Goal: Task Accomplishment & Management: Complete application form

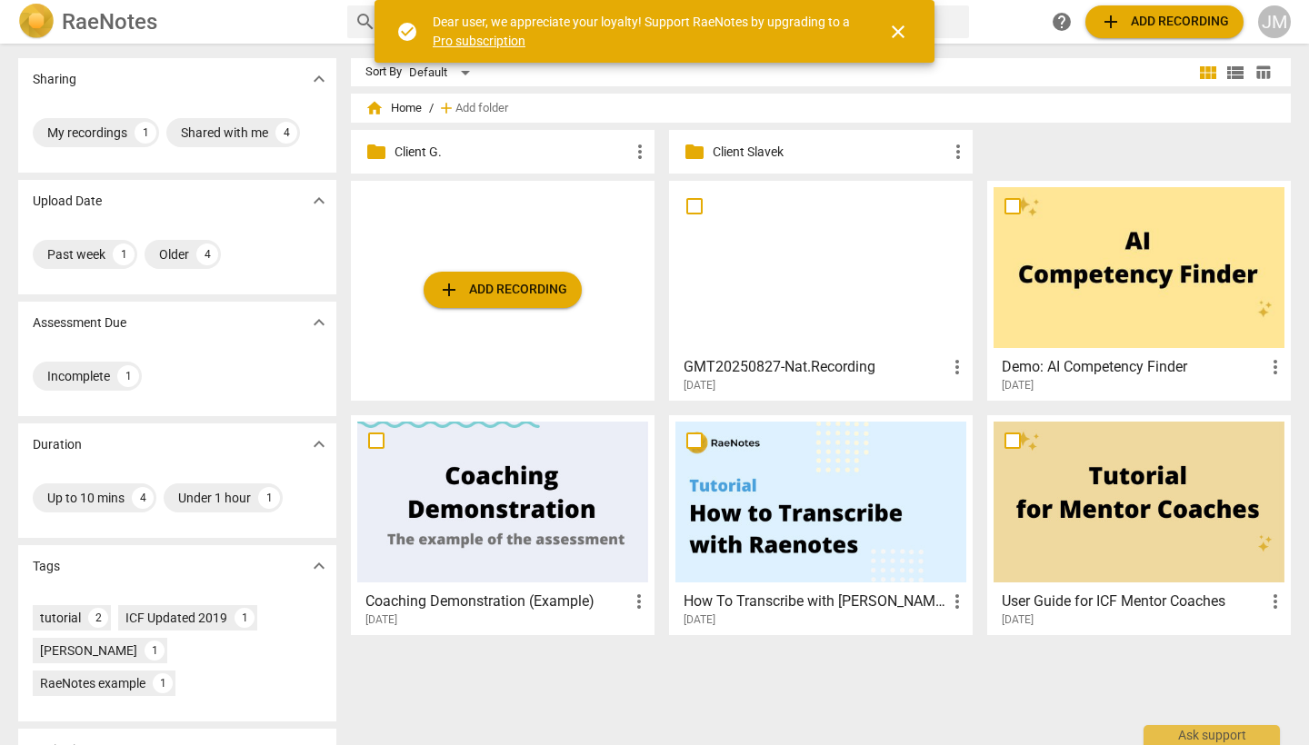
click at [419, 154] on p "Client G." at bounding box center [511, 152] width 234 height 19
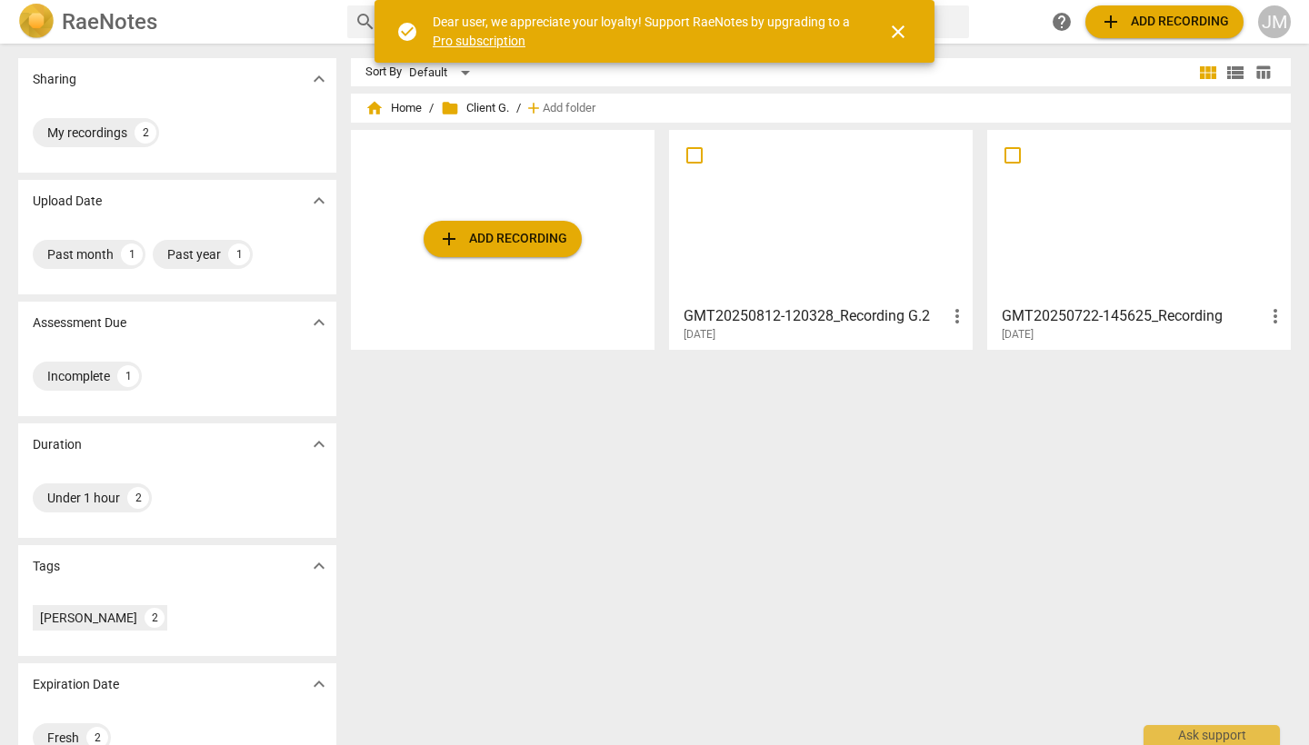
click at [818, 222] on div at bounding box center [820, 216] width 291 height 161
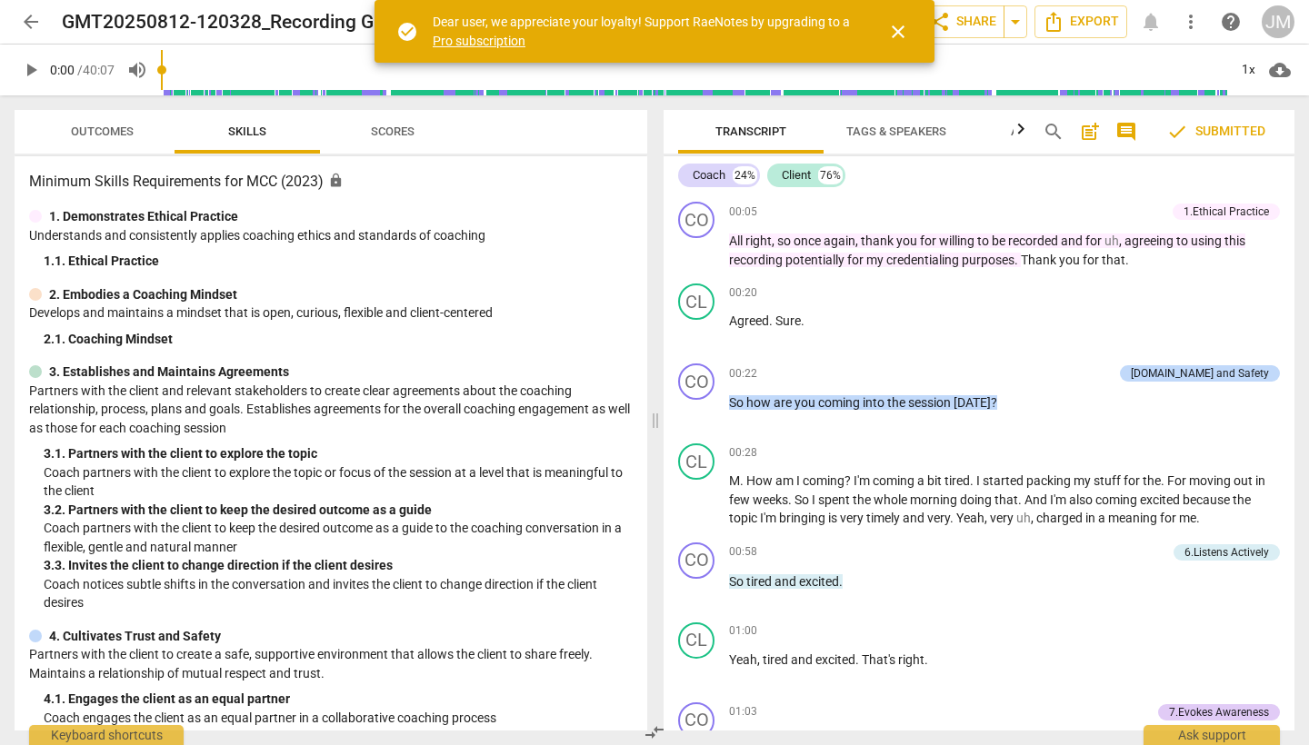
click at [897, 35] on span "close" at bounding box center [898, 32] width 22 height 22
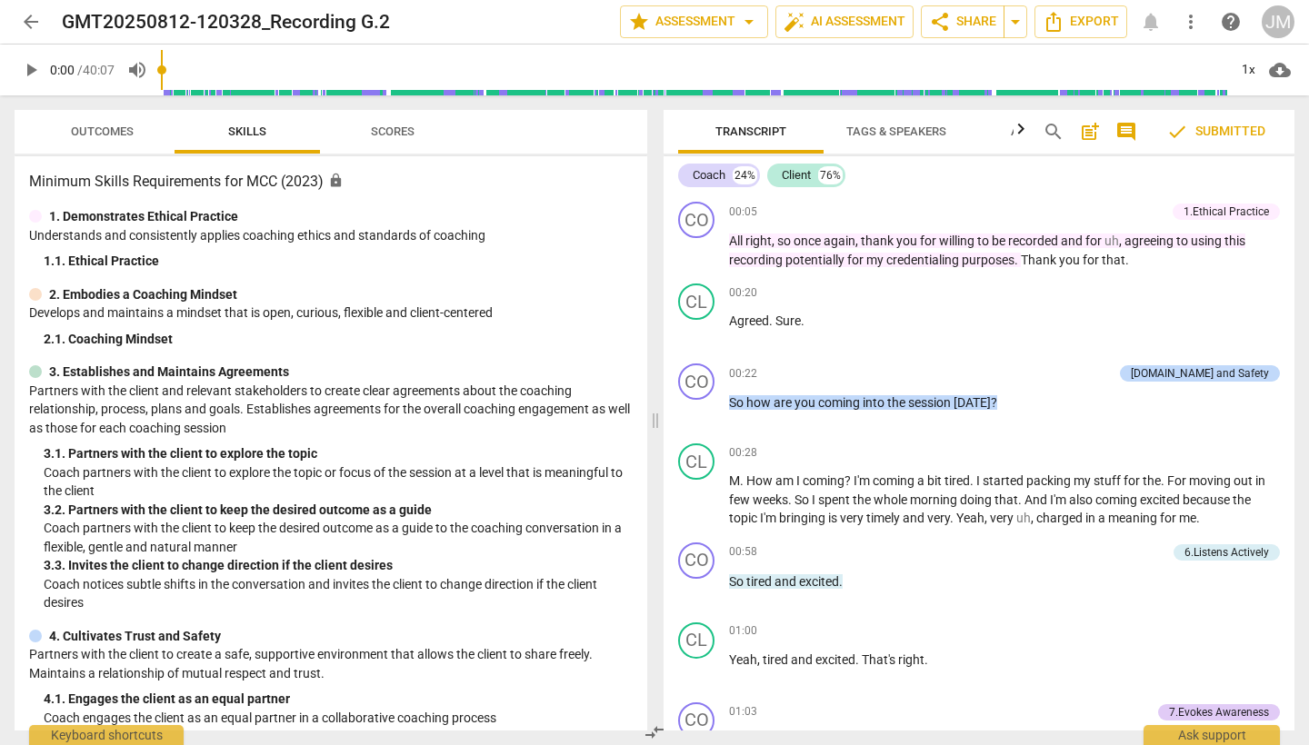
click at [394, 138] on span "Scores" at bounding box center [392, 132] width 87 height 25
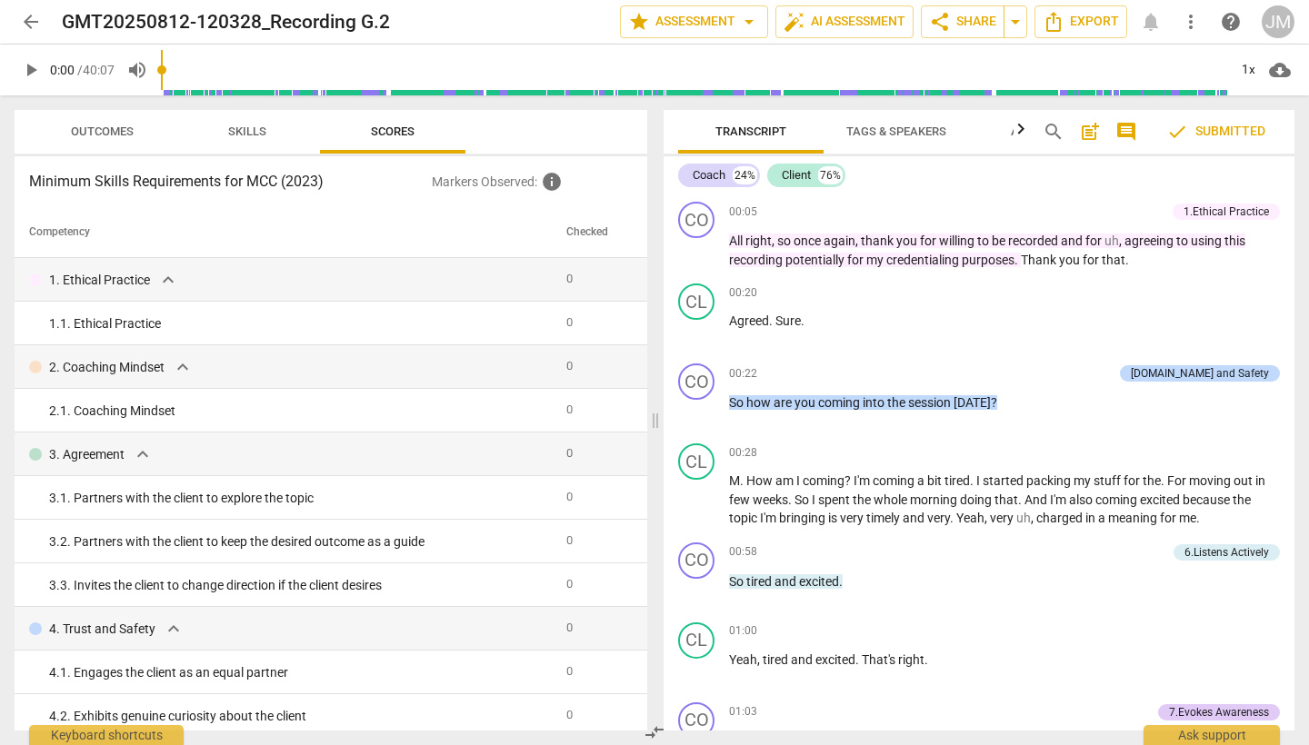
click at [109, 134] on span "Outcomes" at bounding box center [102, 132] width 63 height 14
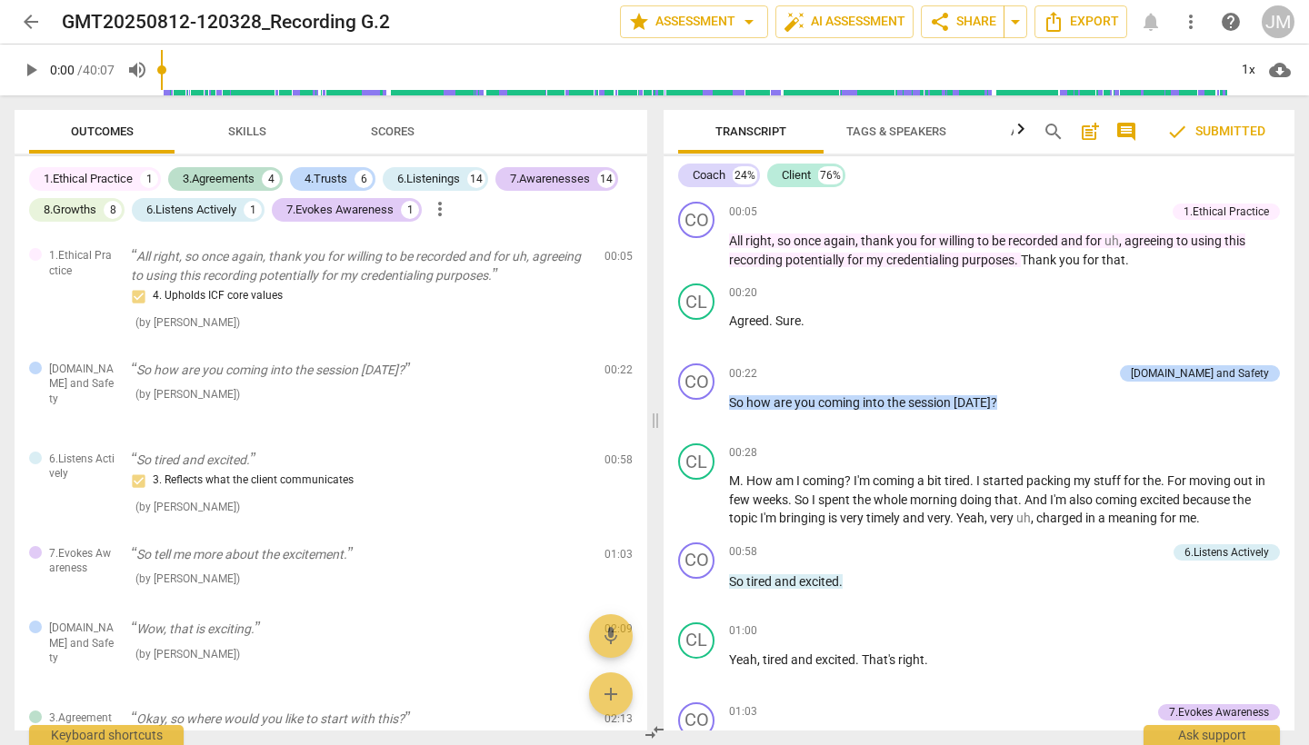
click at [408, 134] on span "Scores" at bounding box center [393, 132] width 44 height 14
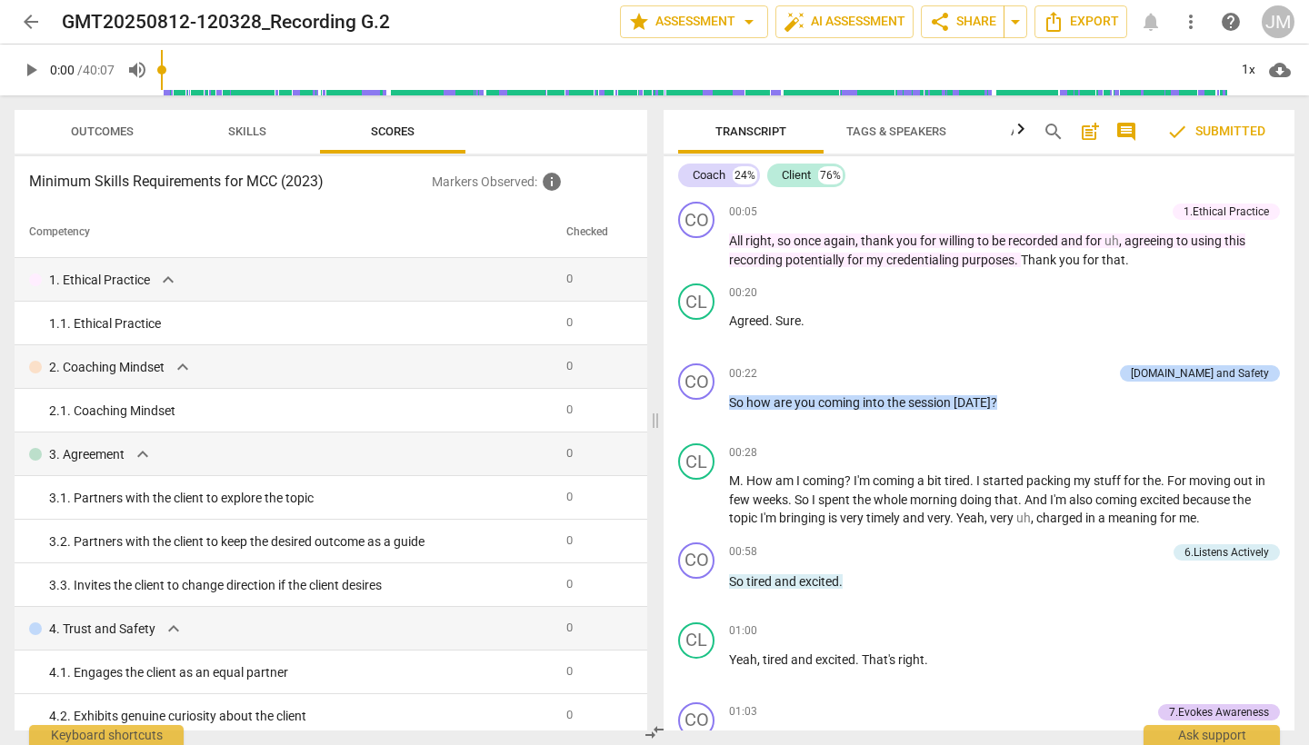
click at [100, 135] on span "Outcomes" at bounding box center [102, 132] width 63 height 14
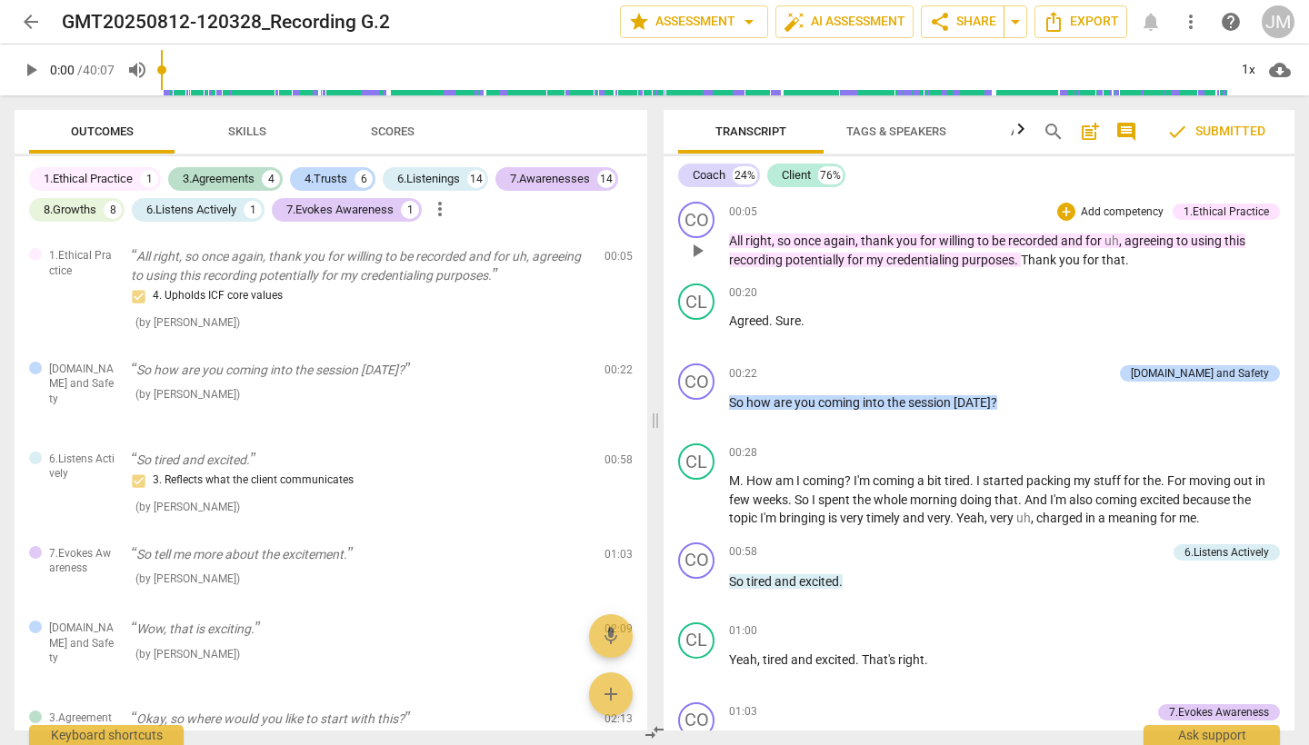
click at [1206, 213] on div "1.Ethical Practice" at bounding box center [1225, 212] width 85 height 16
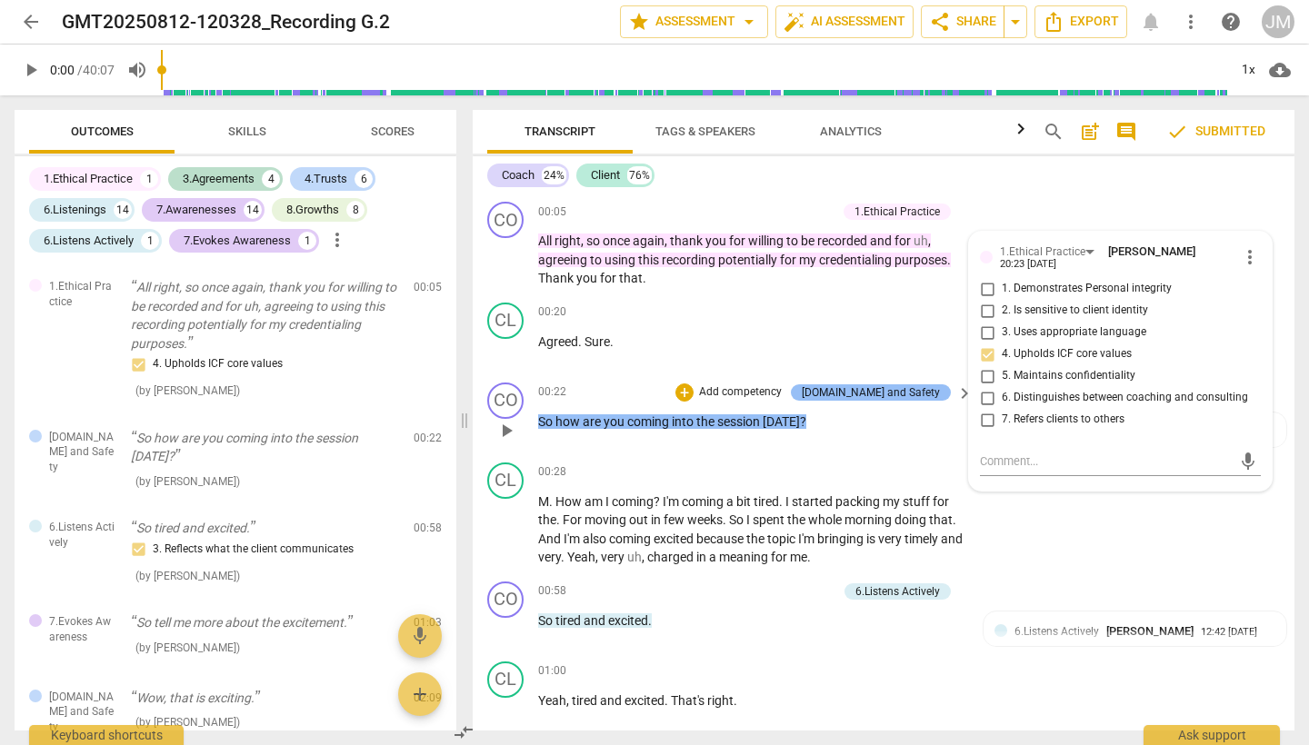
click at [912, 395] on div "[DOMAIN_NAME] and Safety" at bounding box center [871, 392] width 138 height 16
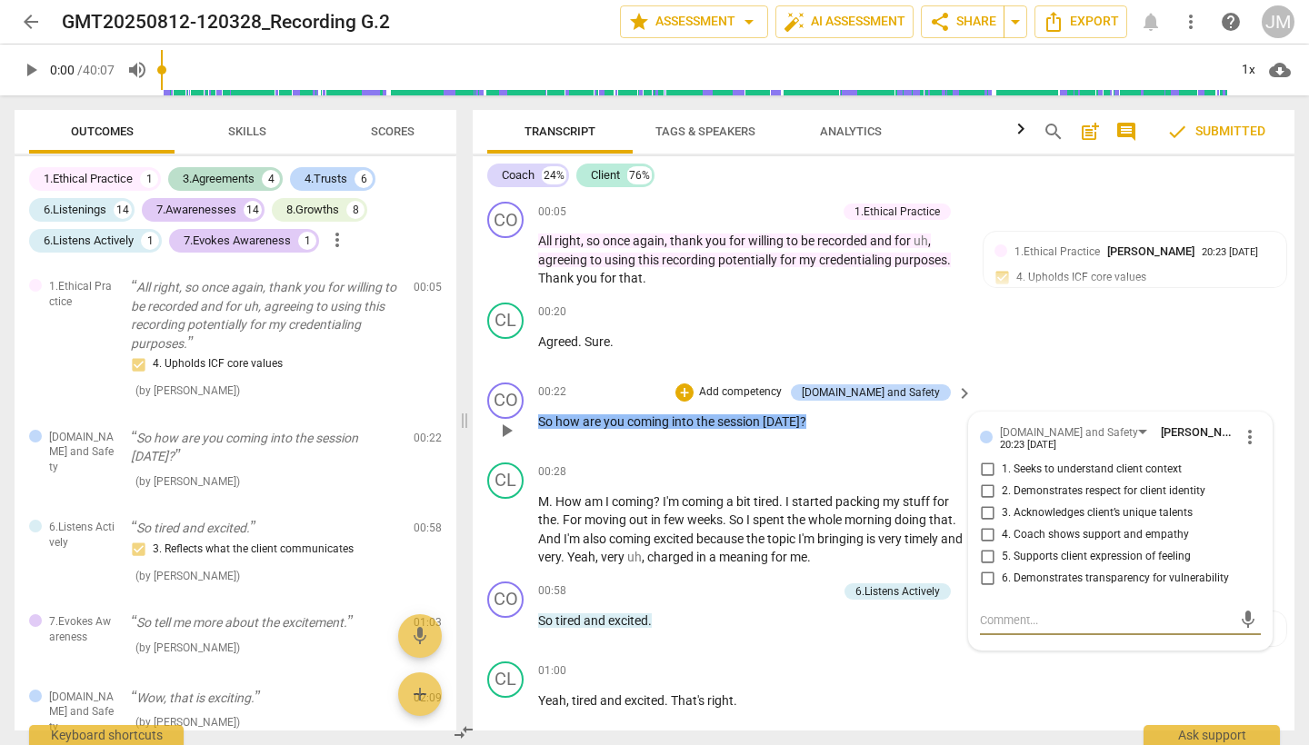
click at [982, 554] on input "5. Supports client expression of feeling" at bounding box center [986, 557] width 29 height 22
checkbox input "true"
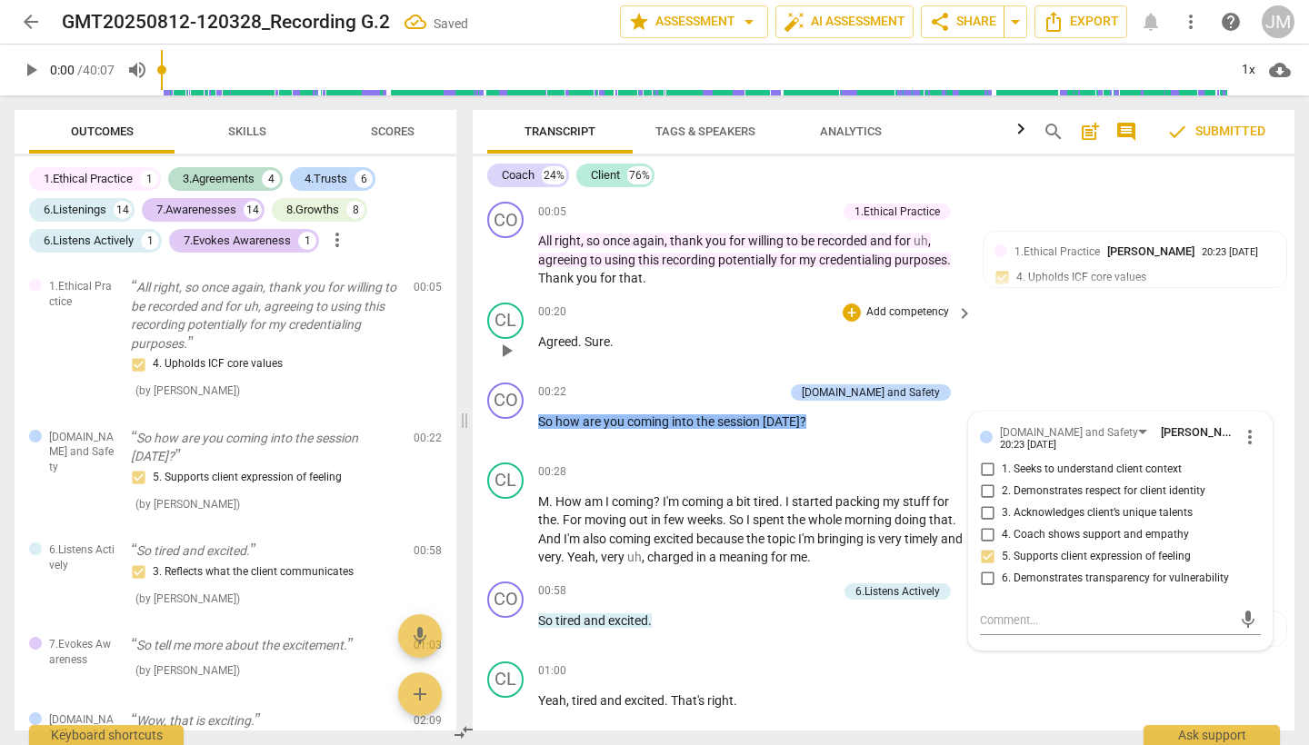
click at [959, 344] on p "Agreed . Sure ." at bounding box center [750, 342] width 425 height 19
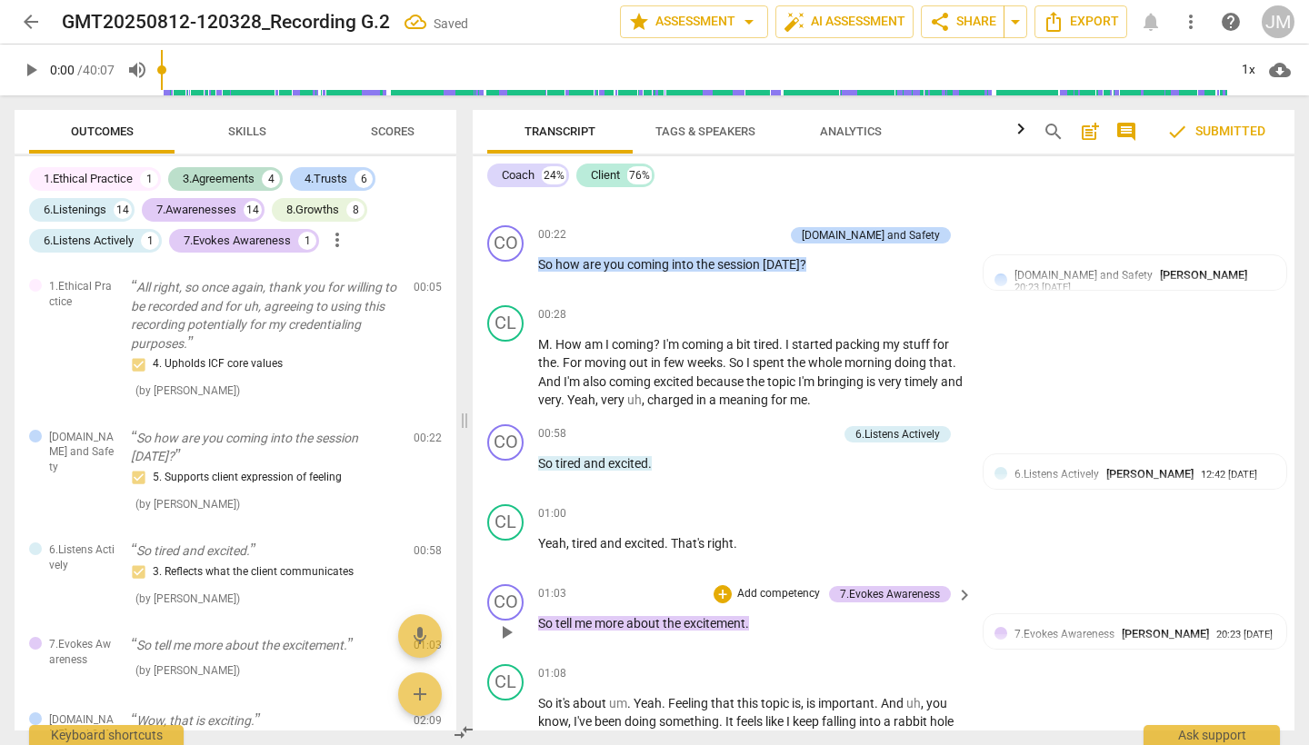
scroll to position [201, 0]
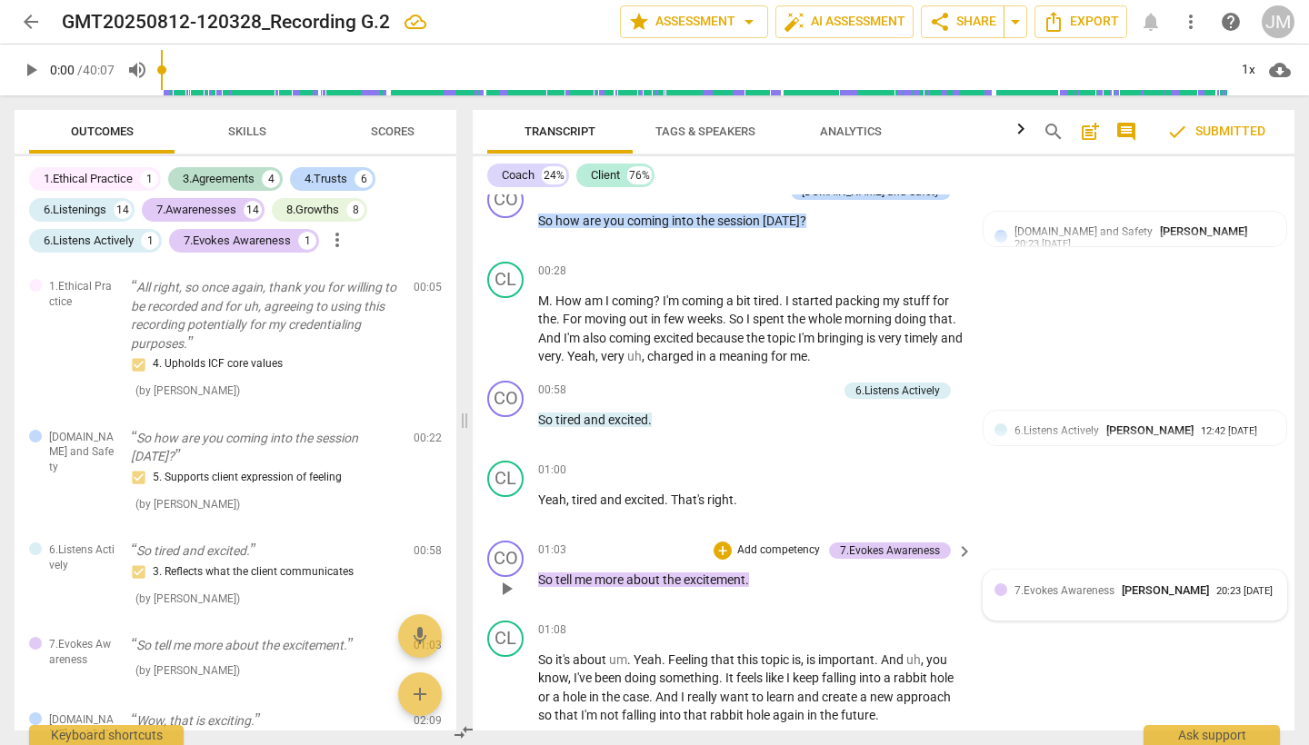
click at [1042, 592] on span "7.Evokes Awareness" at bounding box center [1064, 590] width 100 height 13
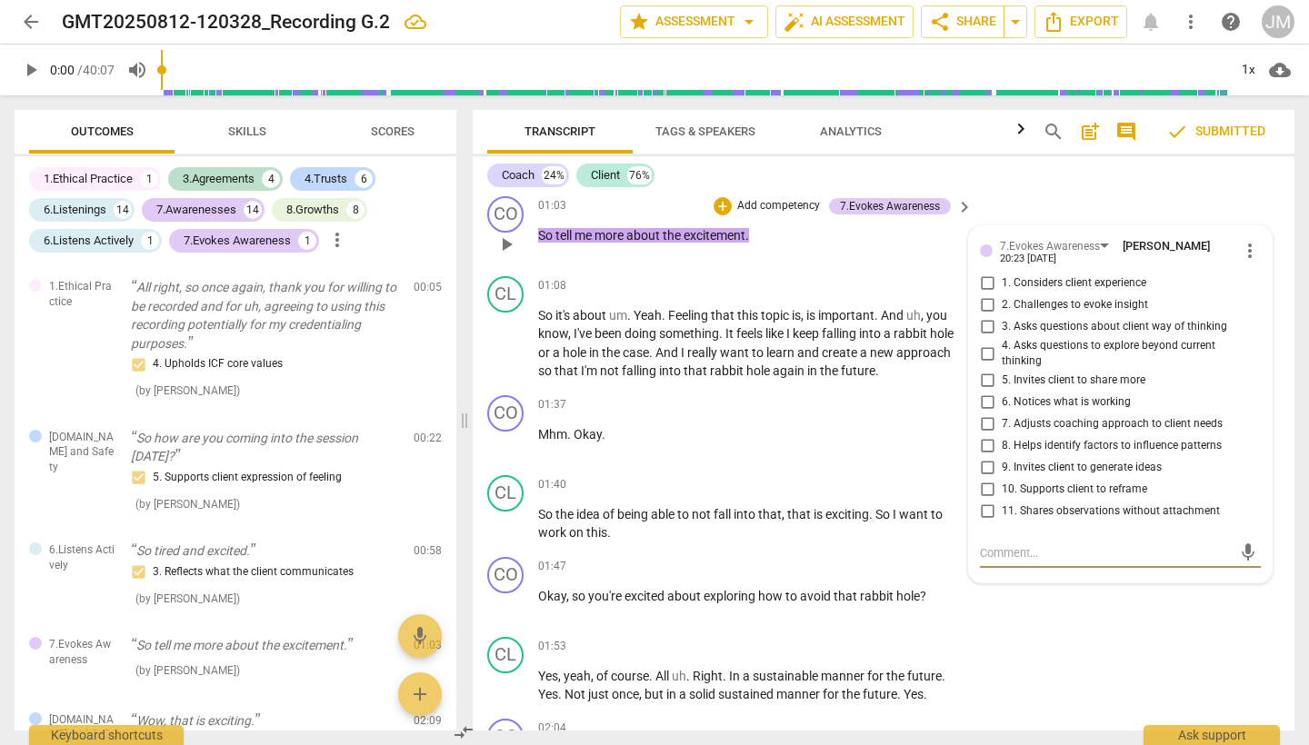
scroll to position [518, 0]
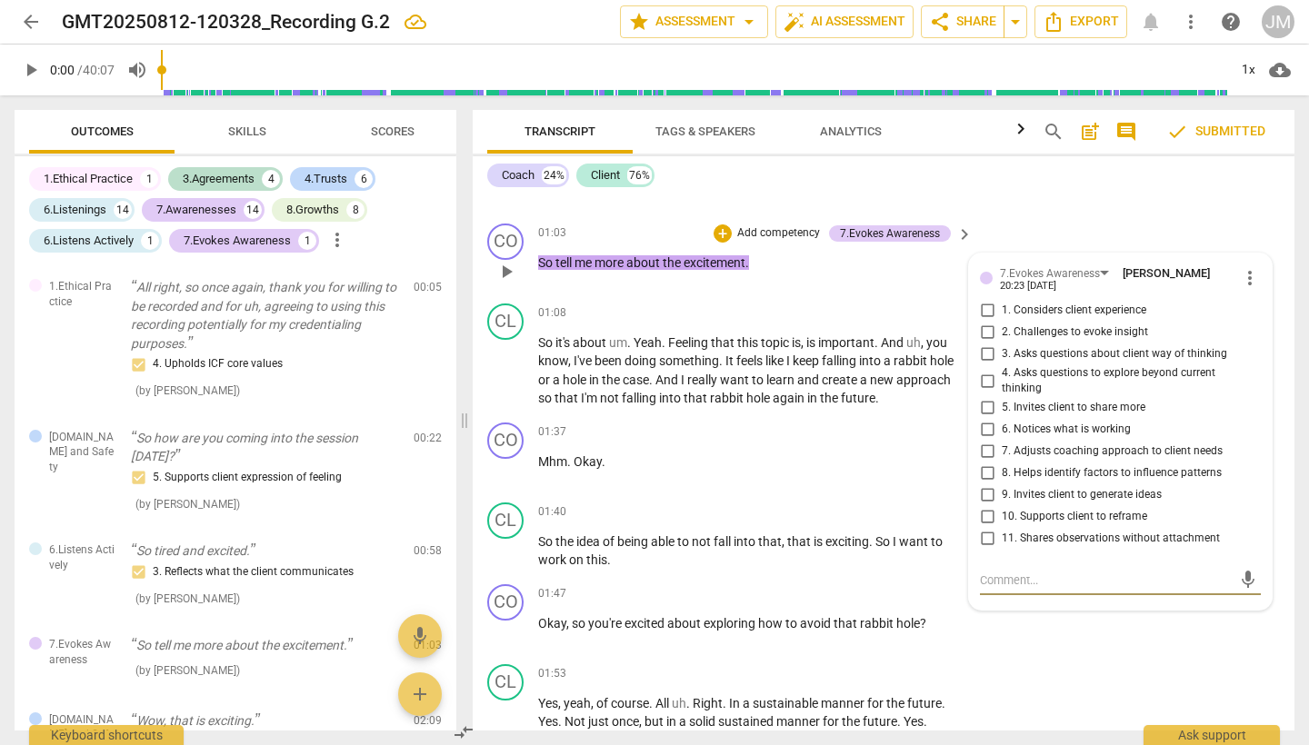
click at [988, 375] on input "4. Asks questions to explore beyond current thinking" at bounding box center [986, 381] width 29 height 22
checkbox input "true"
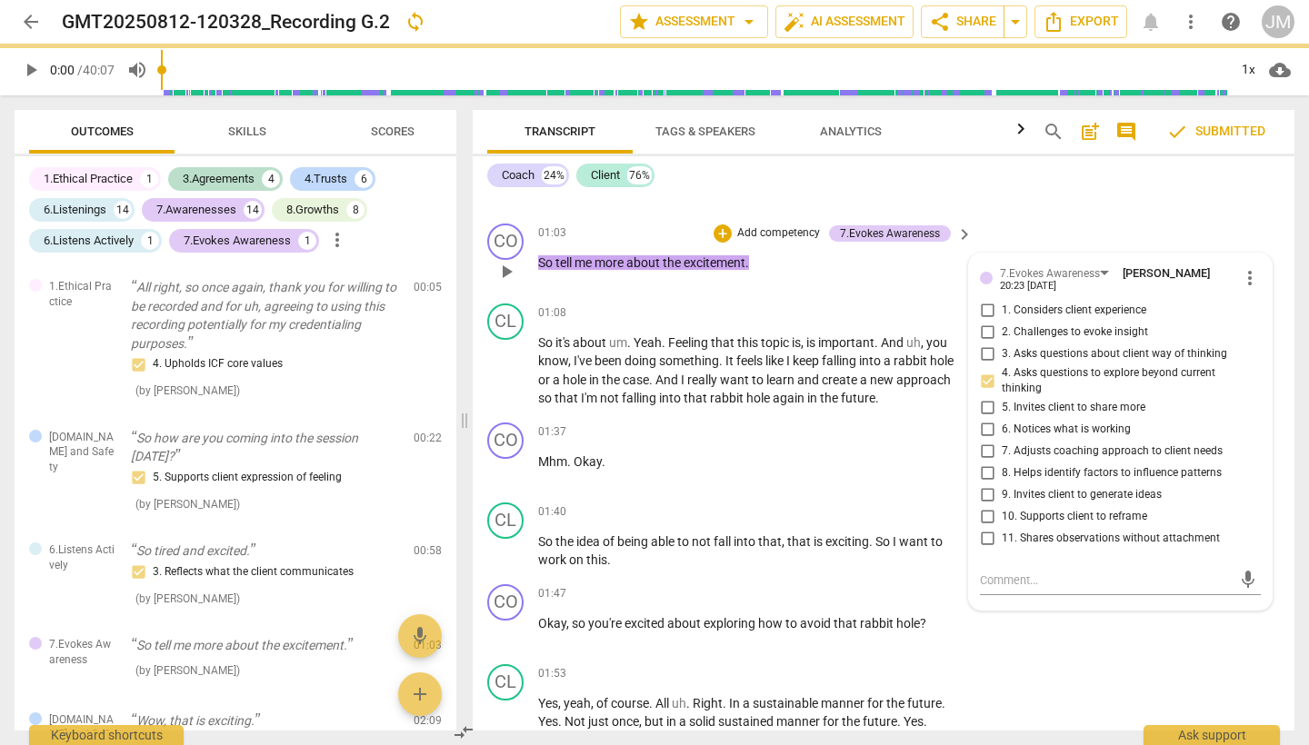
click at [984, 400] on input "5. Invites client to share more" at bounding box center [986, 408] width 29 height 22
checkbox input "true"
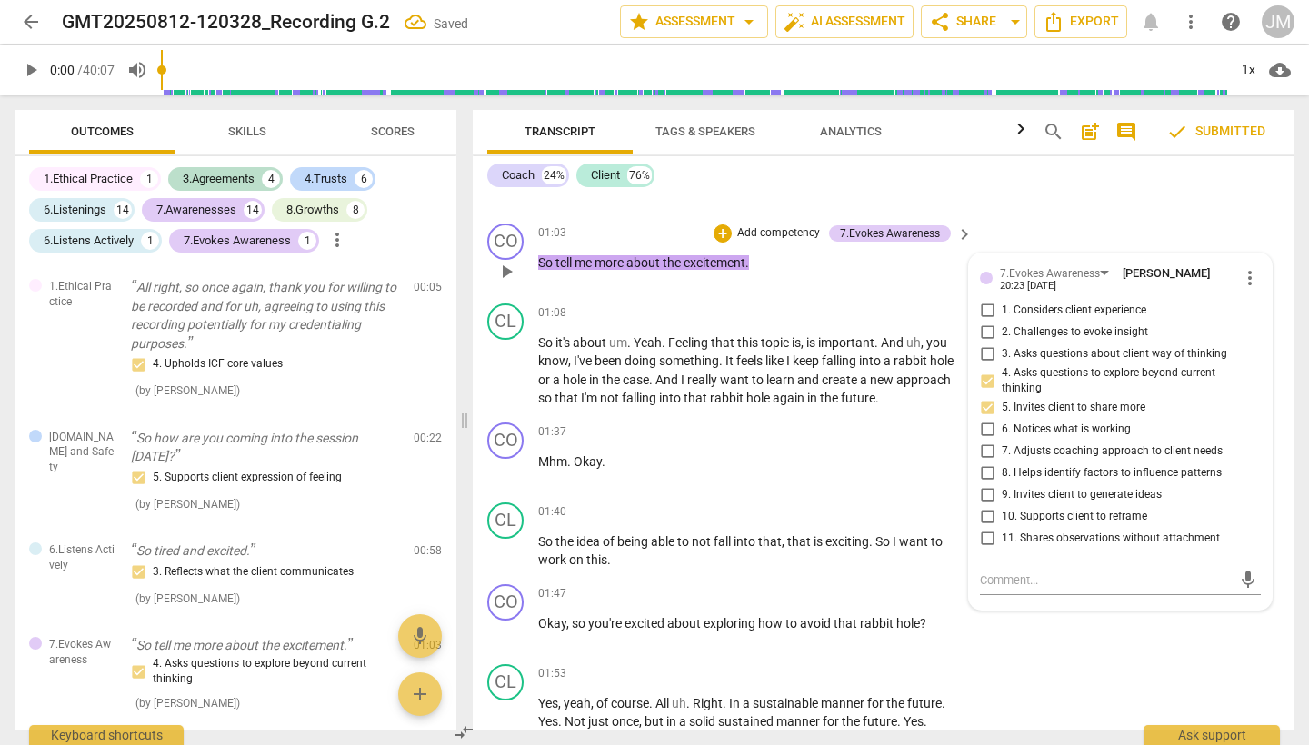
click at [986, 375] on input "4. Asks questions to explore beyond current thinking" at bounding box center [986, 381] width 29 height 22
checkbox input "false"
click at [1036, 224] on div "CO play_arrow pause 01:03 + Add competency 7.Evokes Awareness keyboard_arrow_ri…" at bounding box center [884, 256] width 822 height 80
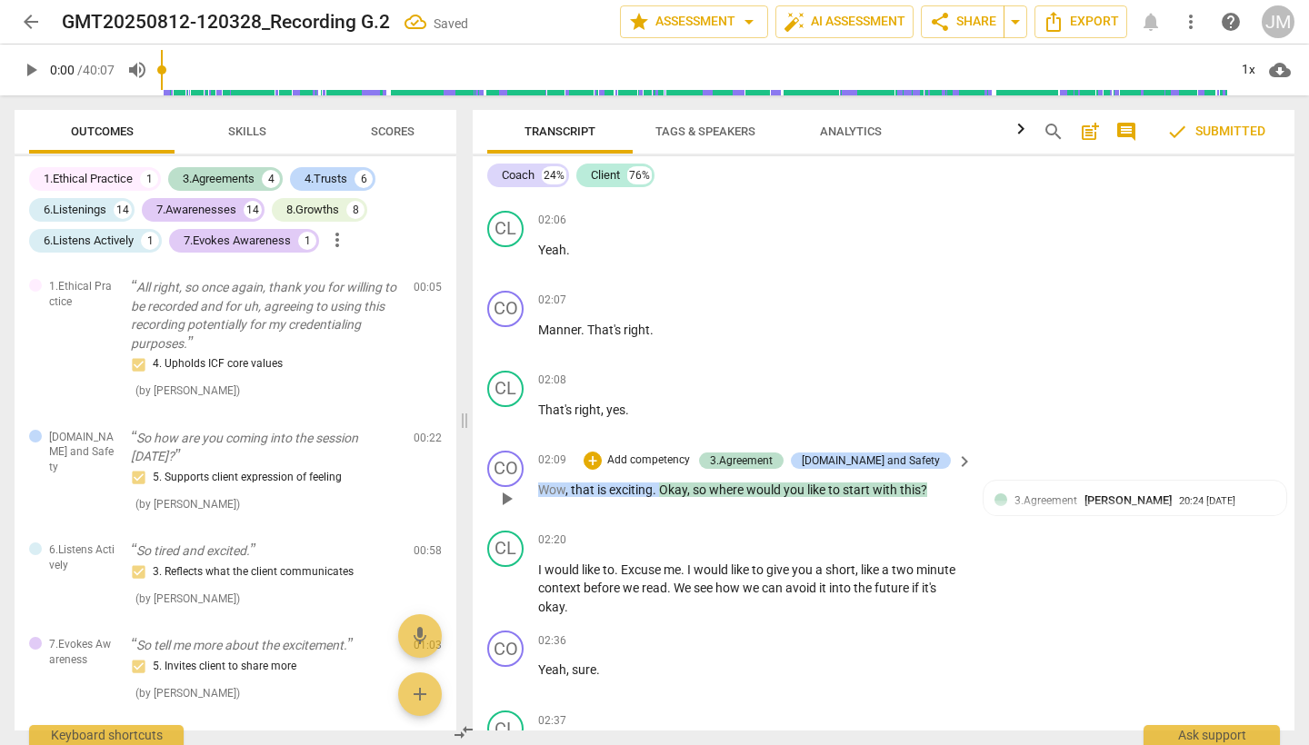
scroll to position [1134, 0]
click at [1033, 494] on span "3.Agreement" at bounding box center [1045, 500] width 63 height 13
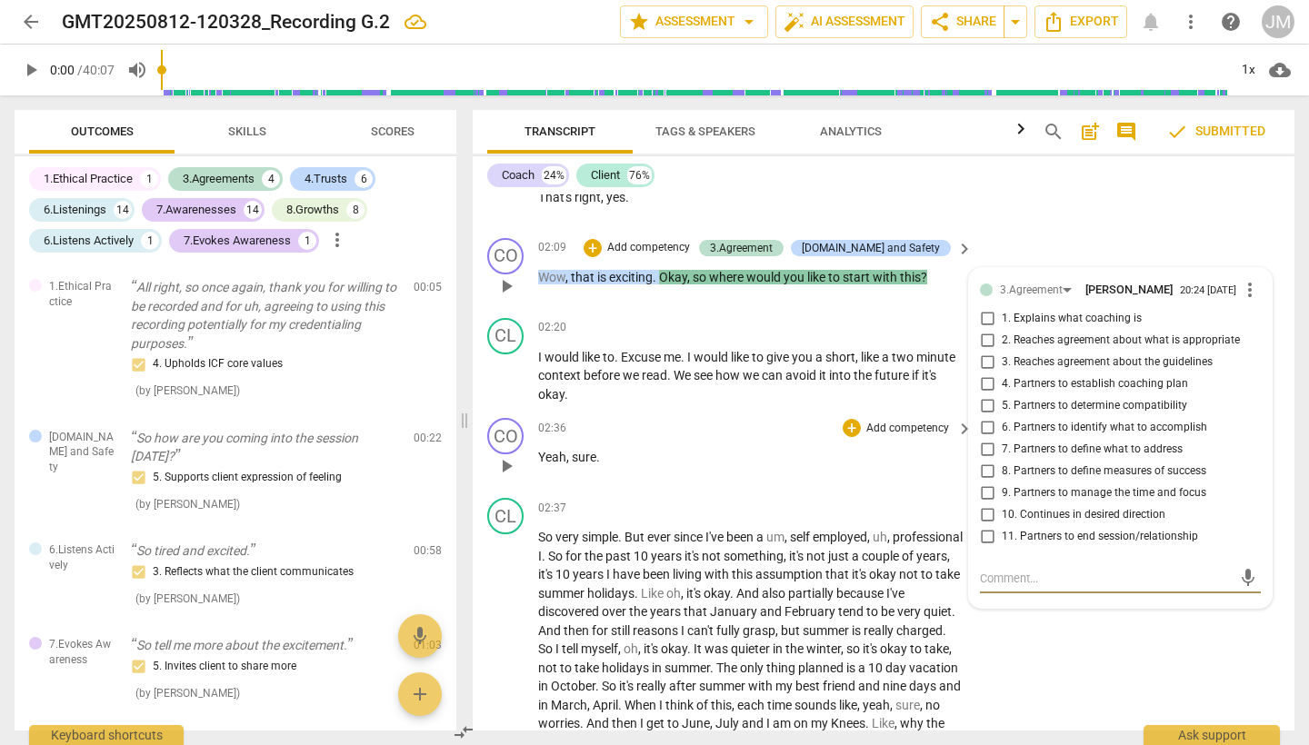
scroll to position [1345, 0]
click at [985, 384] on input "4. Partners to establish coaching plan" at bounding box center [986, 385] width 29 height 22
checkbox input "true"
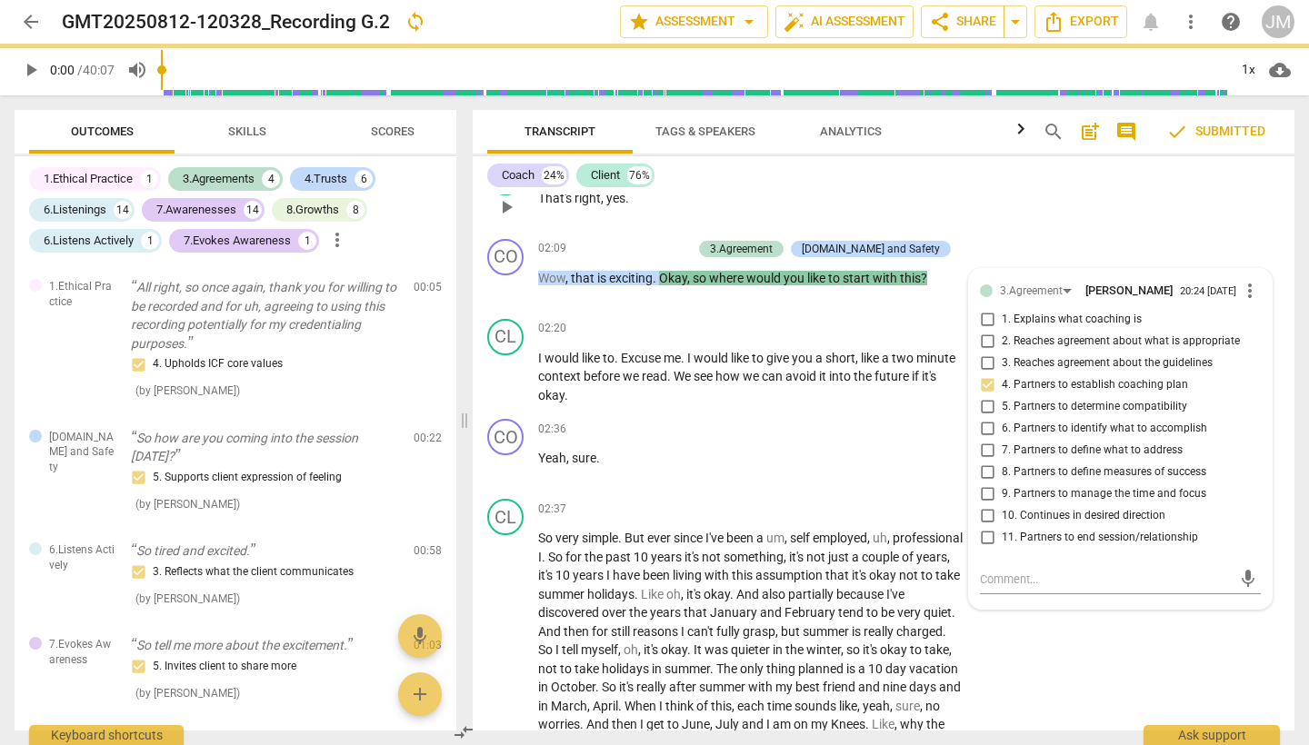
click at [1047, 223] on div "CL play_arrow pause 02:08 + Add competency keyboard_arrow_right That's right , …" at bounding box center [884, 192] width 822 height 80
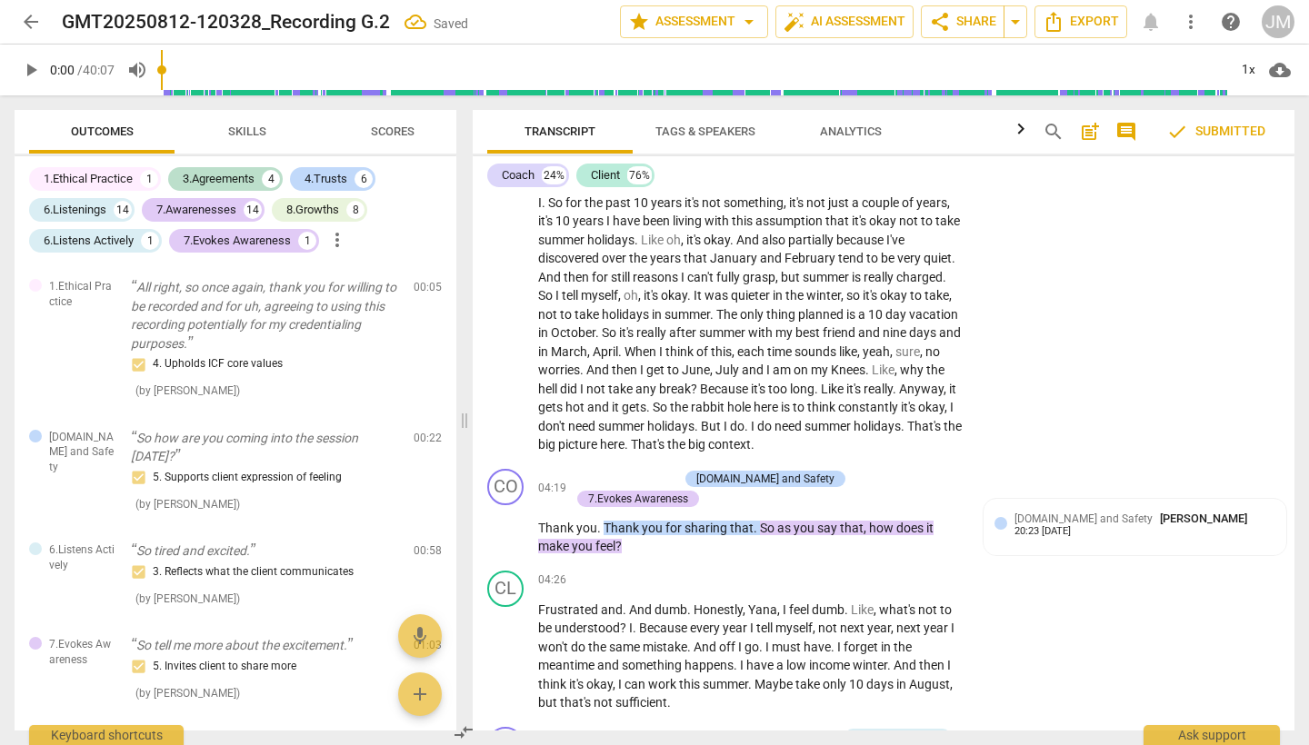
scroll to position [1700, 0]
click at [1057, 512] on span "[DOMAIN_NAME] and Safety" at bounding box center [1083, 518] width 138 height 13
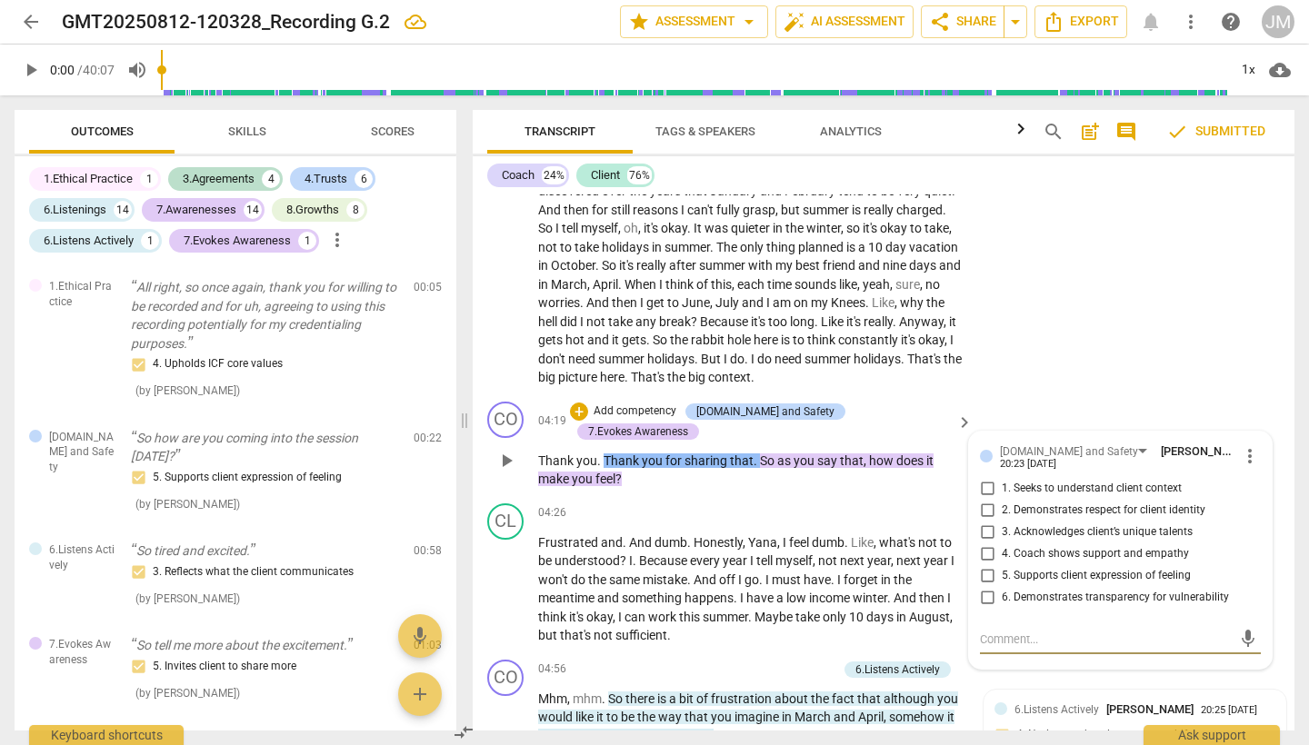
scroll to position [1773, 0]
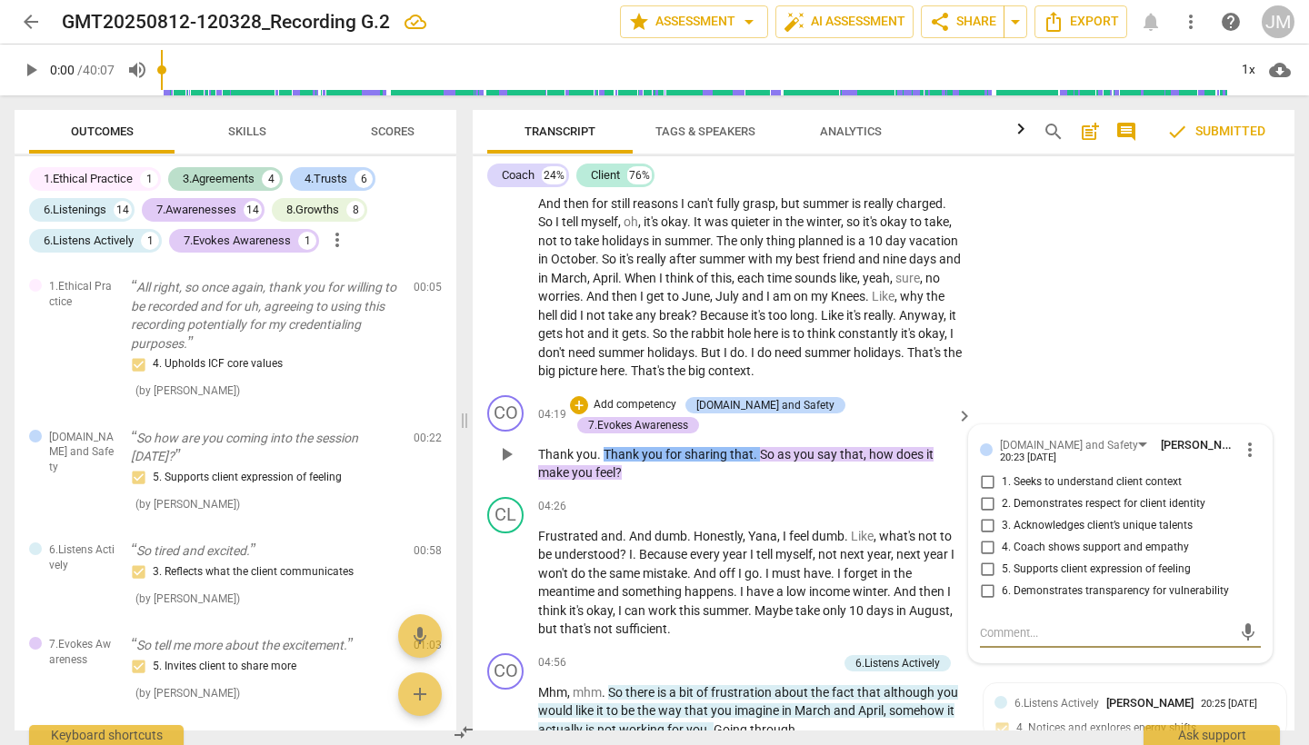
click at [988, 559] on input "5. Supports client expression of feeling" at bounding box center [986, 570] width 29 height 22
checkbox input "true"
click at [909, 447] on span "does" at bounding box center [911, 454] width 30 height 15
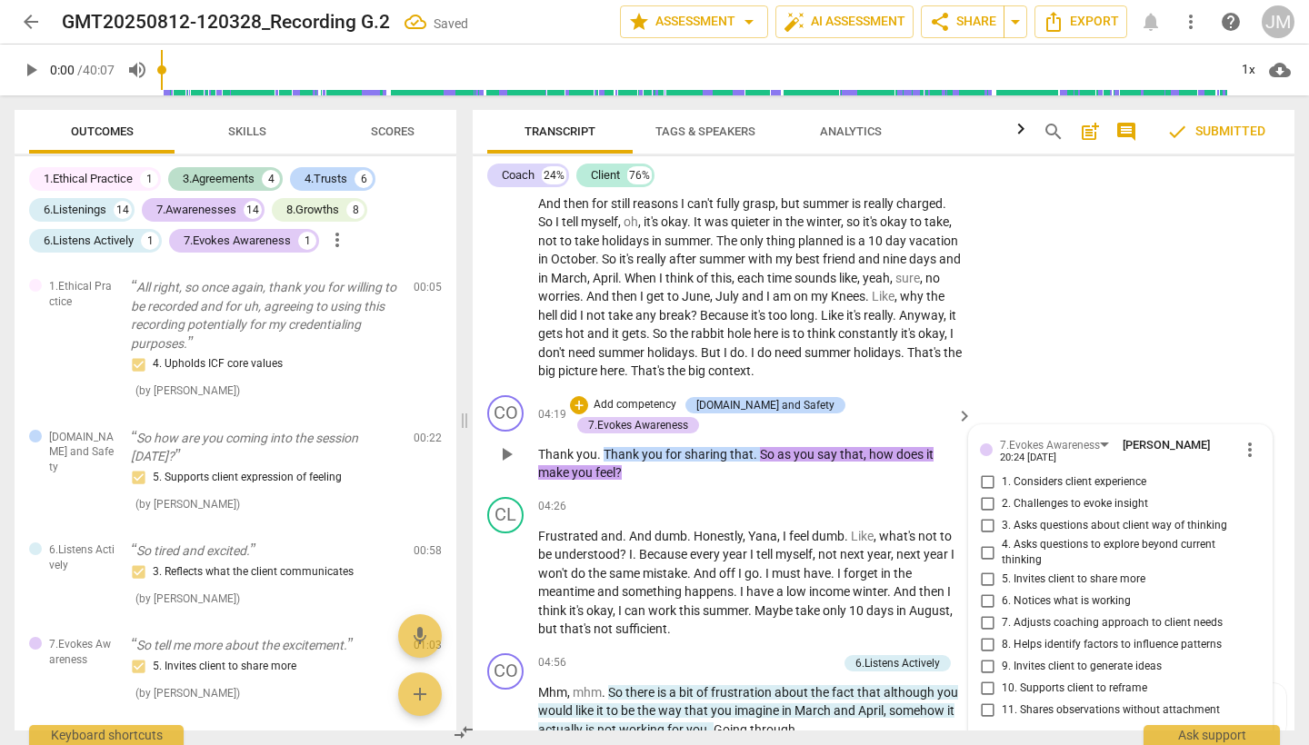
scroll to position [1784, 0]
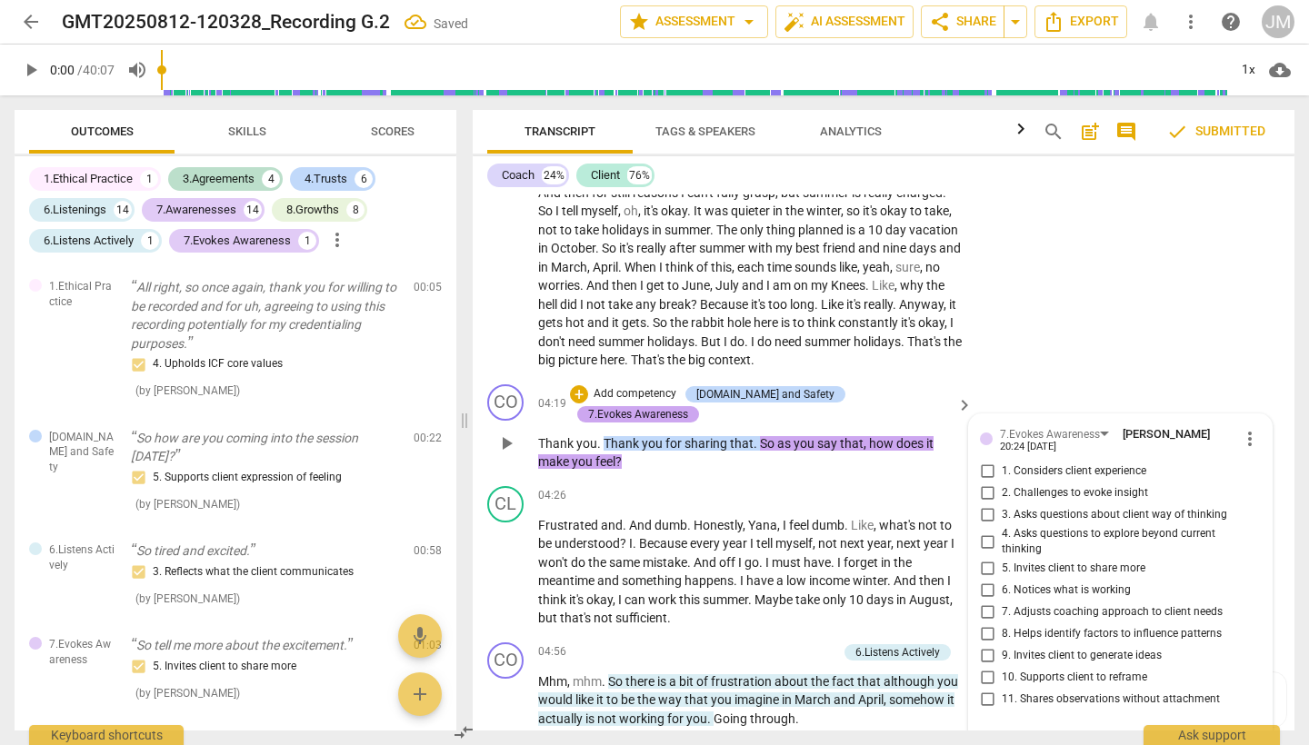
click at [688, 406] on div "7.Evokes Awareness" at bounding box center [638, 414] width 100 height 16
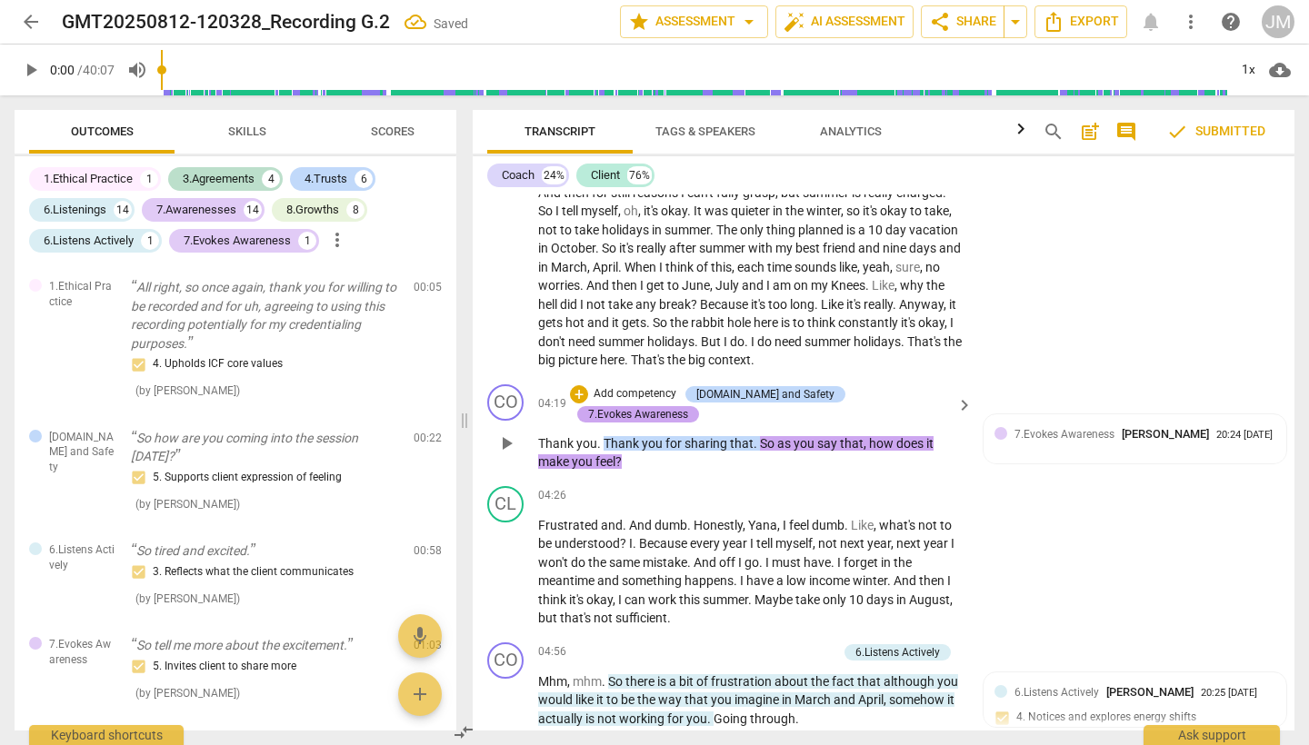
scroll to position [537, 0]
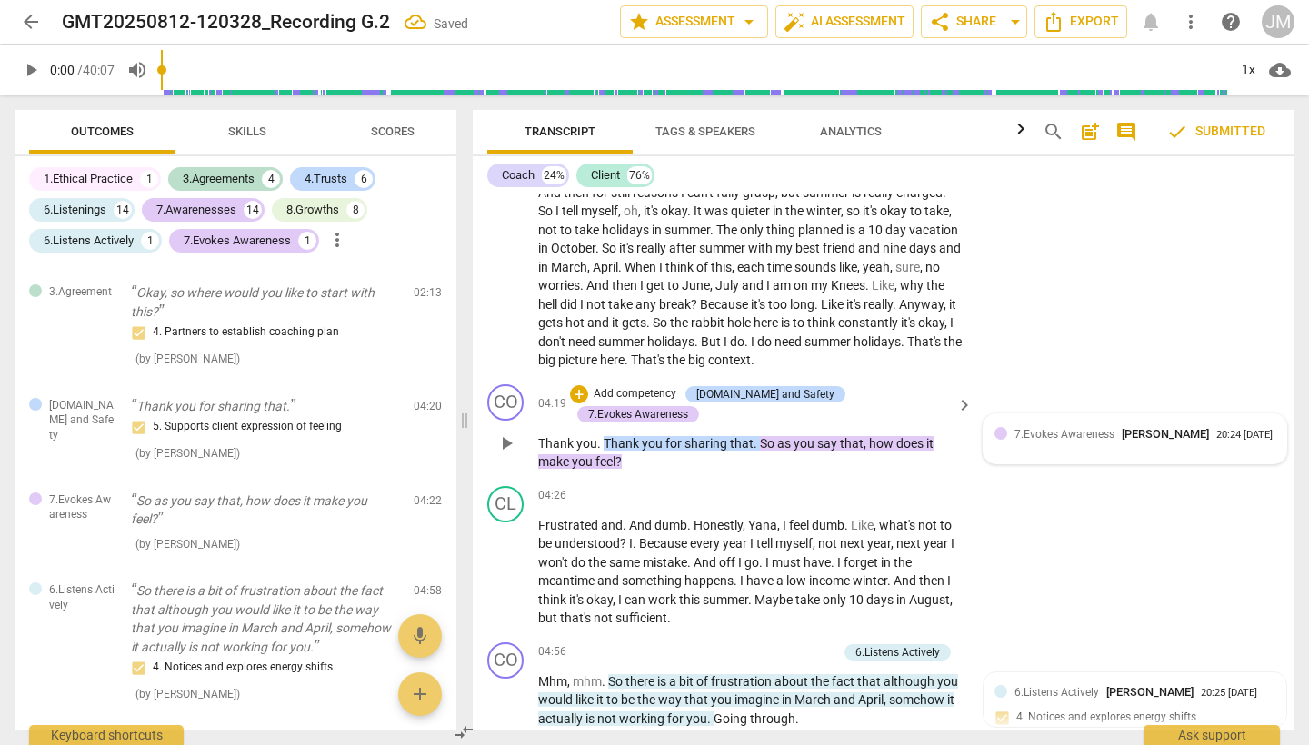
click at [1216, 430] on div "20:24 [DATE]" at bounding box center [1244, 436] width 56 height 12
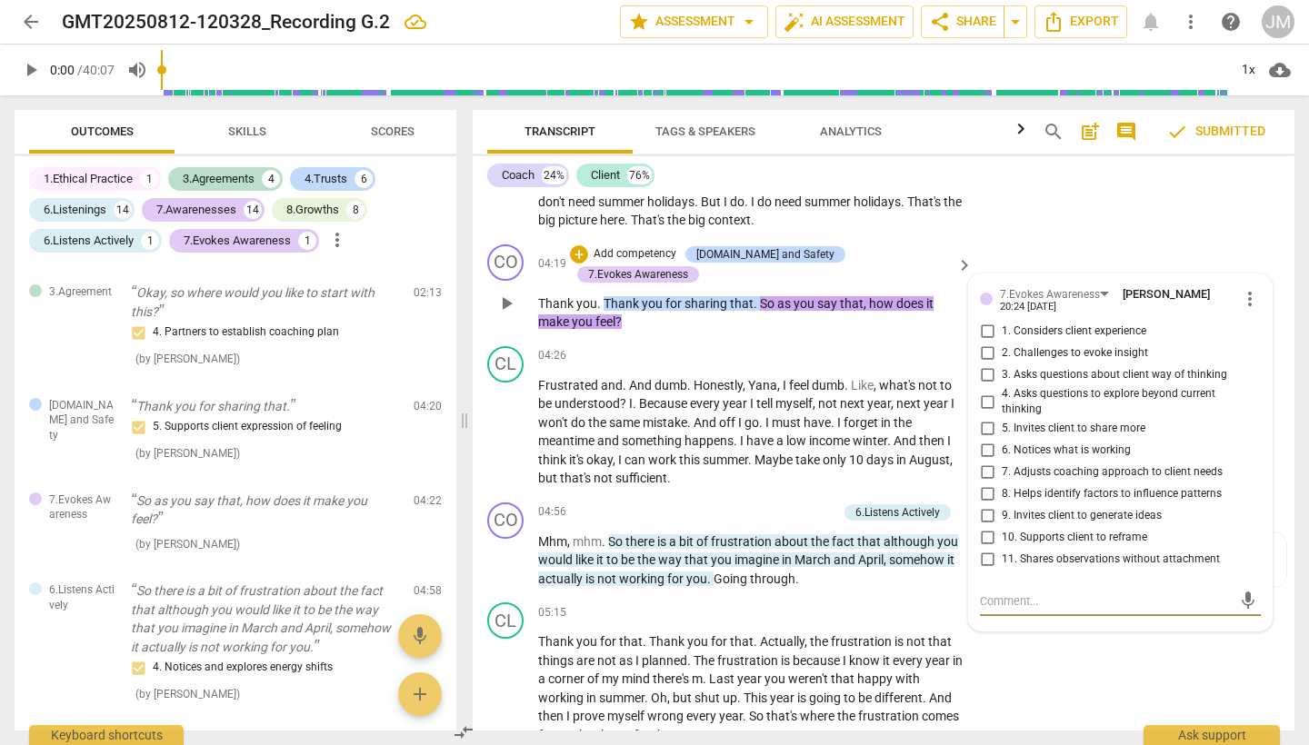
scroll to position [1934, 0]
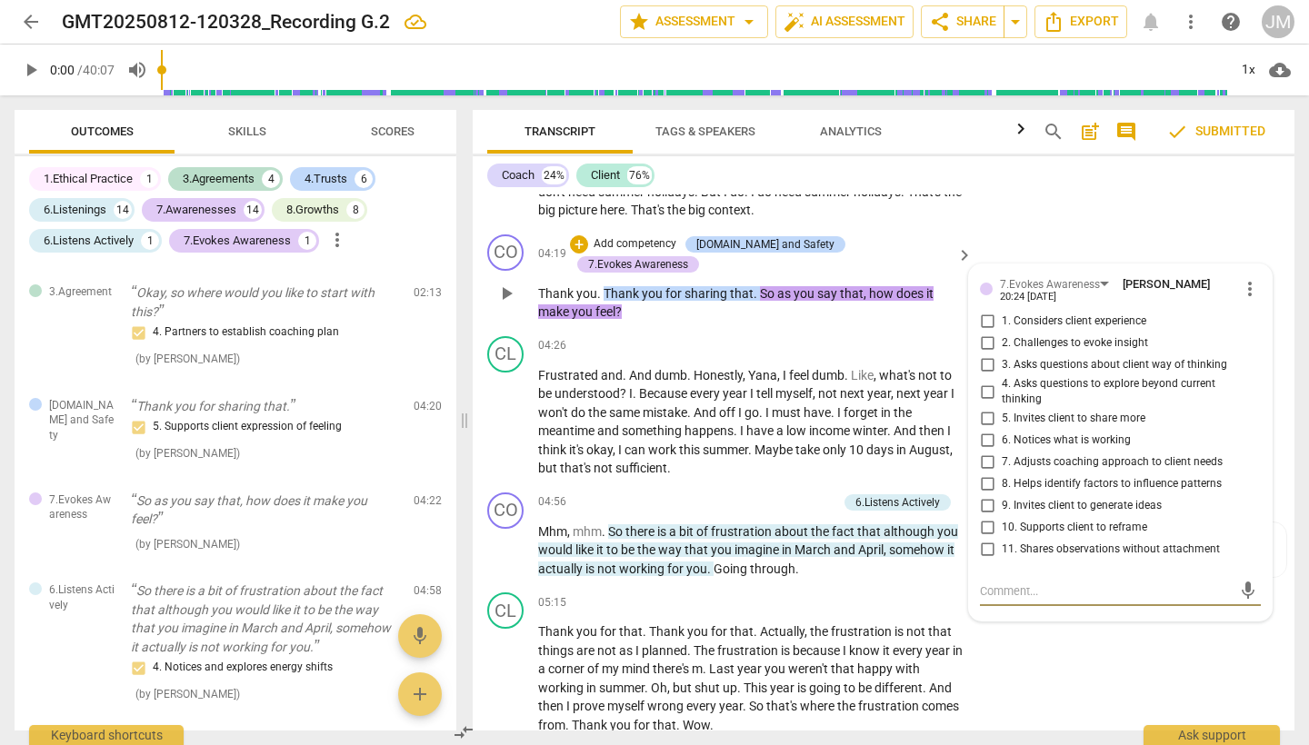
click at [987, 381] on input "4. Asks questions to explore beyond current thinking" at bounding box center [986, 392] width 29 height 22
checkbox input "true"
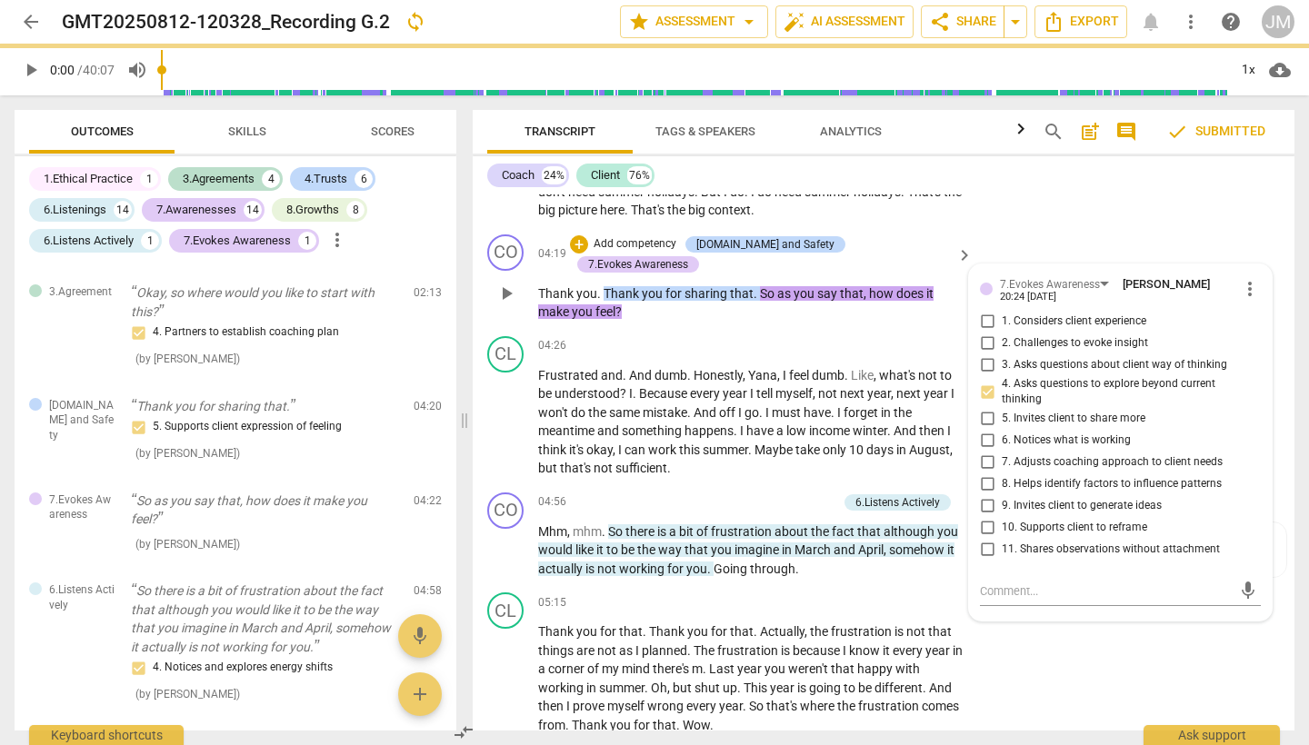
click at [1104, 227] on div "CO play_arrow pause 04:19 + Add competency [DOMAIN_NAME] and Safety 7.Evokes Aw…" at bounding box center [884, 278] width 822 height 102
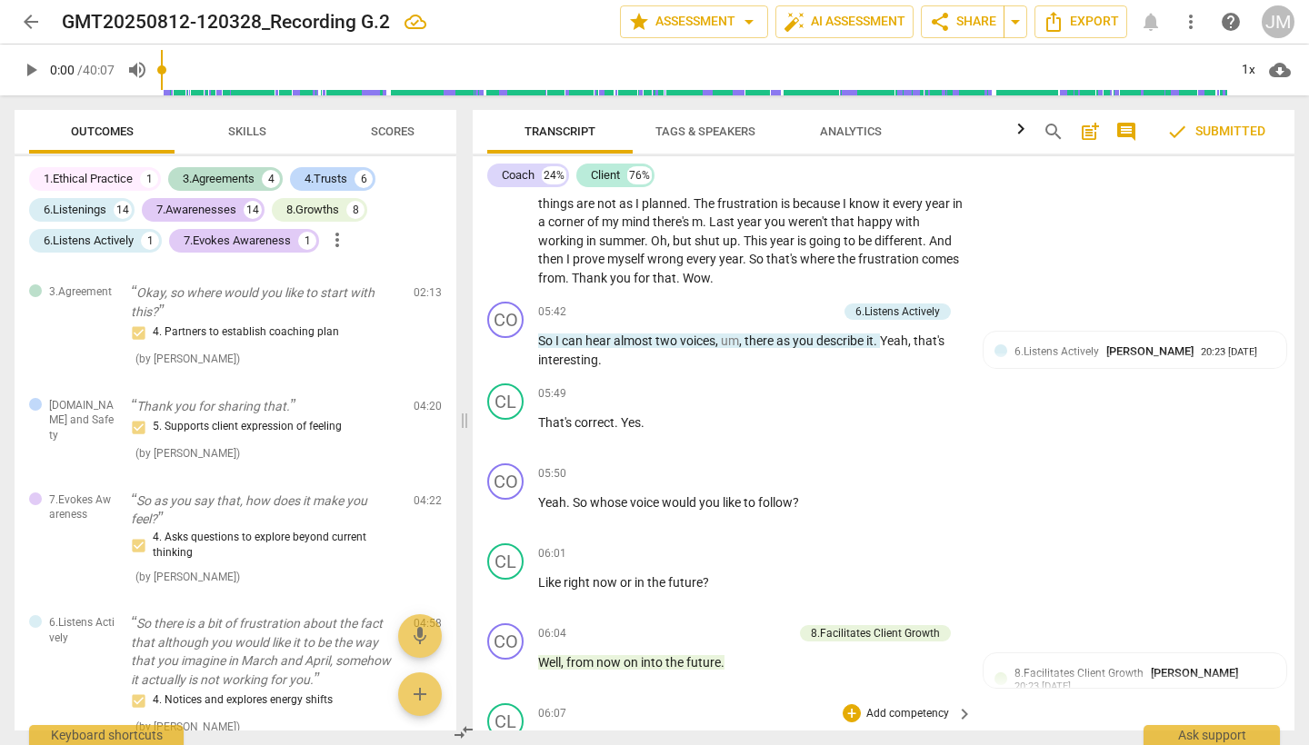
scroll to position [2334, 0]
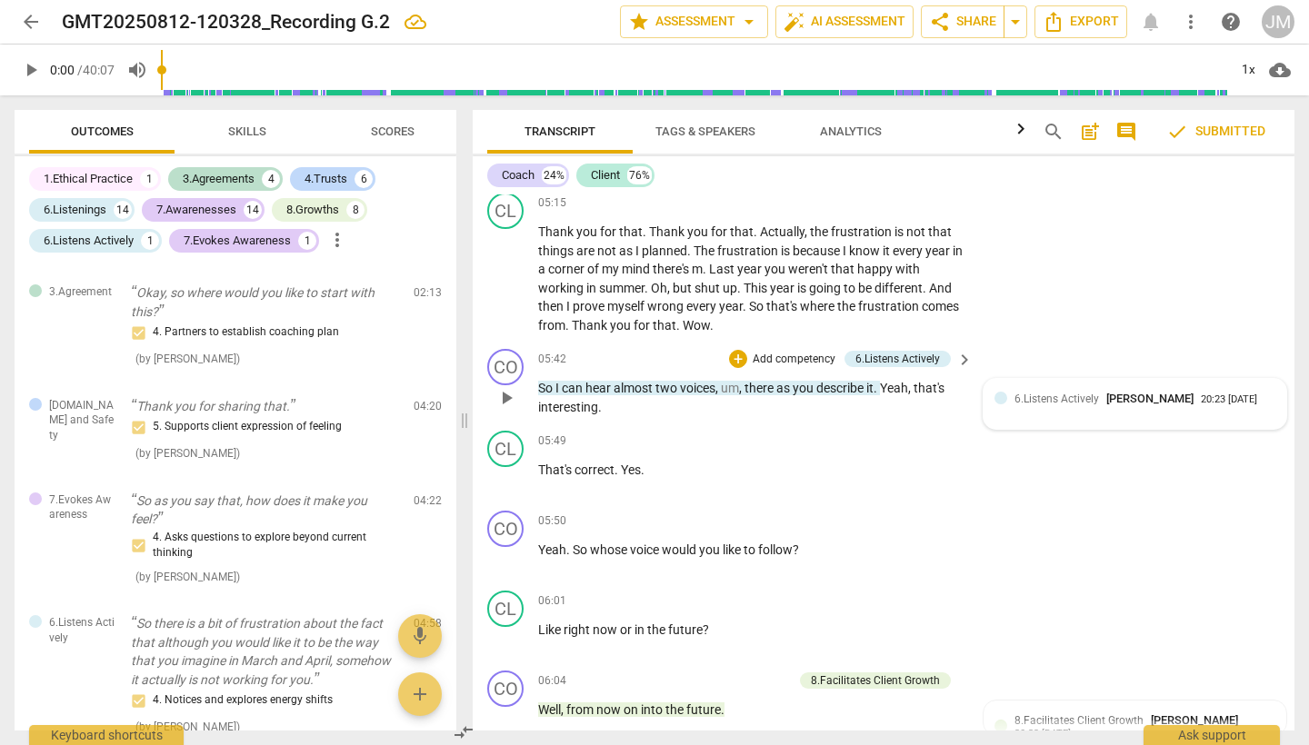
click at [1068, 393] on span "6.Listens Actively" at bounding box center [1056, 399] width 85 height 13
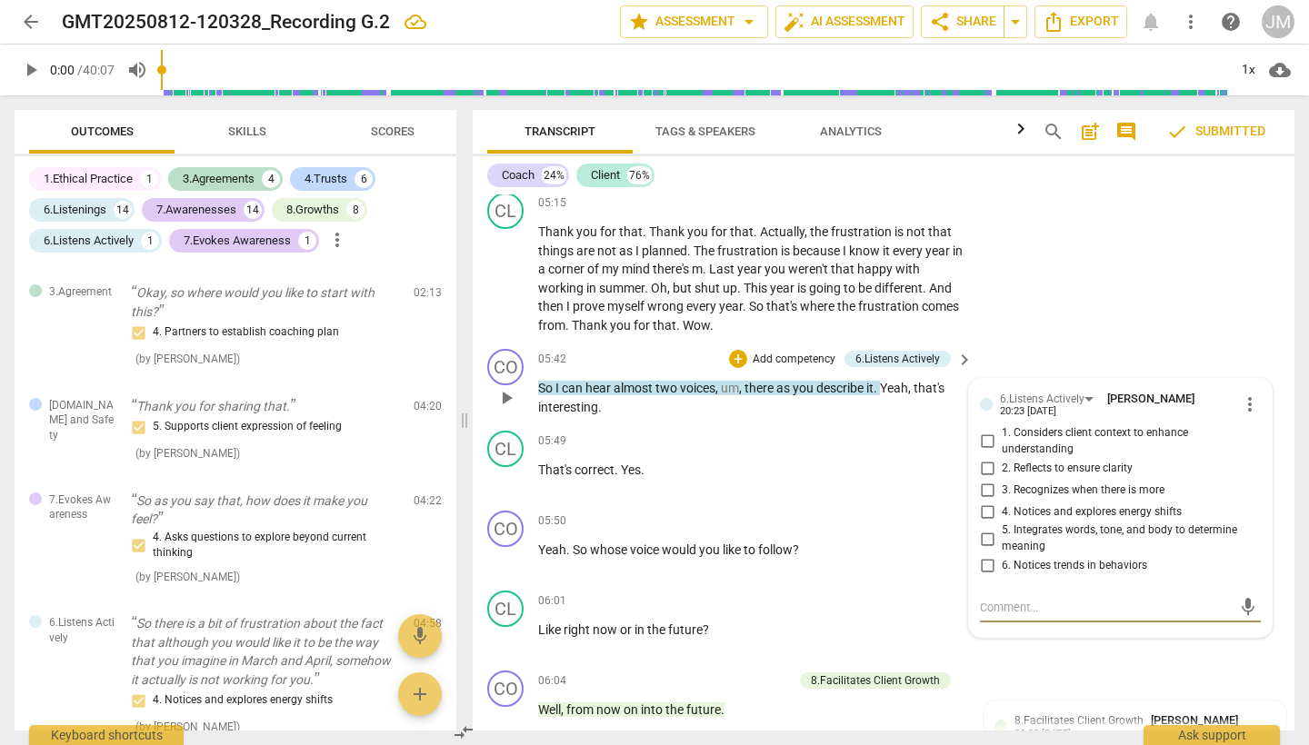
click at [986, 479] on input "3. Recognizes when there is more" at bounding box center [986, 490] width 29 height 22
checkbox input "true"
click at [1105, 253] on div "CL play_arrow pause 05:15 + Add competency keyboard_arrow_right Thank you for t…" at bounding box center [884, 263] width 822 height 156
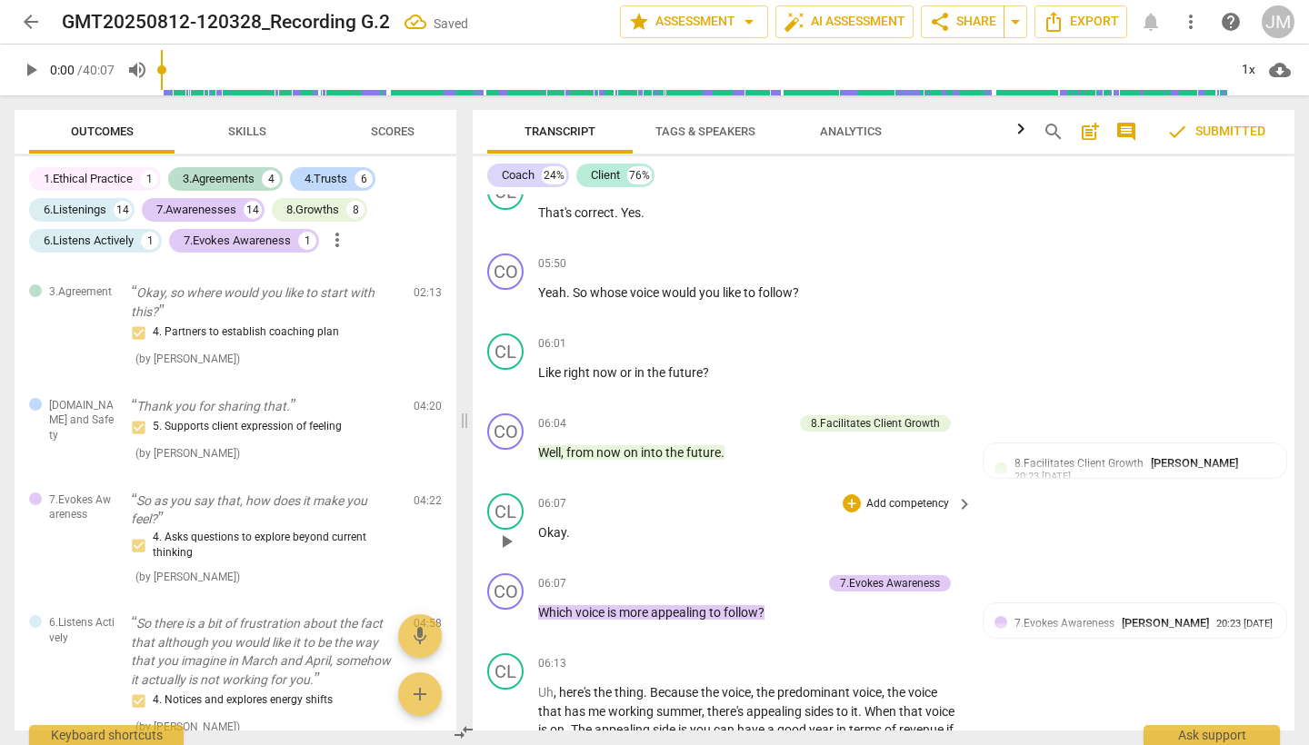
scroll to position [2596, 0]
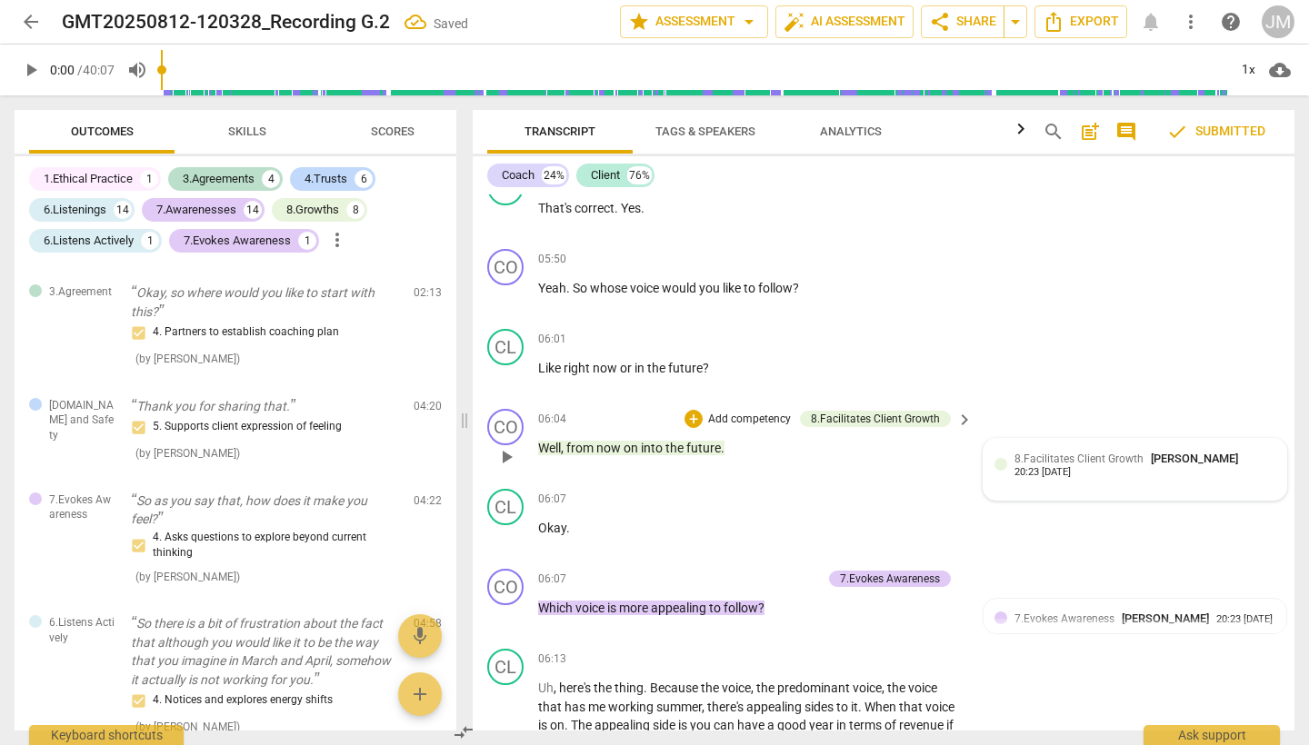
click at [1074, 453] on span "8.Facilitates Client Growth" at bounding box center [1078, 459] width 129 height 13
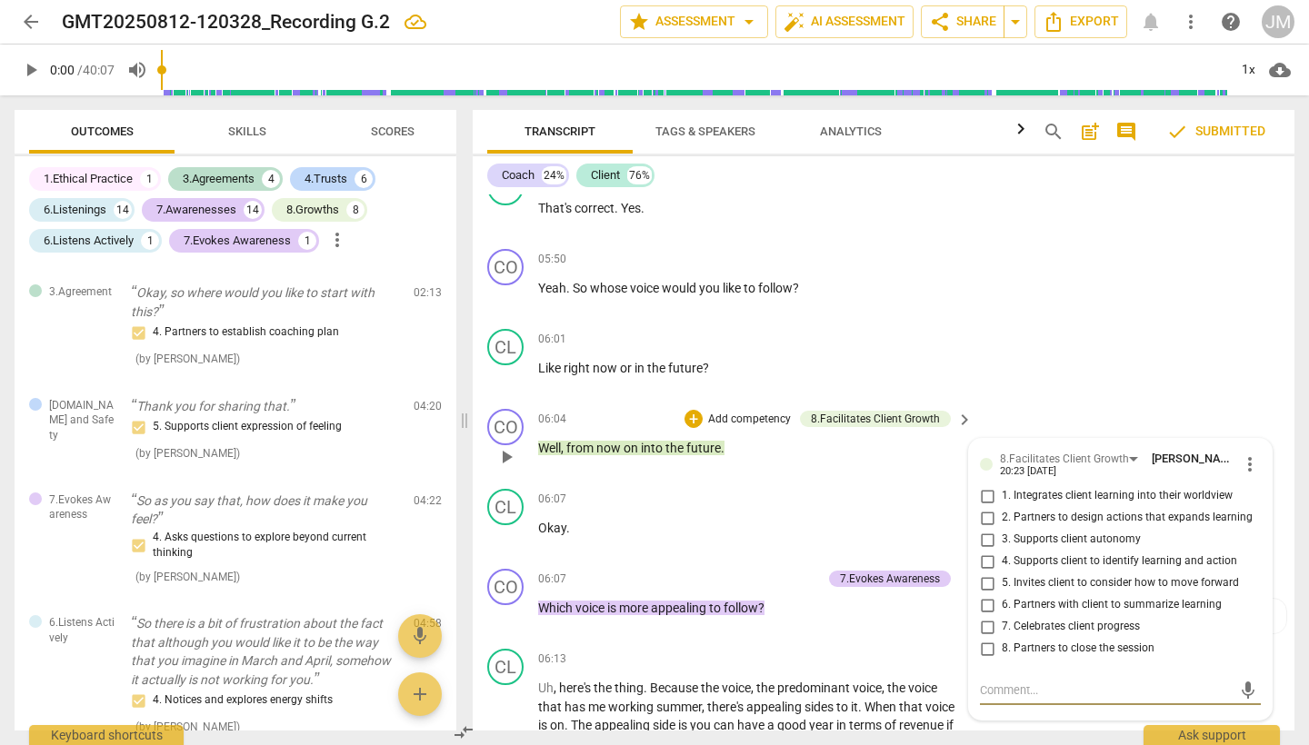
click at [986, 507] on input "2. Partners to design actions that expands learning" at bounding box center [986, 518] width 29 height 22
checkbox input "true"
click at [1070, 322] on div "CL play_arrow pause 06:01 + Add competency keyboard_arrow_right Like right now …" at bounding box center [884, 362] width 822 height 80
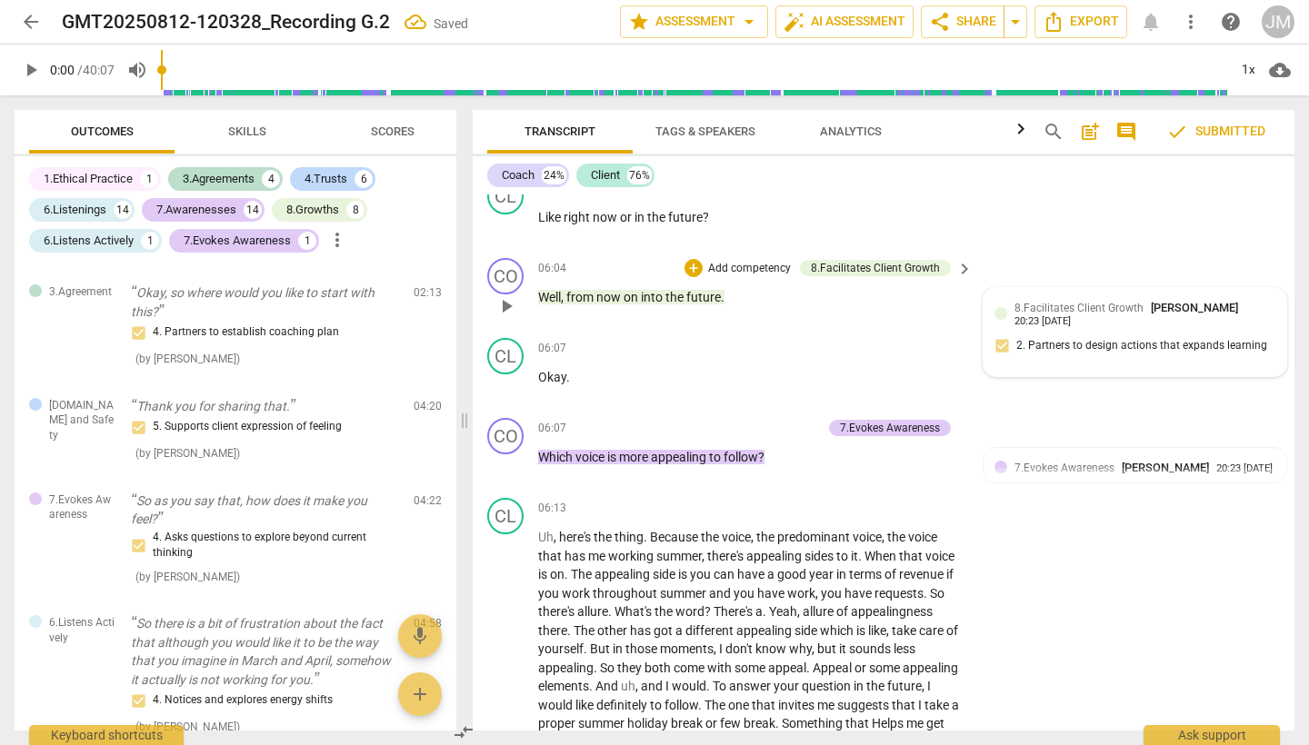
scroll to position [2759, 0]
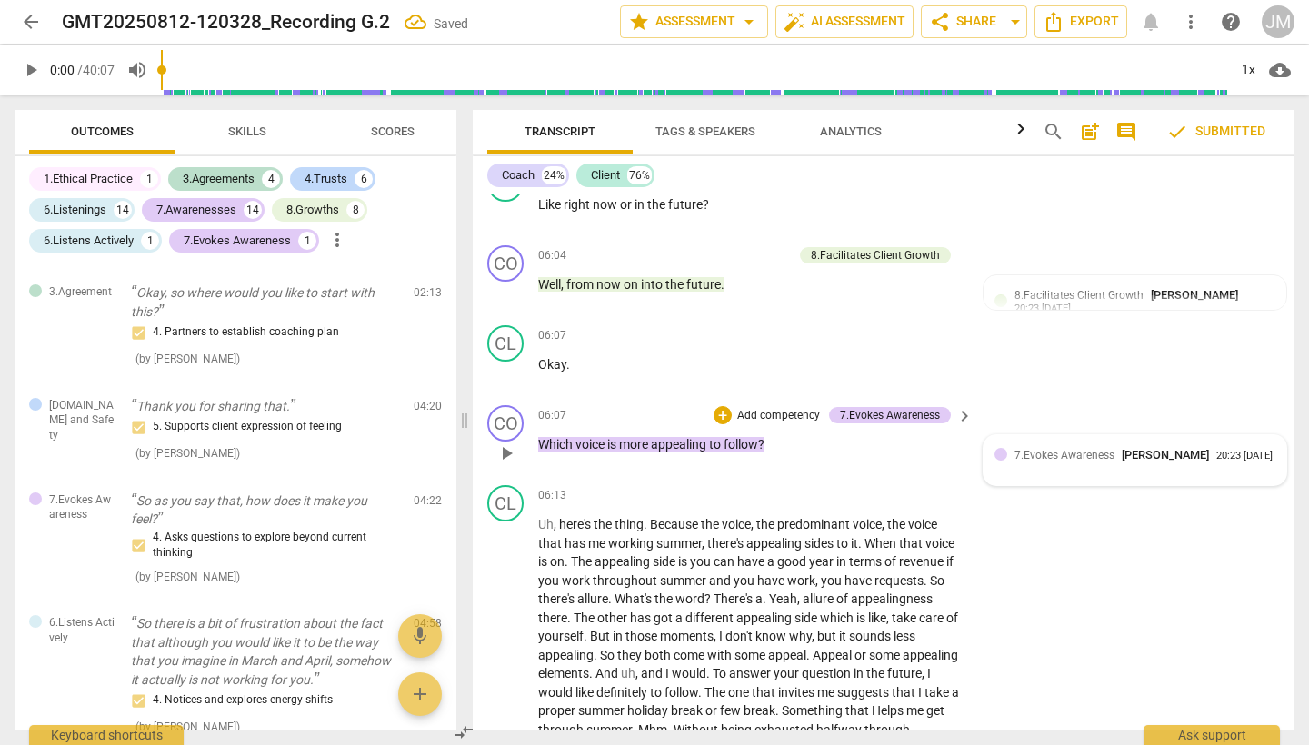
click at [1216, 451] on div "20:23 [DATE]" at bounding box center [1244, 457] width 56 height 12
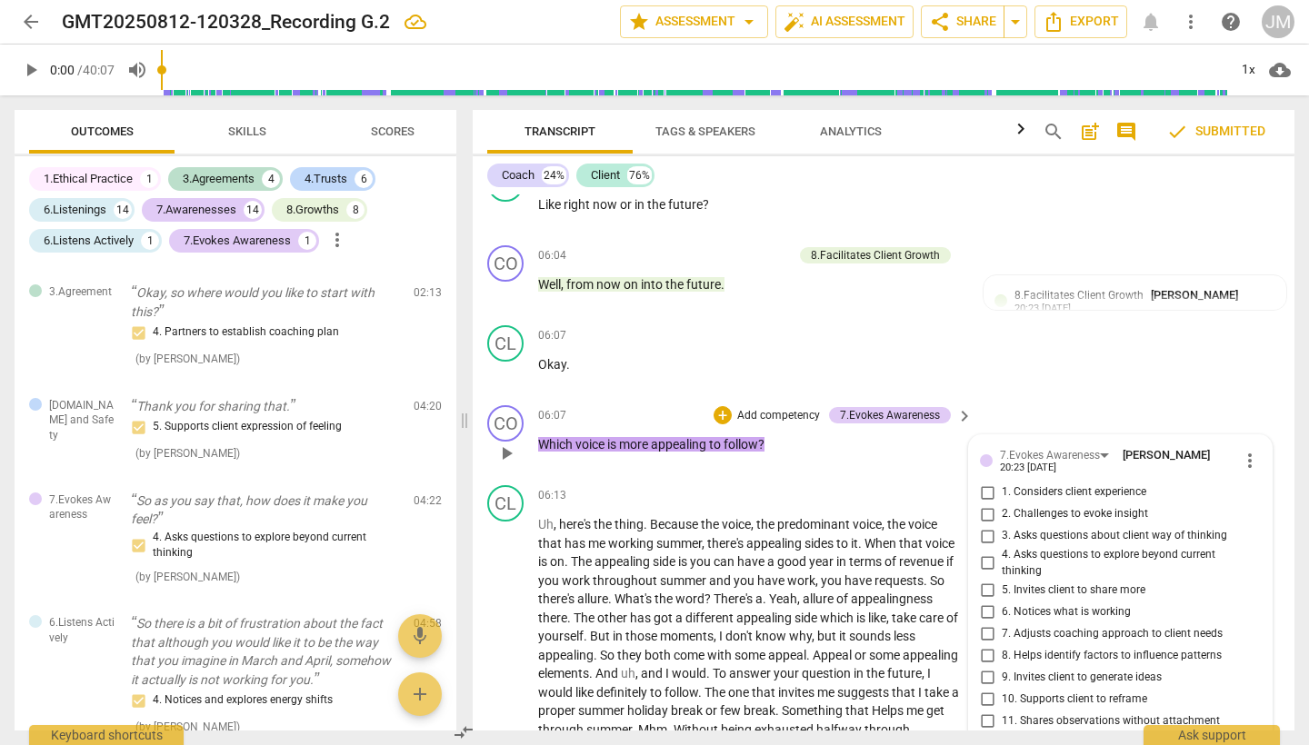
click at [989, 504] on input "2. Challenges to evoke insight" at bounding box center [986, 515] width 29 height 22
checkbox input "true"
click at [1072, 341] on div "CL play_arrow pause 06:07 + Add competency keyboard_arrow_right Okay ." at bounding box center [884, 358] width 822 height 80
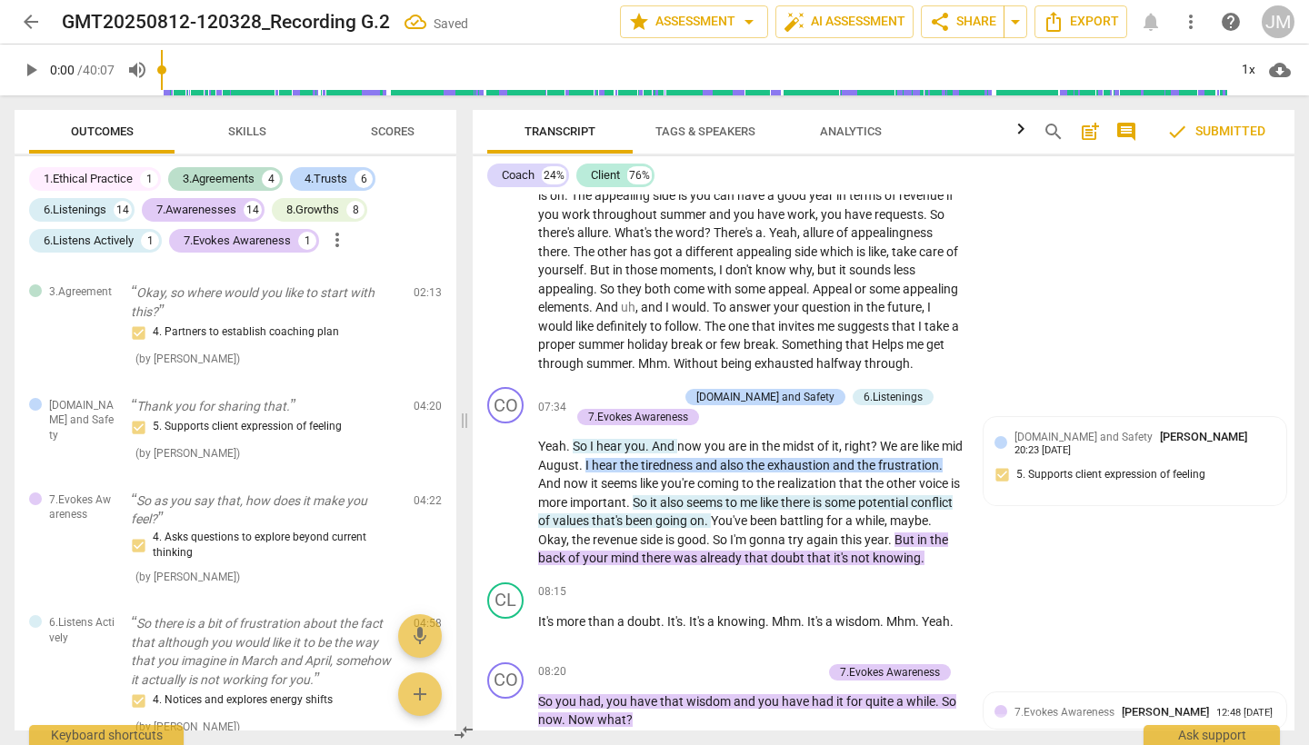
scroll to position [3135, 0]
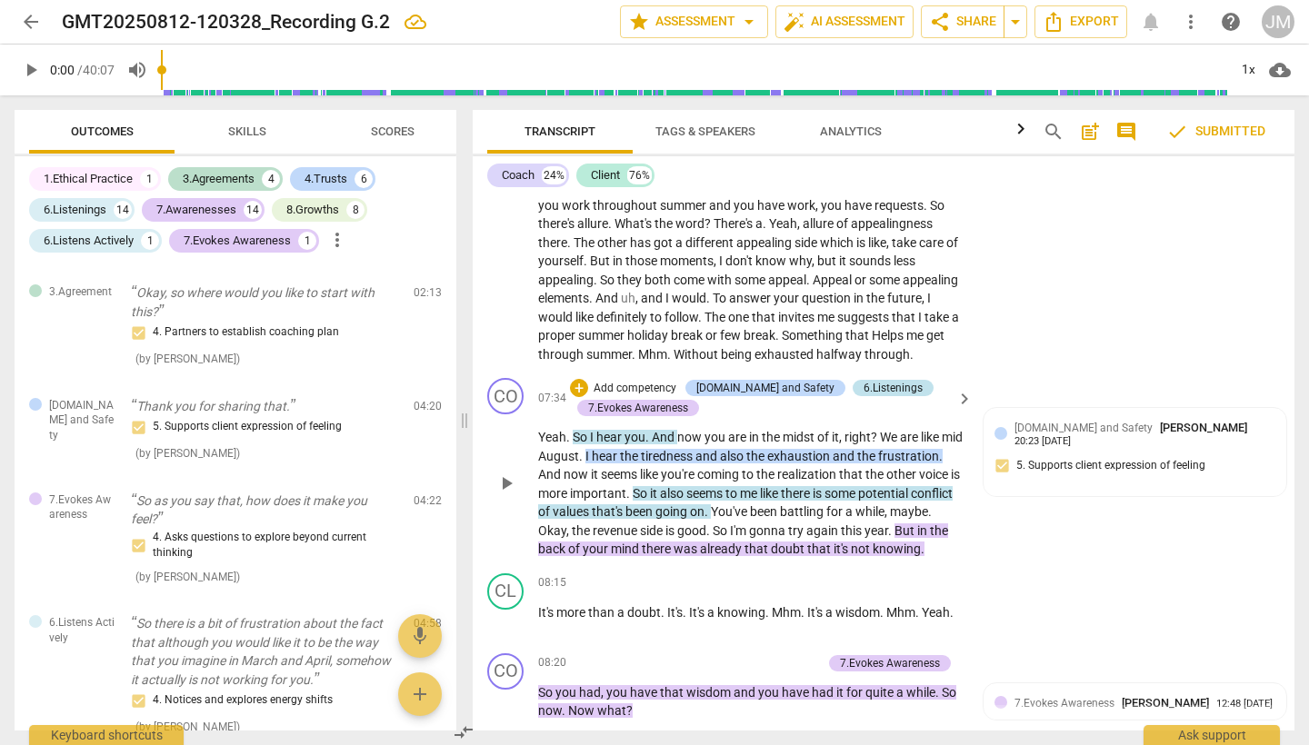
click at [863, 380] on div "6.Listenings" at bounding box center [892, 388] width 59 height 16
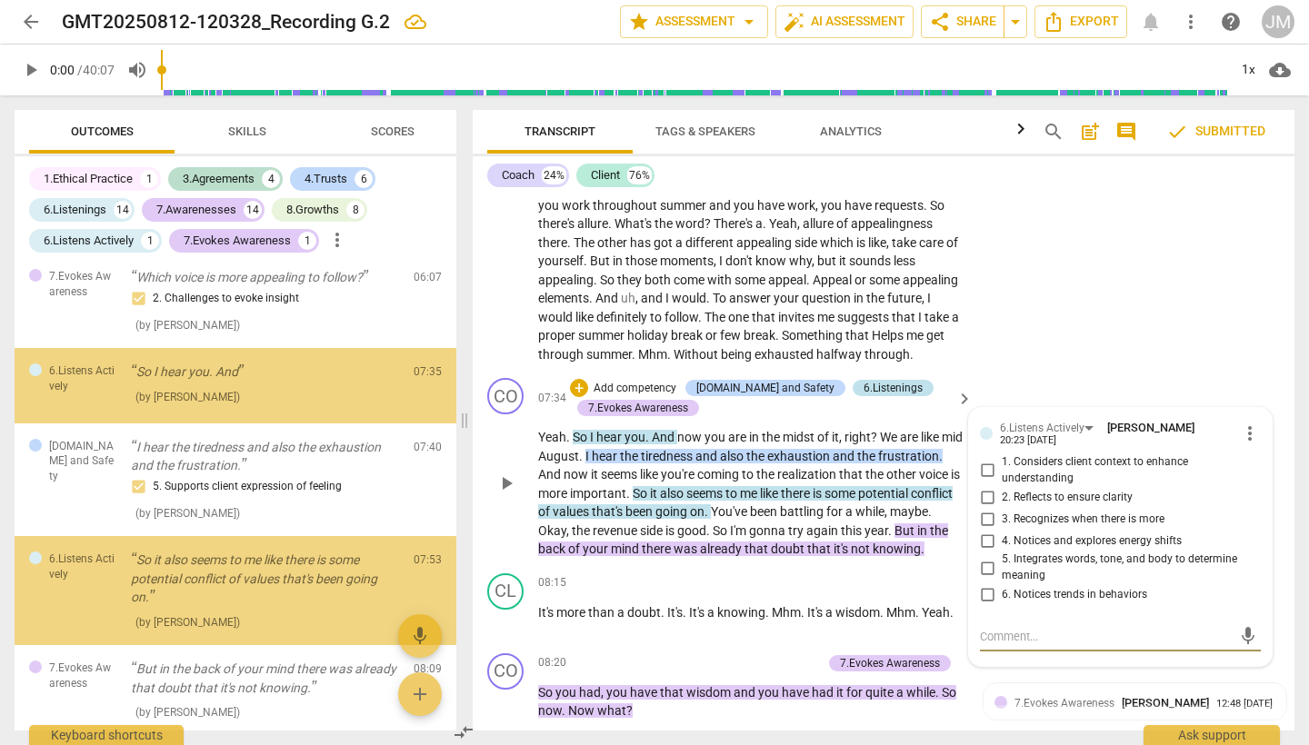
scroll to position [1309, 0]
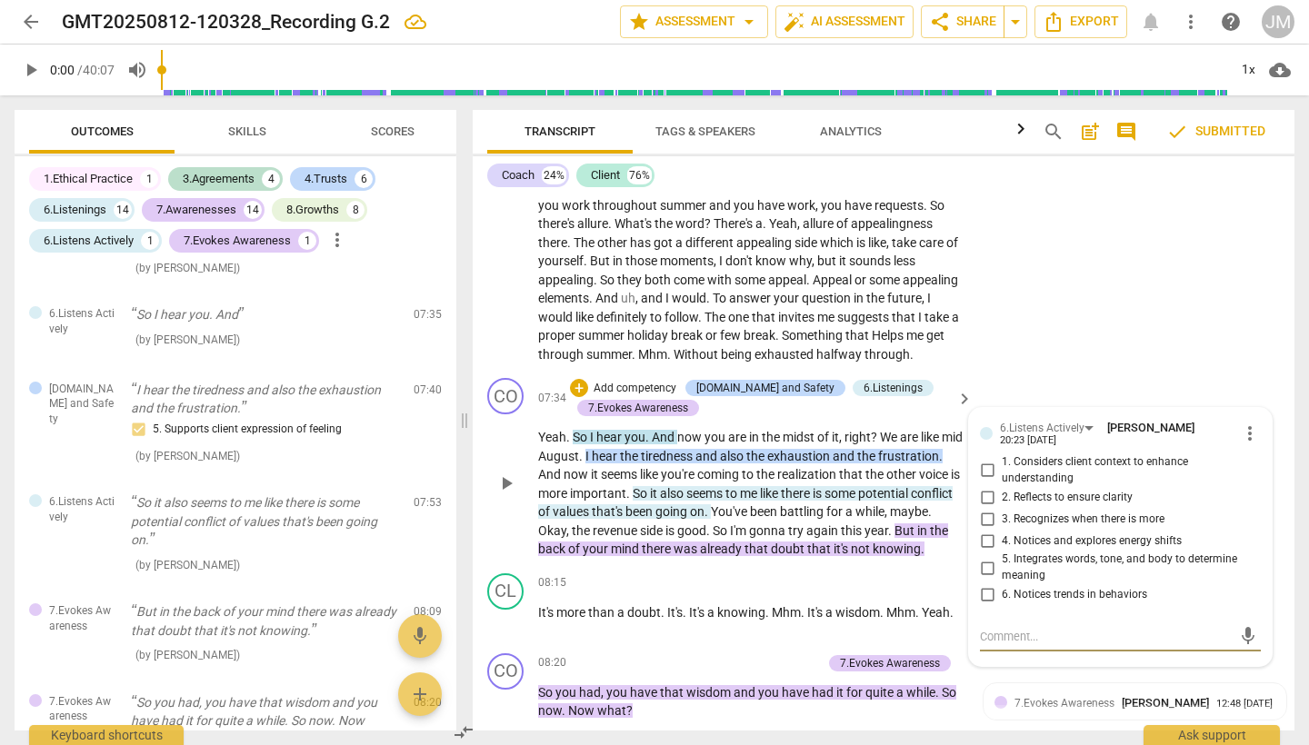
click at [985, 508] on input "3. Recognizes when there is more" at bounding box center [986, 519] width 29 height 22
checkbox input "true"
click at [1071, 297] on div "CL play_arrow pause 06:13 + Add competency keyboard_arrow_right Uh , here's the…" at bounding box center [884, 237] width 822 height 268
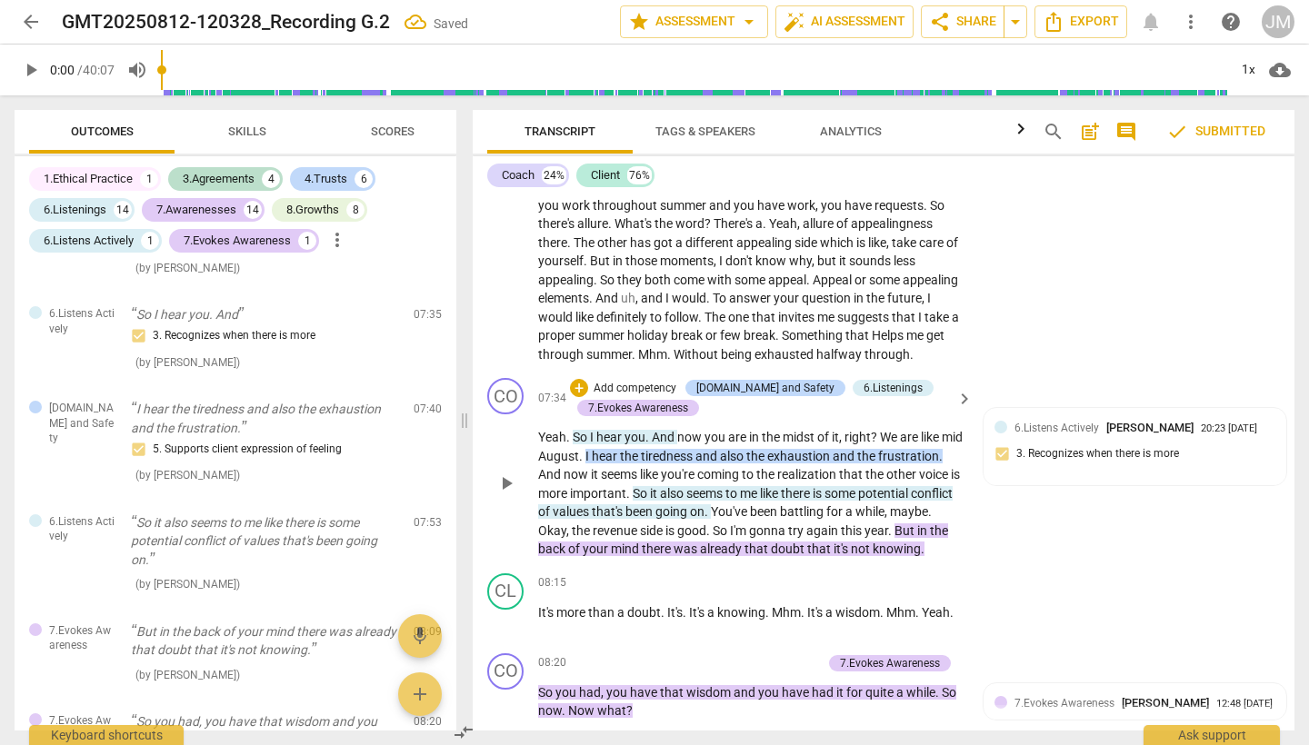
click at [833, 542] on span "that" at bounding box center [820, 549] width 26 height 15
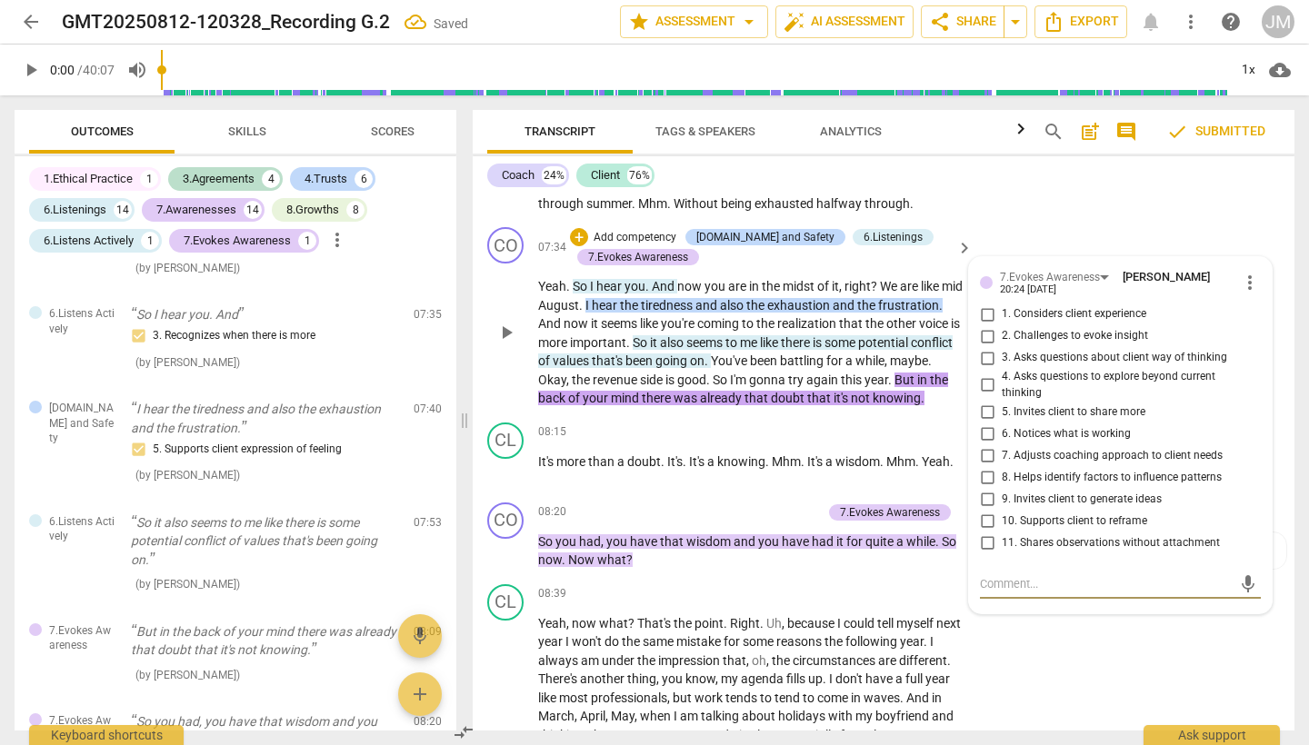
scroll to position [3293, 0]
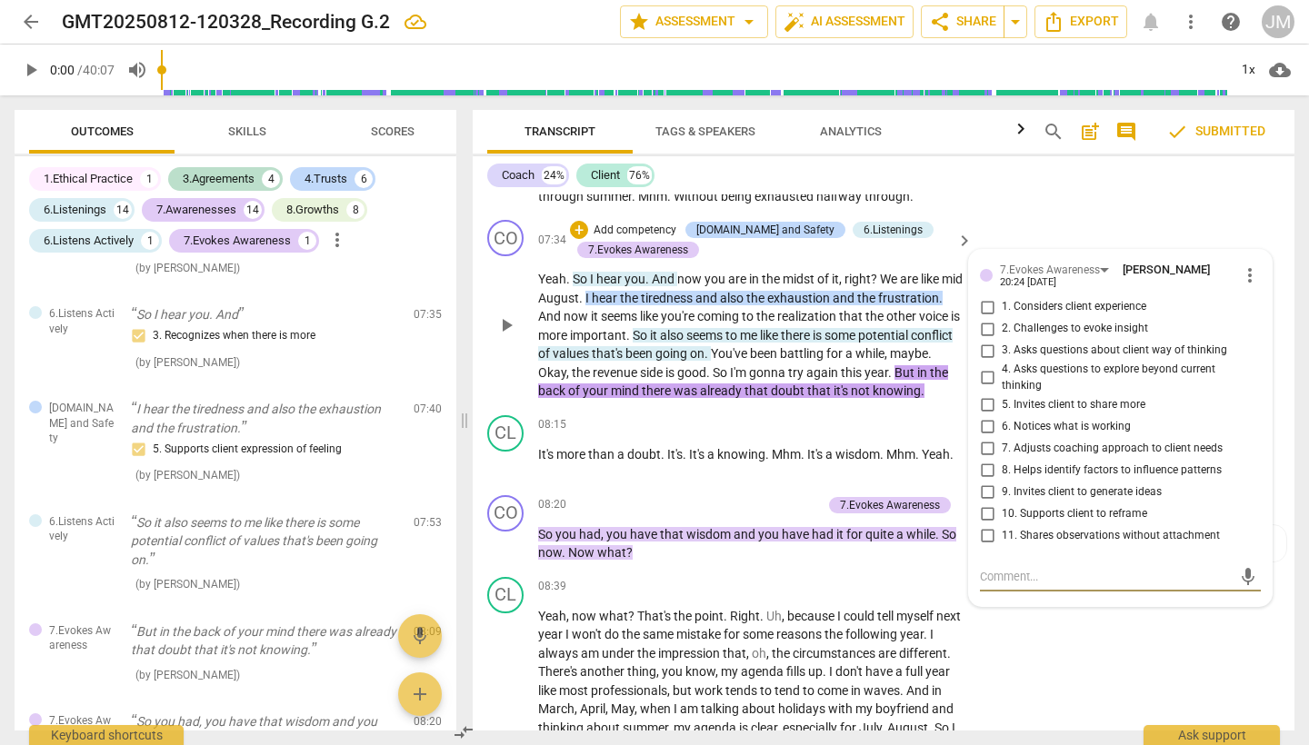
click at [984, 318] on input "2. Challenges to evoke insight" at bounding box center [986, 329] width 29 height 22
checkbox input "true"
click at [1036, 177] on div "Coach 24% Client 76%" at bounding box center [883, 175] width 793 height 31
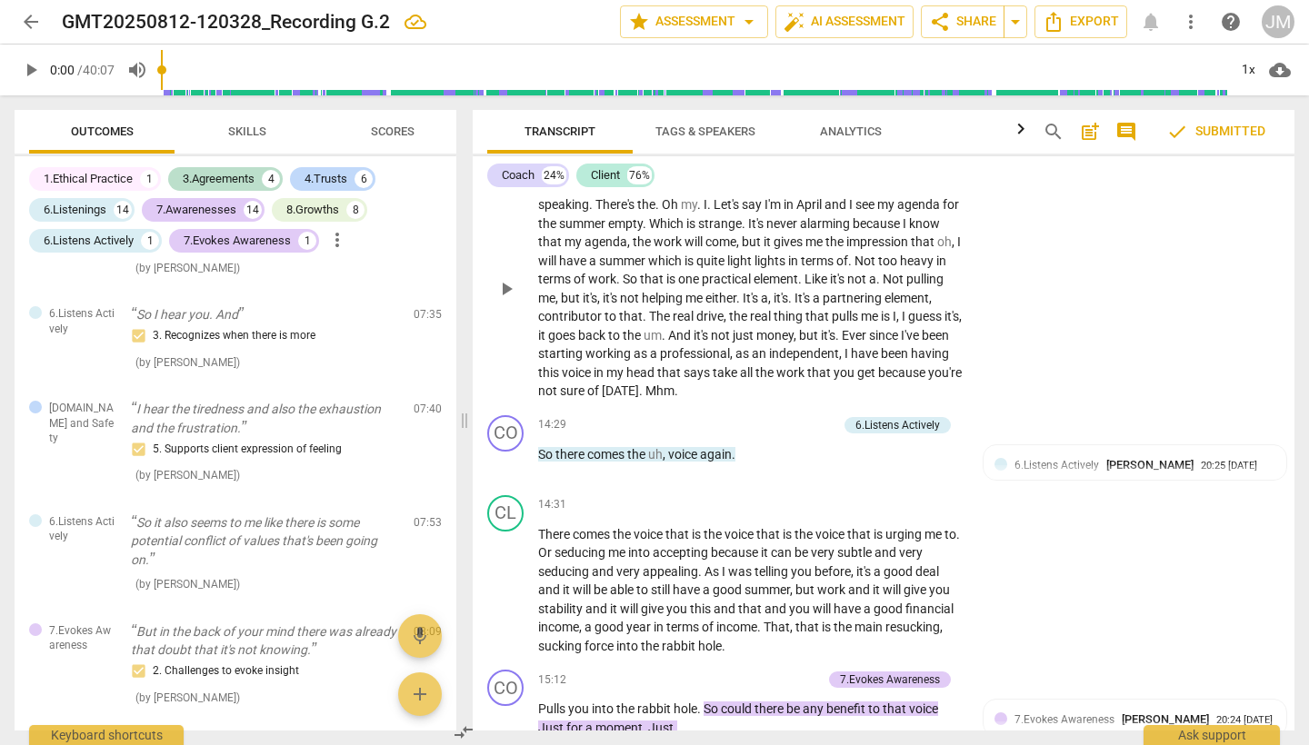
scroll to position [5339, 0]
click at [1040, 457] on span "6.Listens Actively" at bounding box center [1056, 463] width 85 height 13
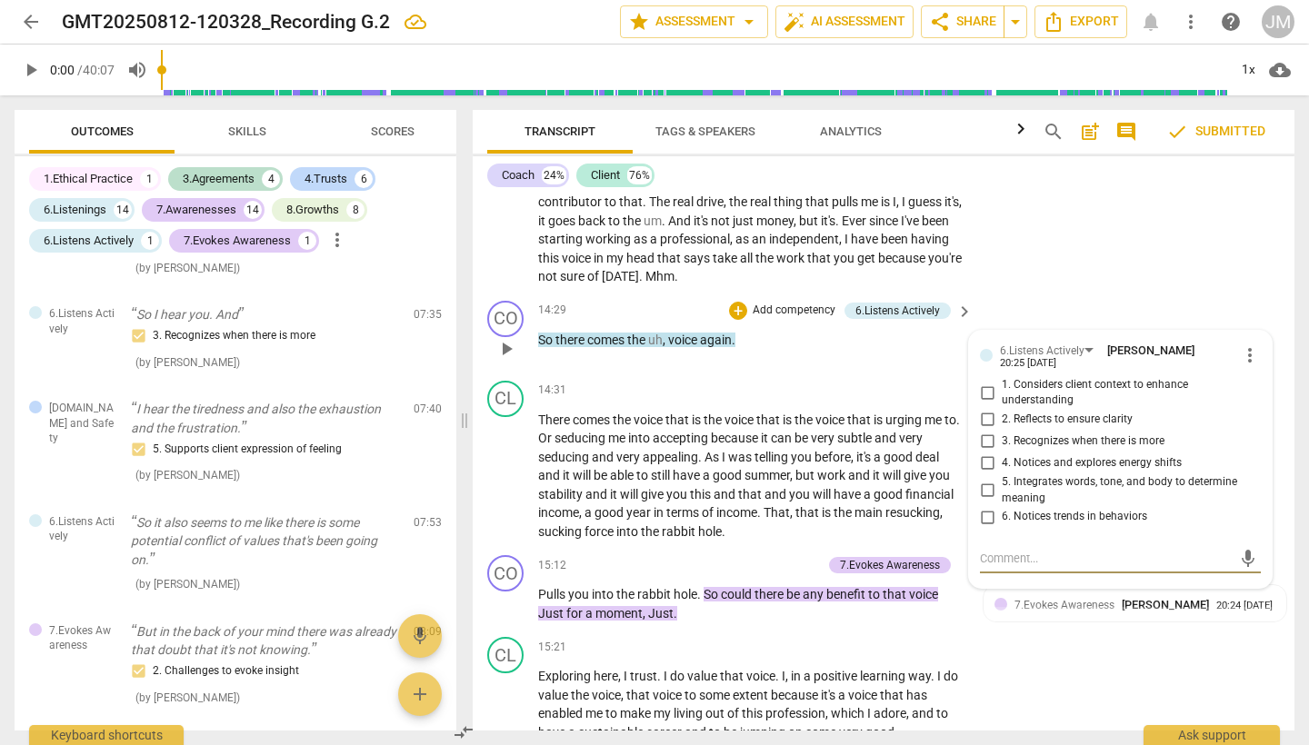
scroll to position [5454, 0]
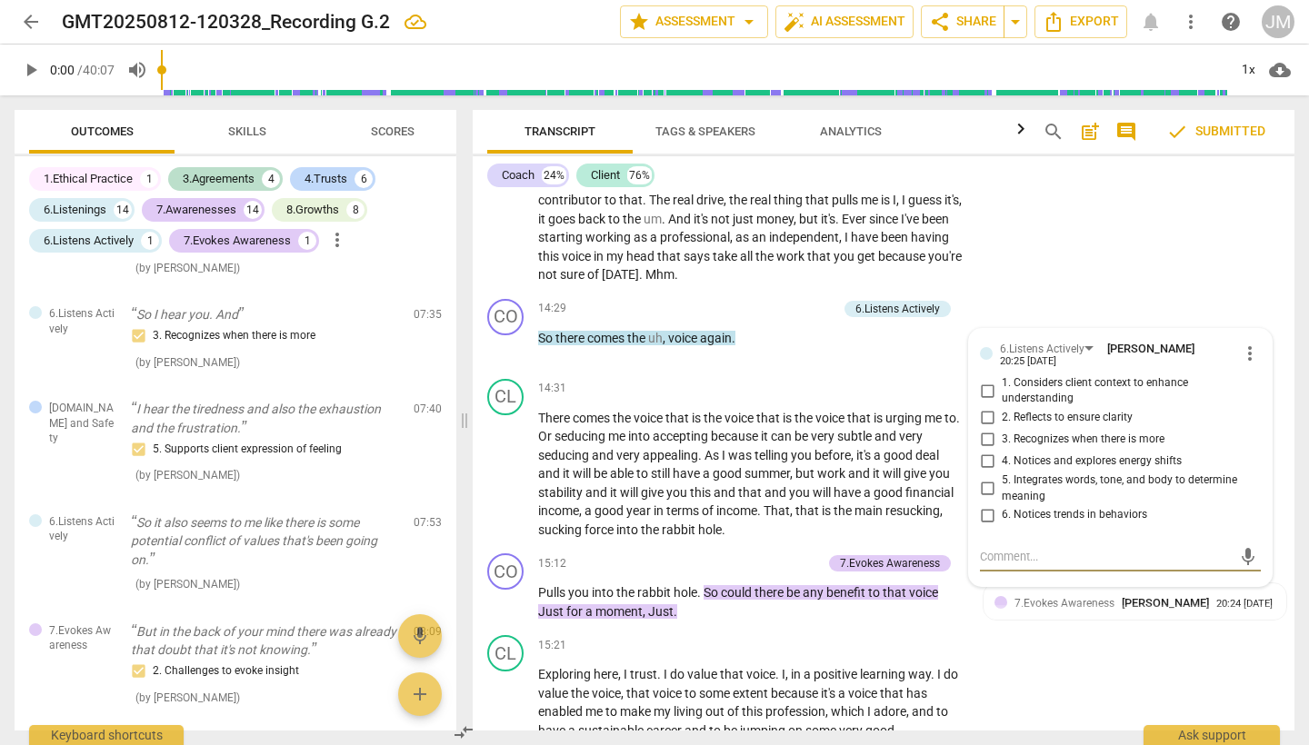
click at [992, 380] on input "1. Considers client context to enhance understanding" at bounding box center [986, 391] width 29 height 22
checkbox input "true"
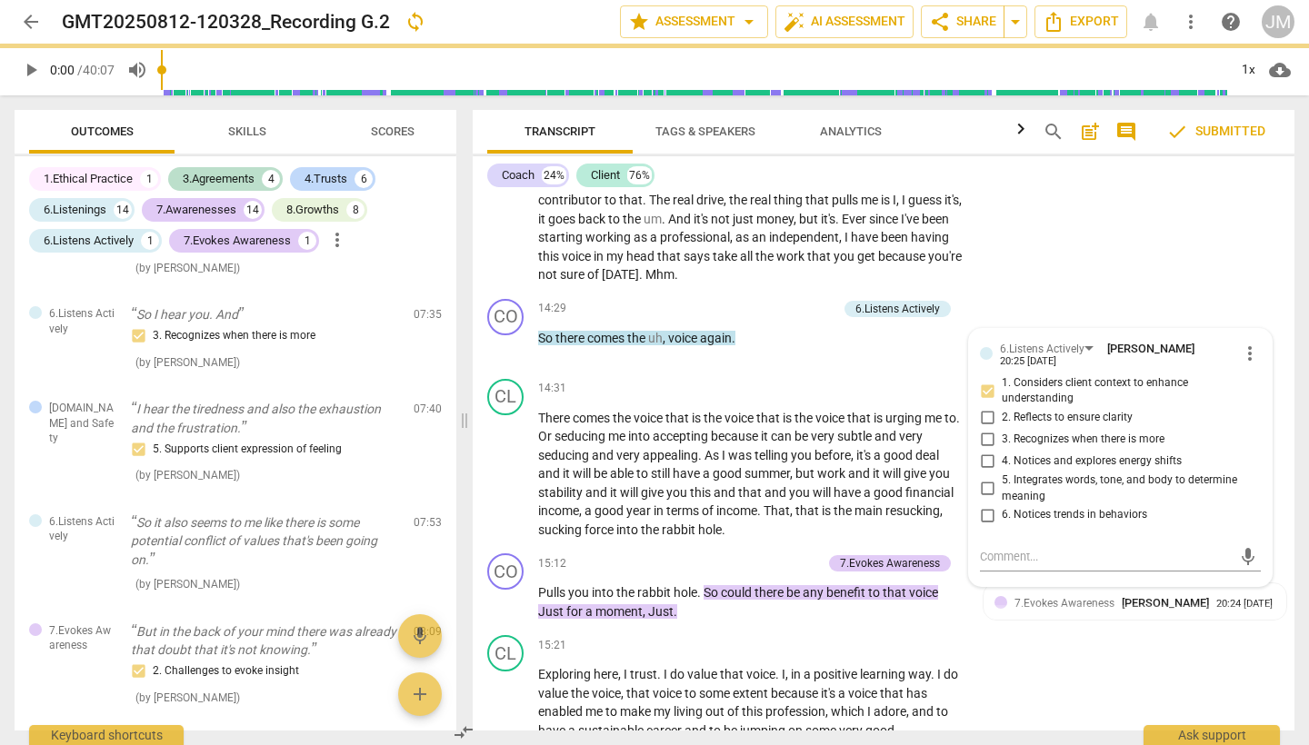
click at [992, 407] on input "2. Reflects to ensure clarity" at bounding box center [986, 418] width 29 height 22
checkbox input "true"
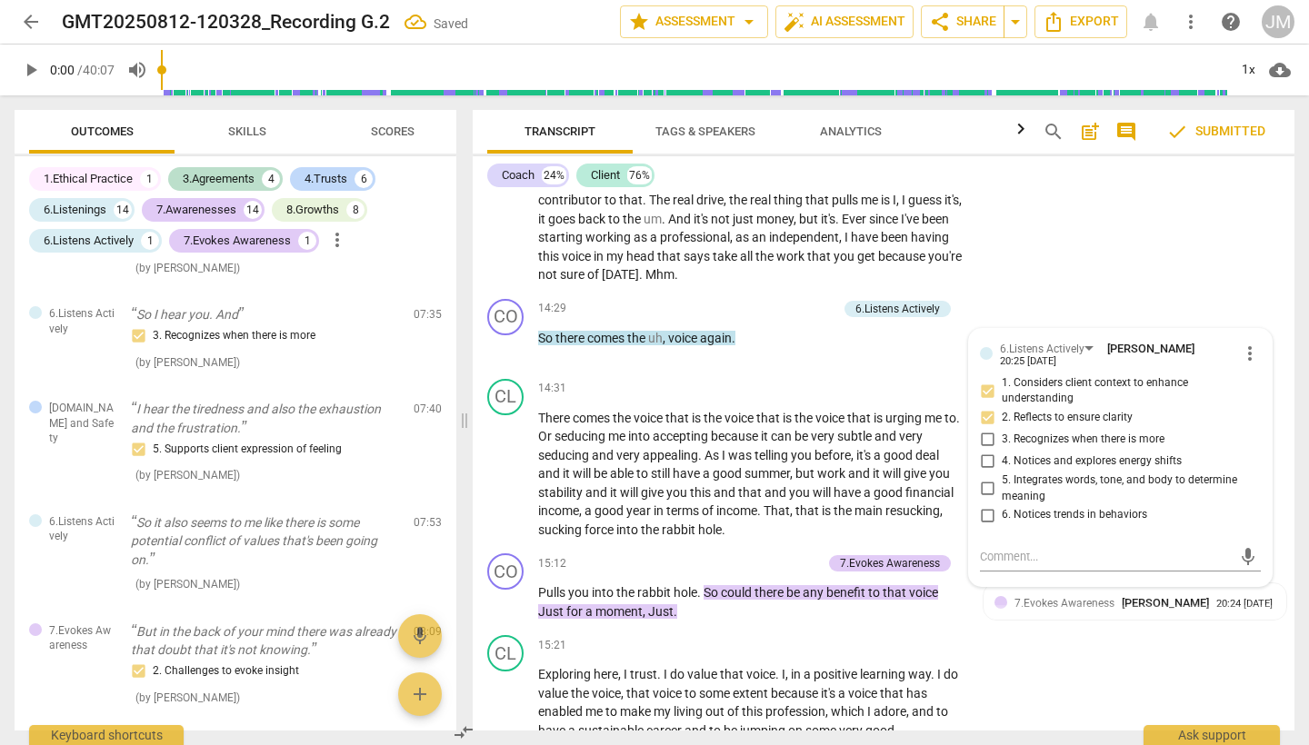
scroll to position [5588, 0]
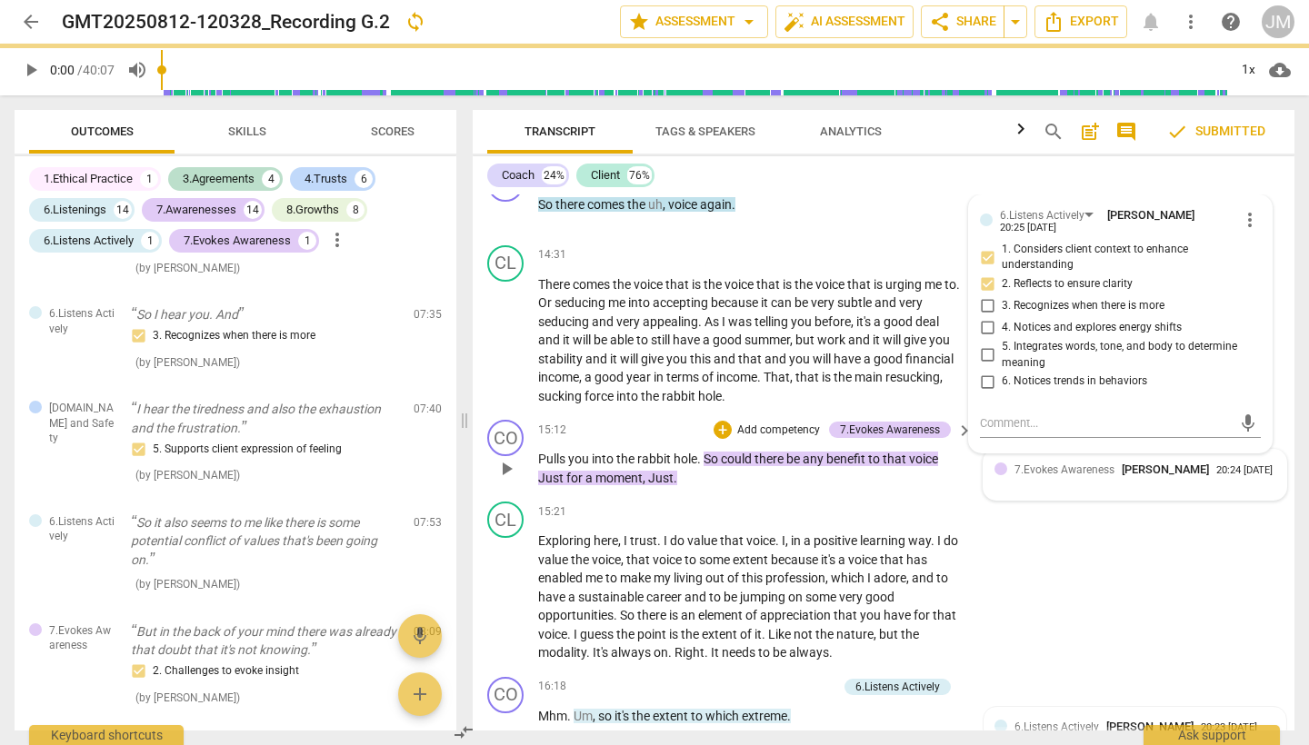
click at [1216, 465] on div "20:24 [DATE]" at bounding box center [1244, 471] width 56 height 12
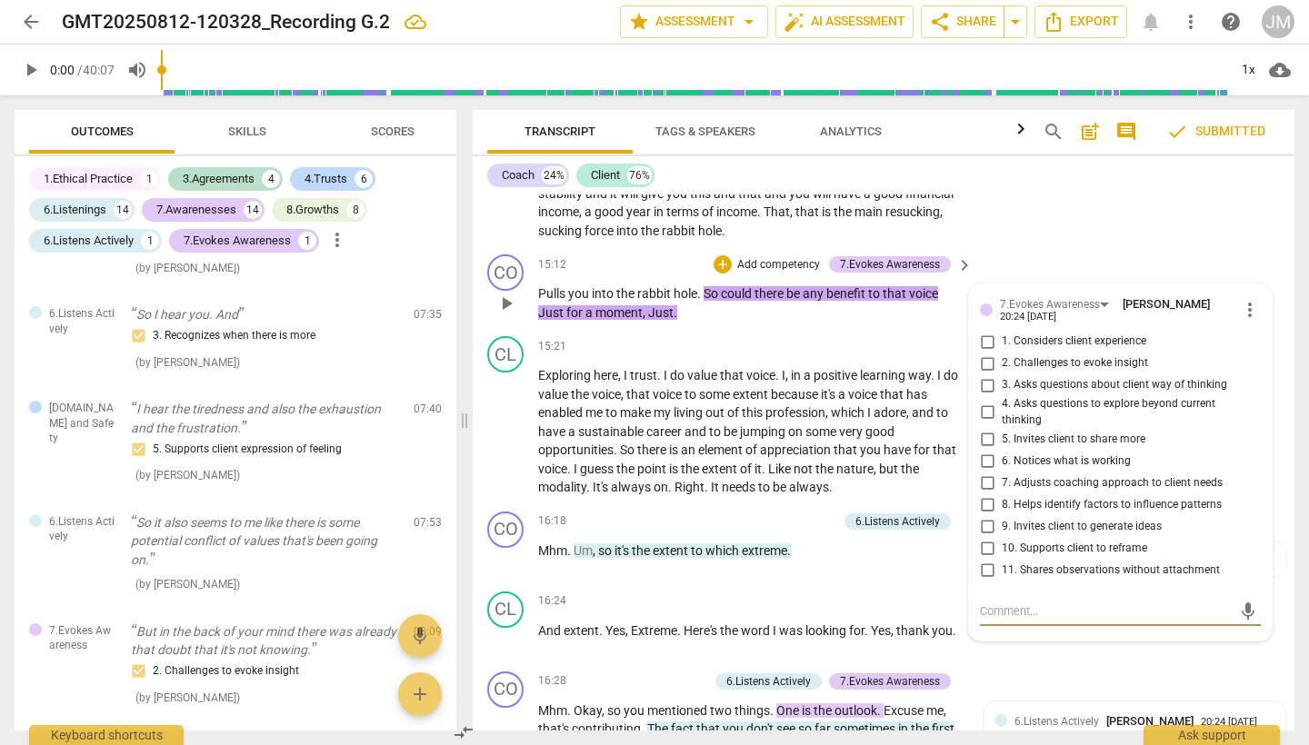
scroll to position [5756, 0]
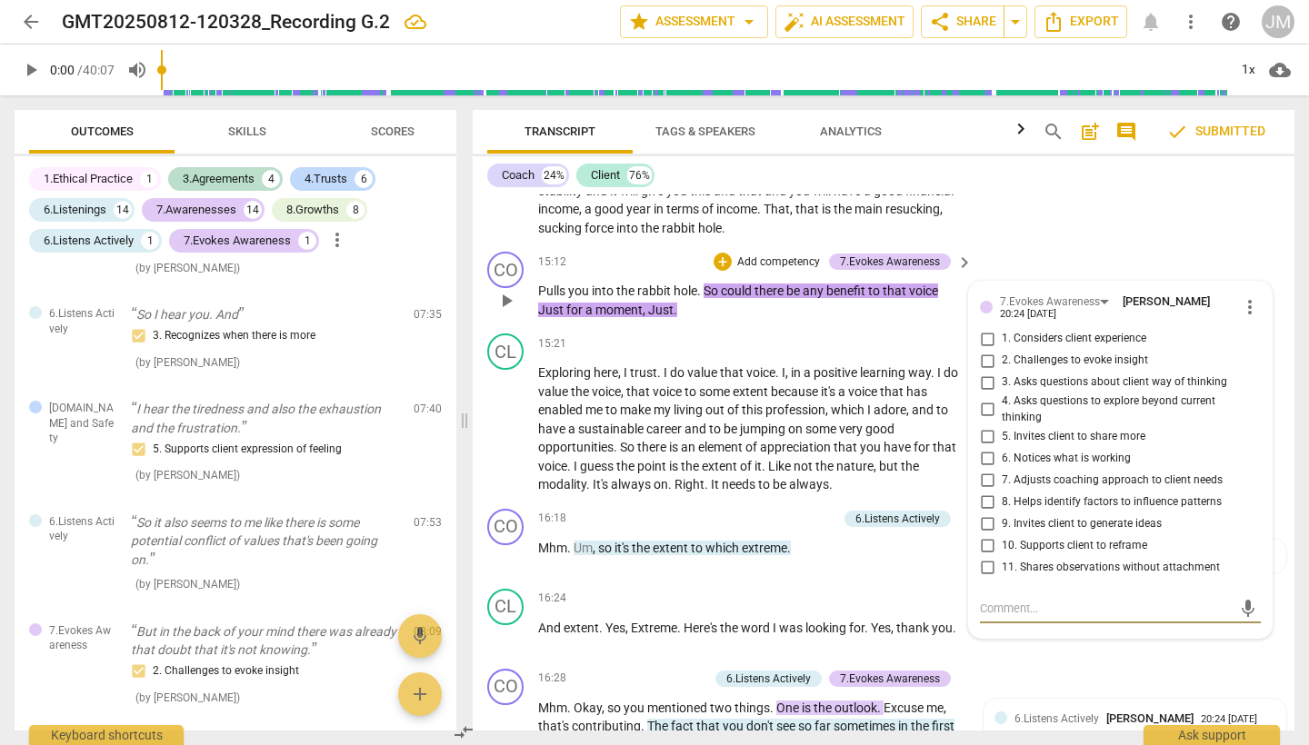
click at [985, 350] on input "2. Challenges to evoke insight" at bounding box center [986, 361] width 29 height 22
checkbox input "true"
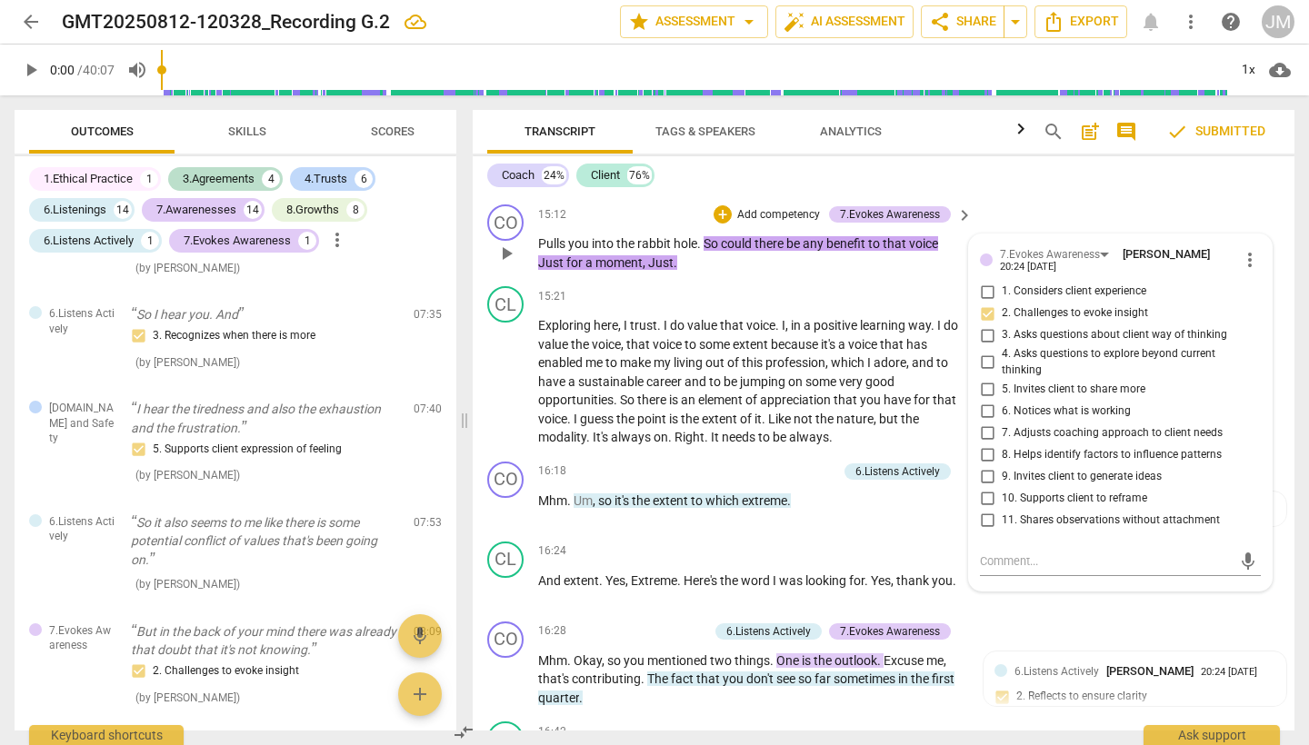
scroll to position [5810, 0]
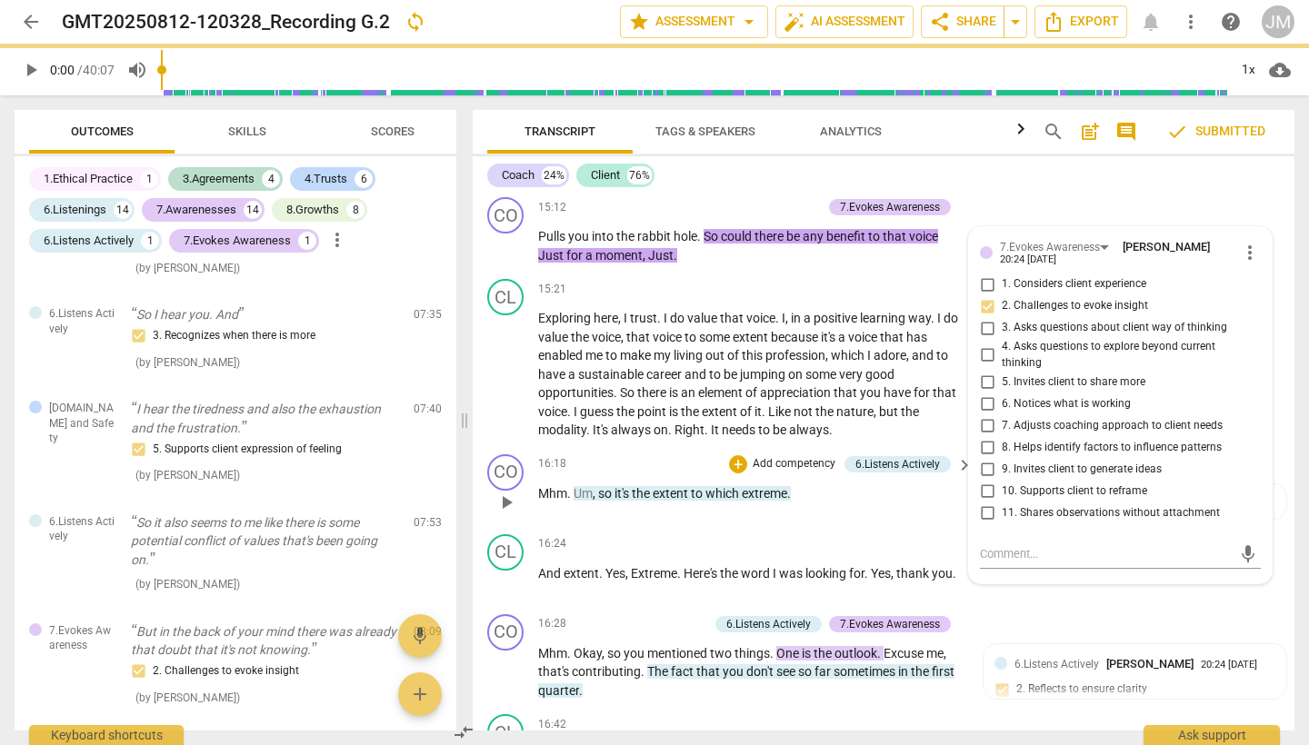
click at [924, 454] on div "16:18 + Add competency 6.Listens Actively keyboard_arrow_right Mhm . Um , so it…" at bounding box center [756, 486] width 436 height 65
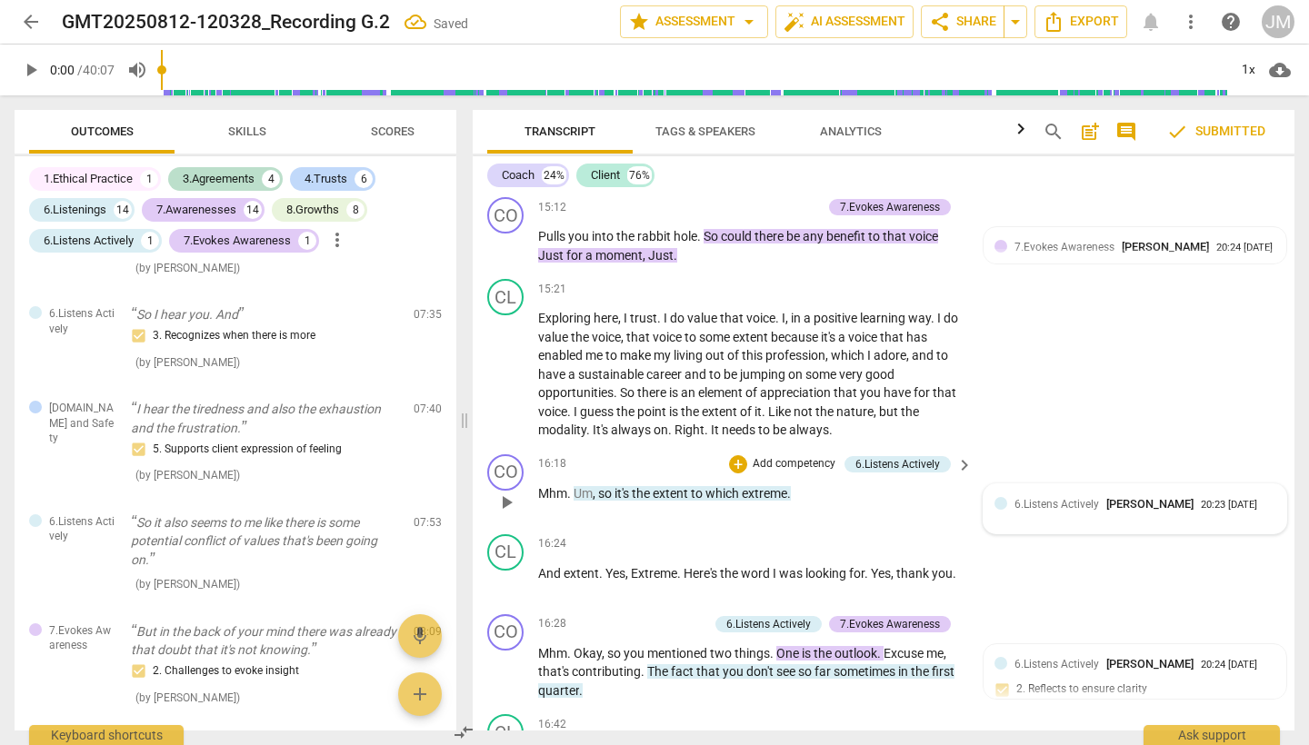
click at [1060, 498] on span "6.Listens Actively" at bounding box center [1056, 504] width 85 height 13
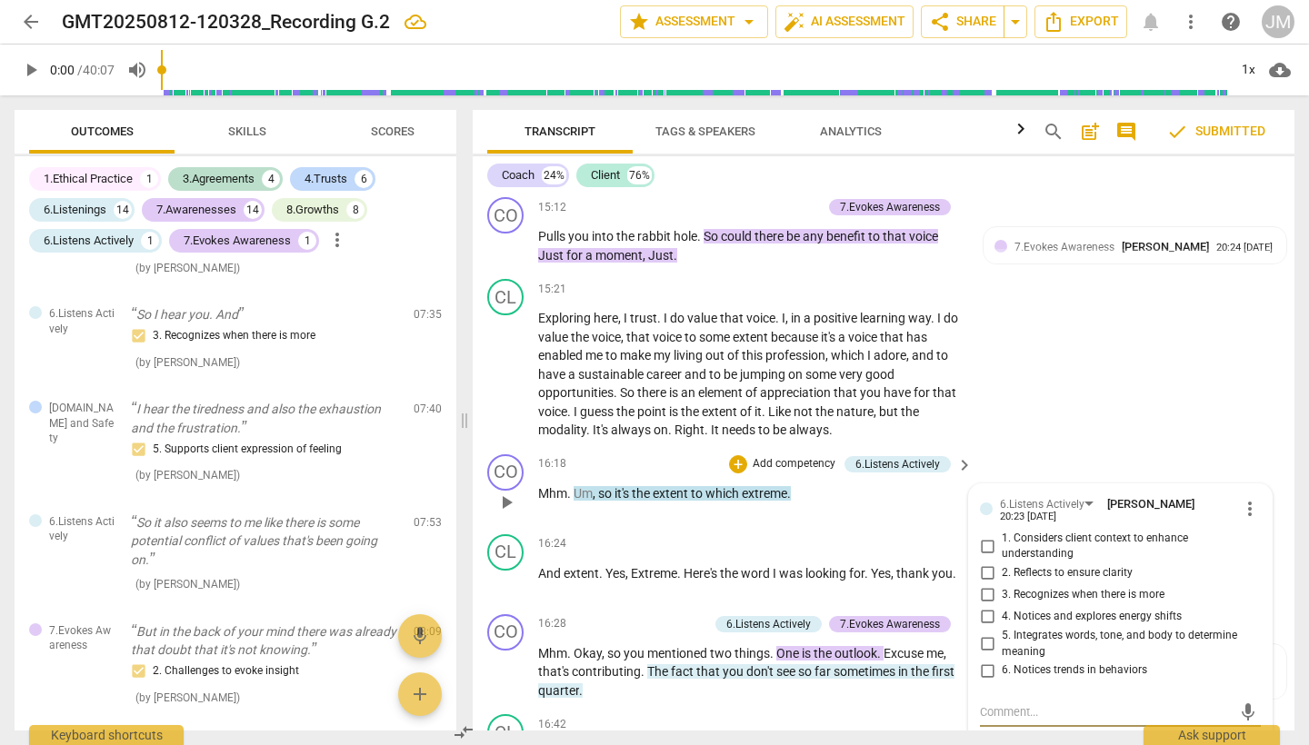
click at [987, 563] on input "2. Reflects to ensure clarity" at bounding box center [986, 574] width 29 height 22
checkbox input "true"
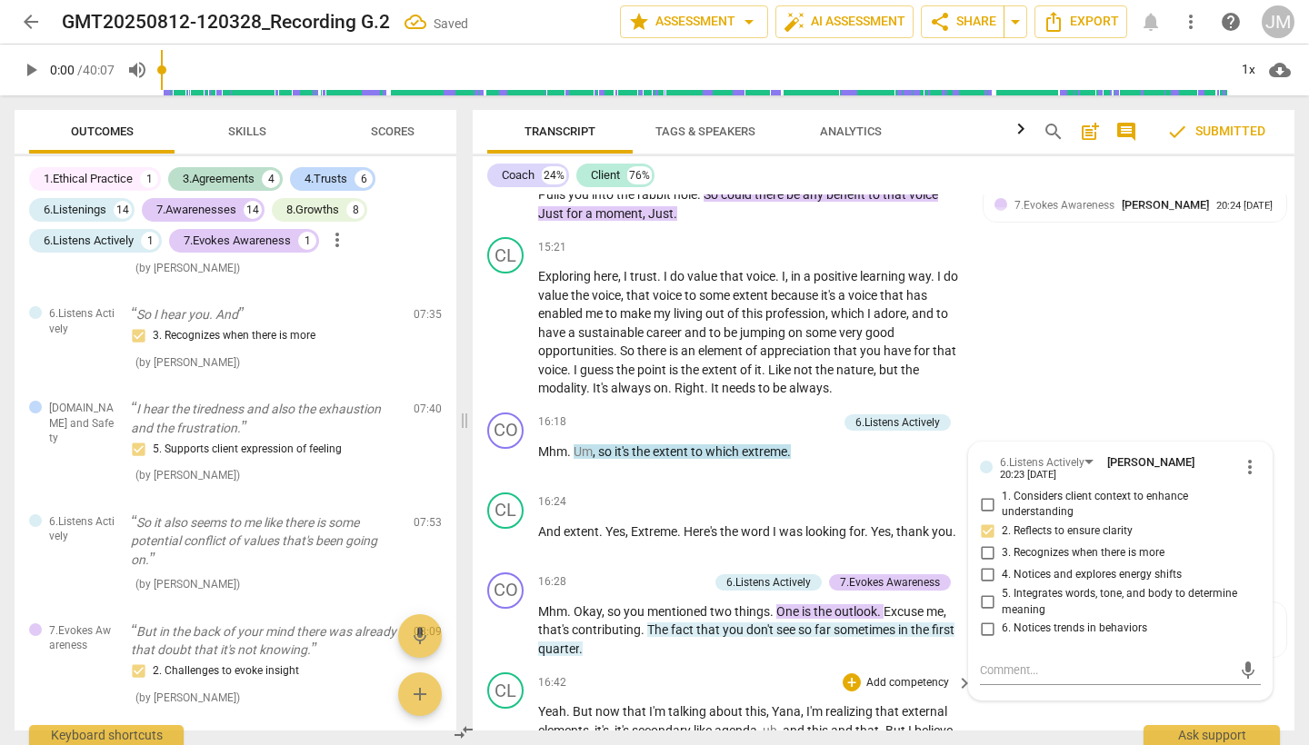
scroll to position [6025, 0]
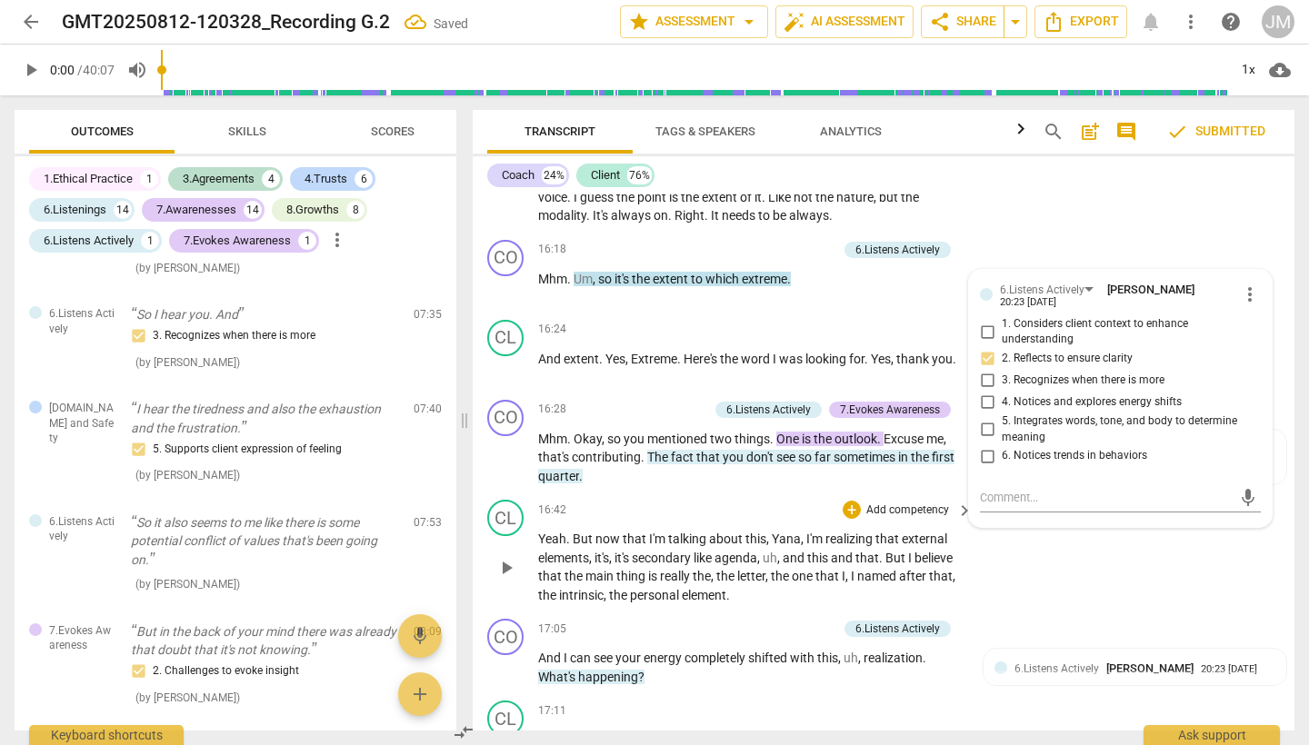
click at [1039, 493] on div "CL play_arrow pause 16:42 + Add competency keyboard_arrow_right Yeah . But now …" at bounding box center [884, 552] width 822 height 119
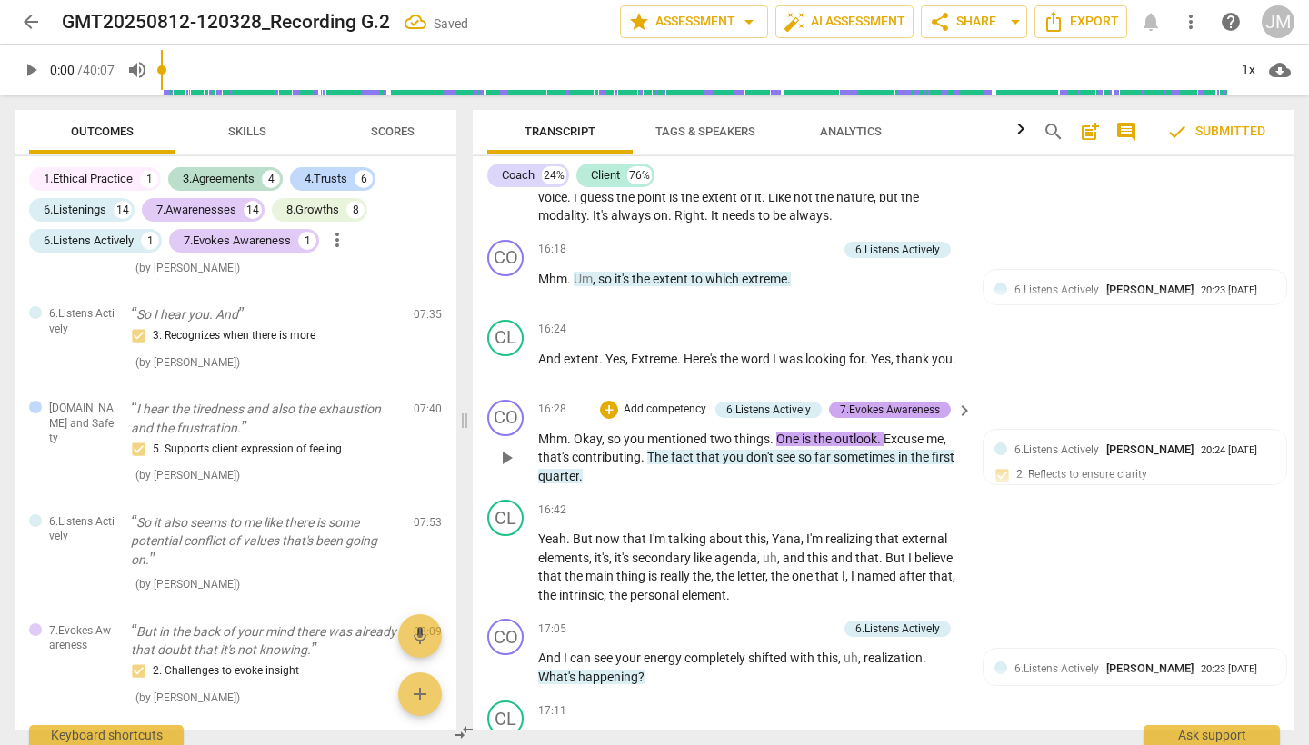
click at [909, 402] on div "7.Evokes Awareness" at bounding box center [890, 410] width 100 height 16
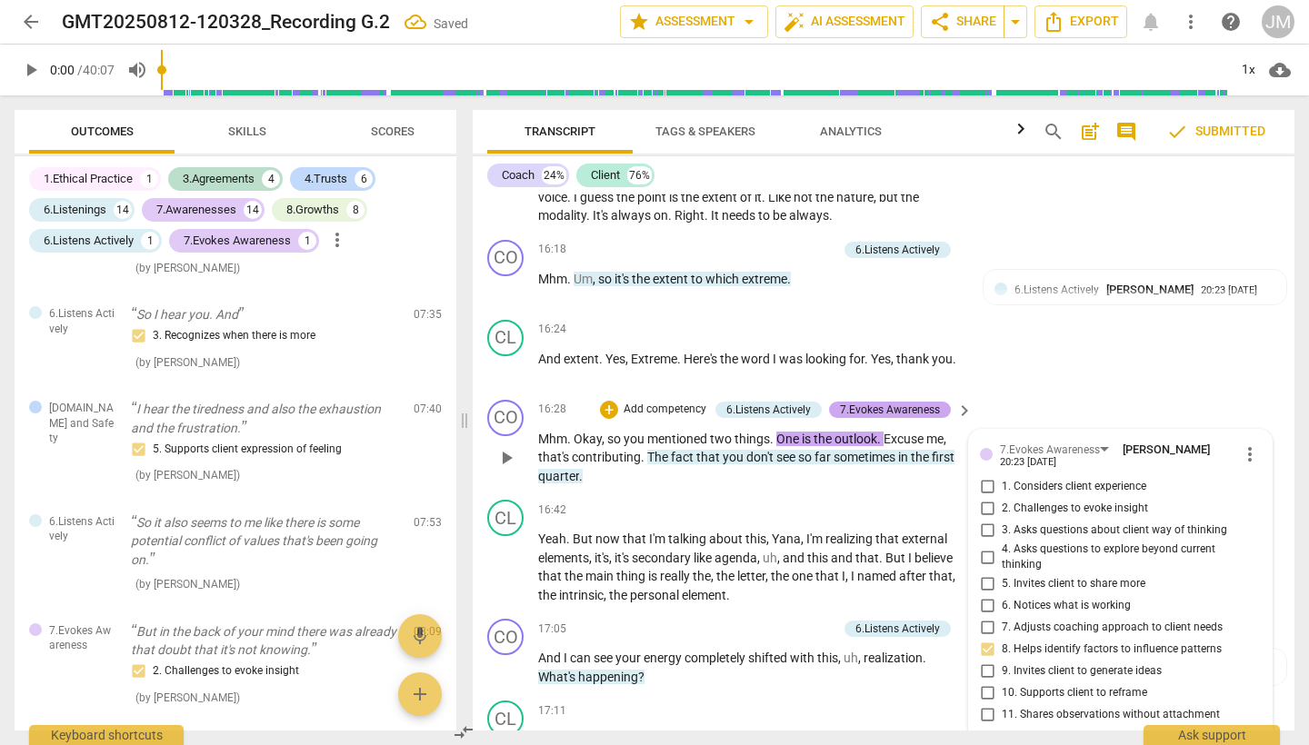
scroll to position [2359, 0]
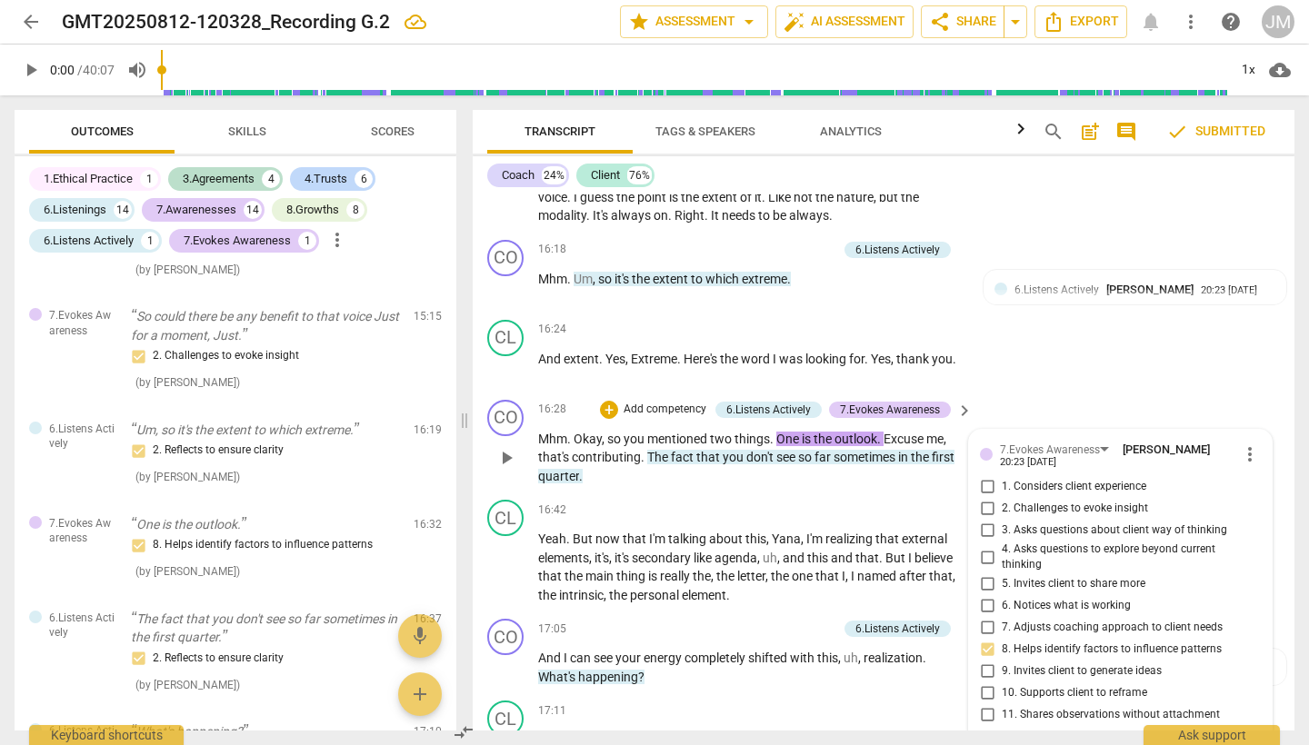
click at [1071, 393] on div "CO play_arrow pause 16:28 + Add competency 6.Listens Actively 7.Evokes Awarenes…" at bounding box center [884, 443] width 822 height 101
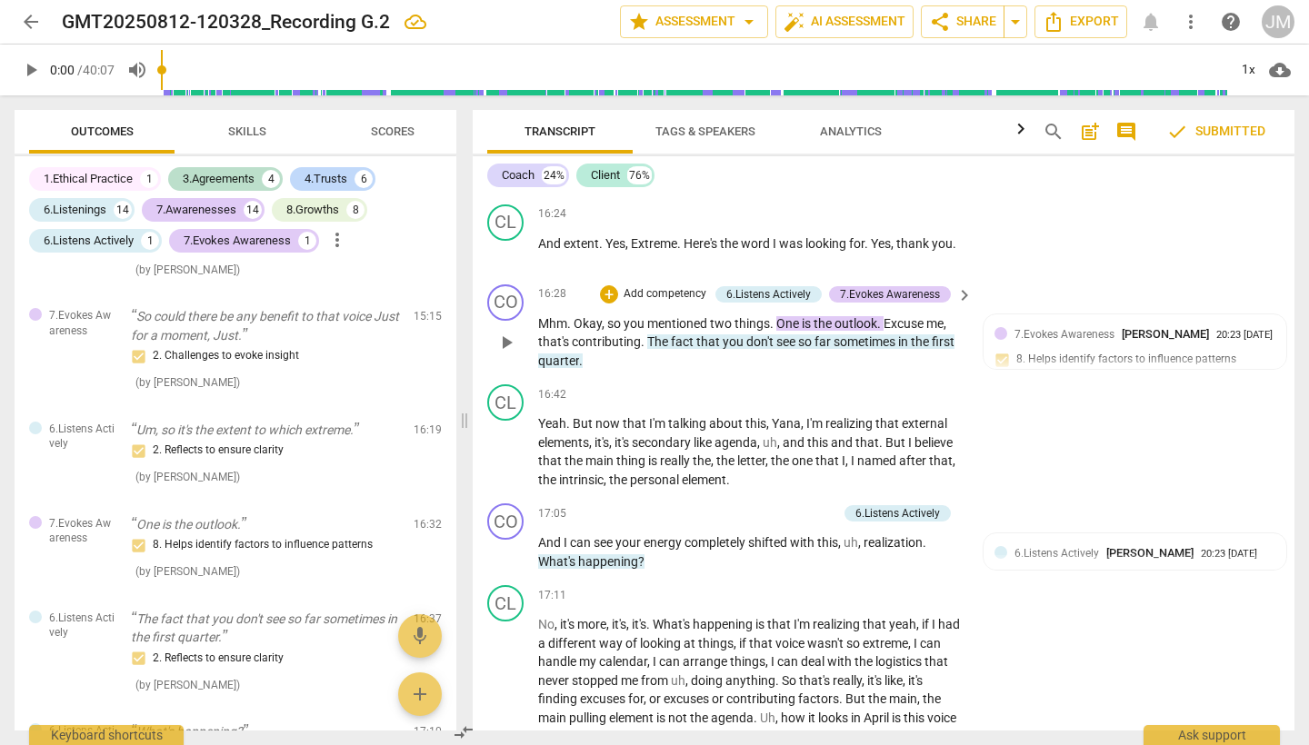
scroll to position [6171, 0]
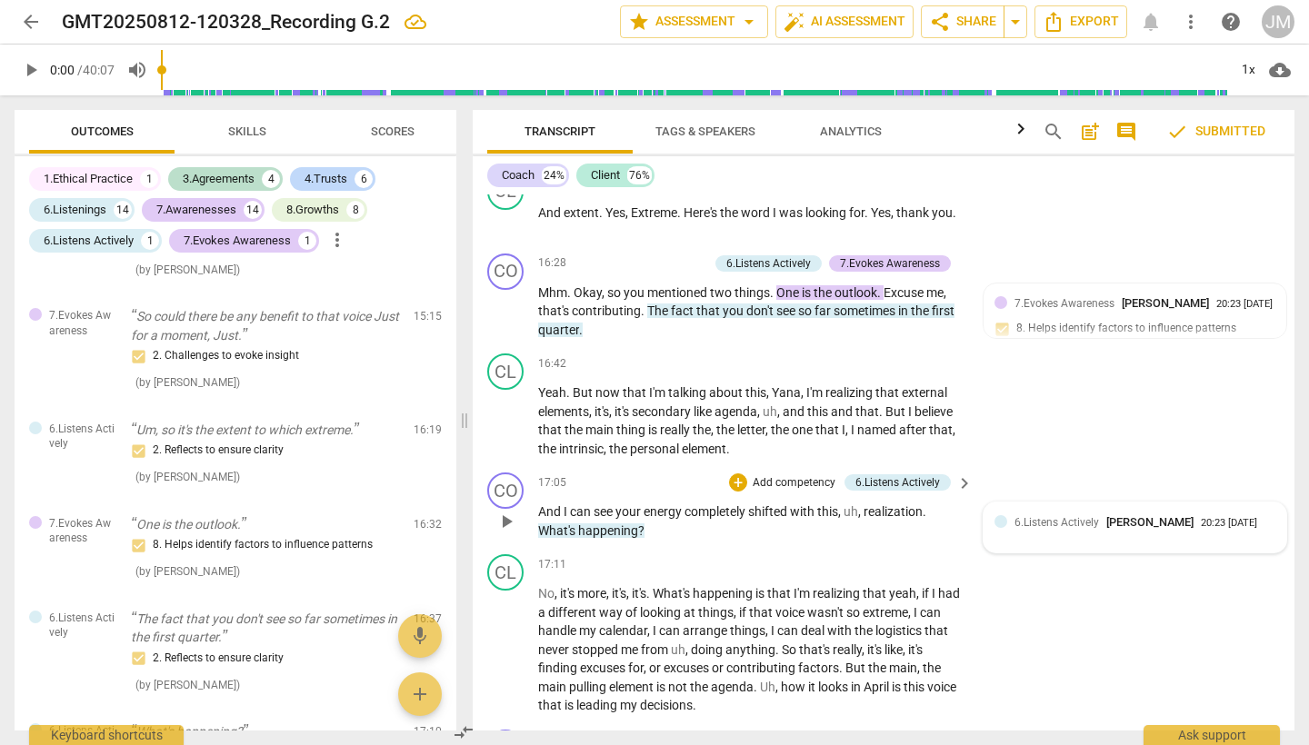
click at [1052, 516] on span "6.Listens Actively" at bounding box center [1056, 522] width 85 height 13
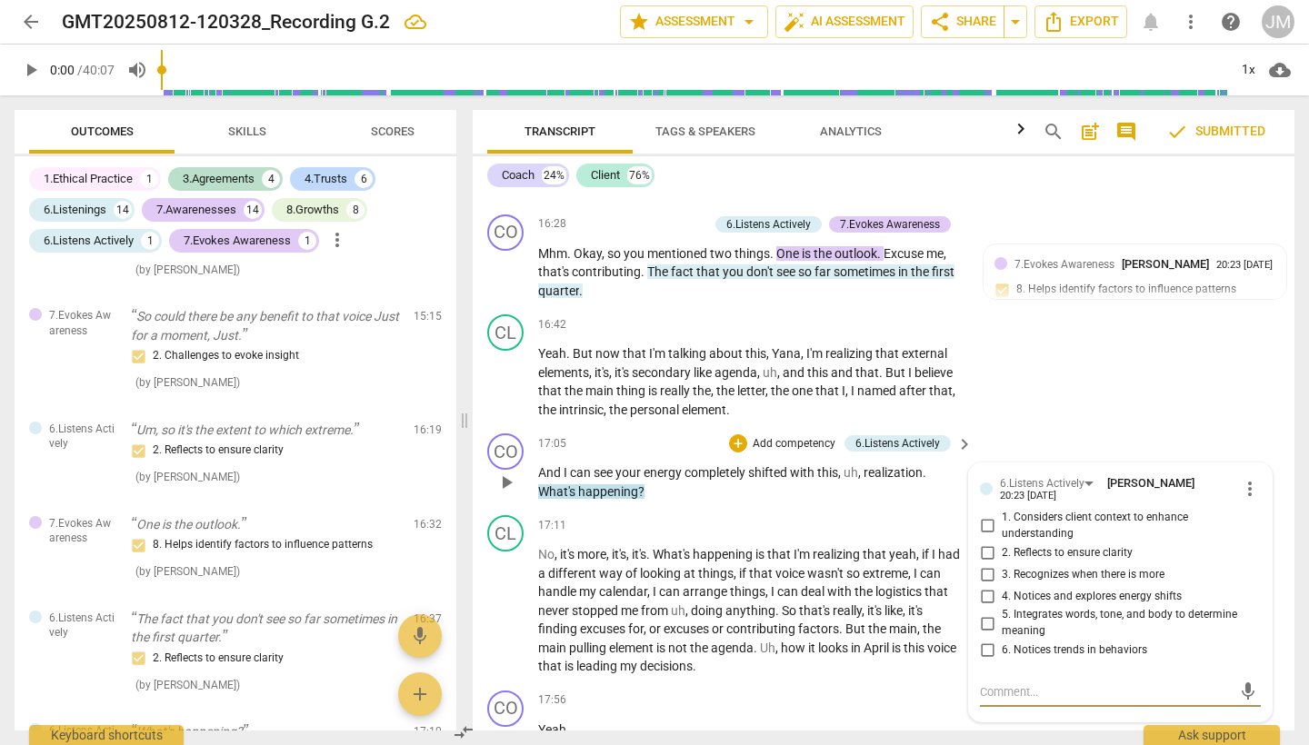
scroll to position [6221, 0]
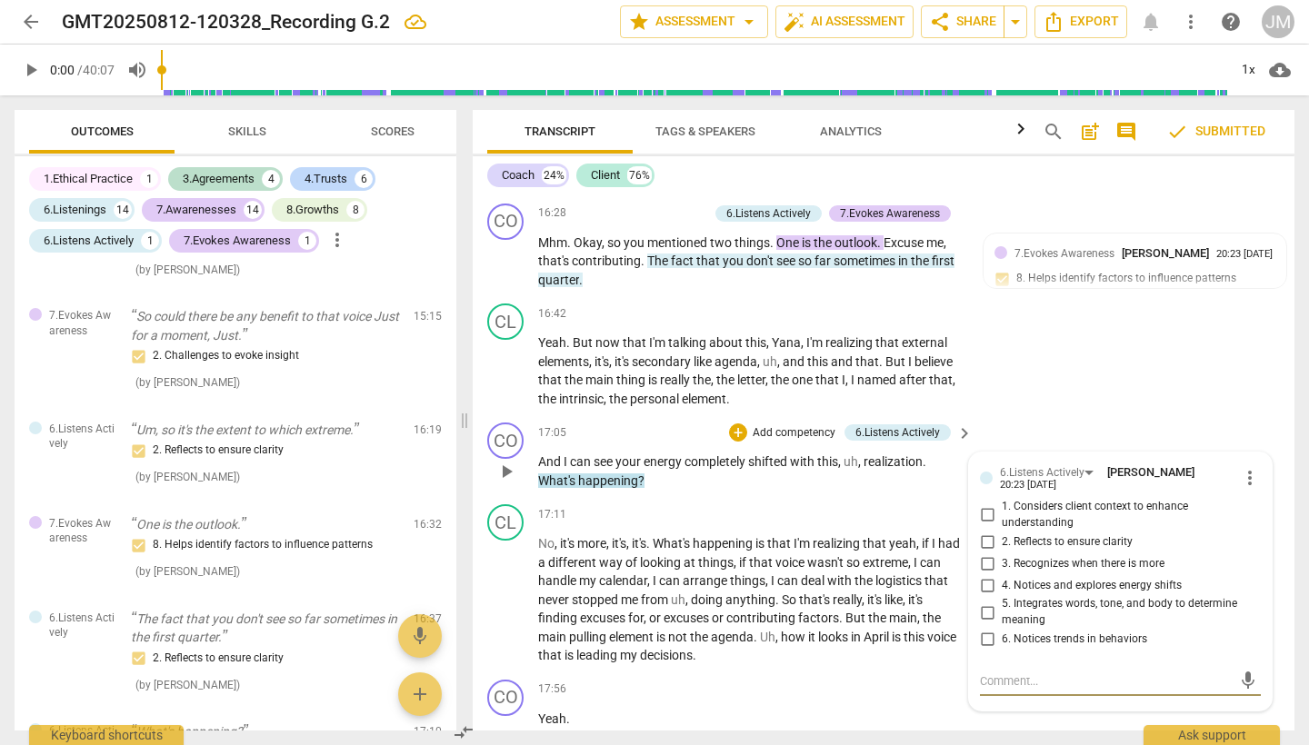
click at [982, 574] on input "4. Notices and explores energy shifts" at bounding box center [986, 585] width 29 height 22
checkbox input "true"
click at [1109, 308] on div "CL play_arrow pause 16:42 + Add competency keyboard_arrow_right Yeah . But now …" at bounding box center [884, 355] width 822 height 119
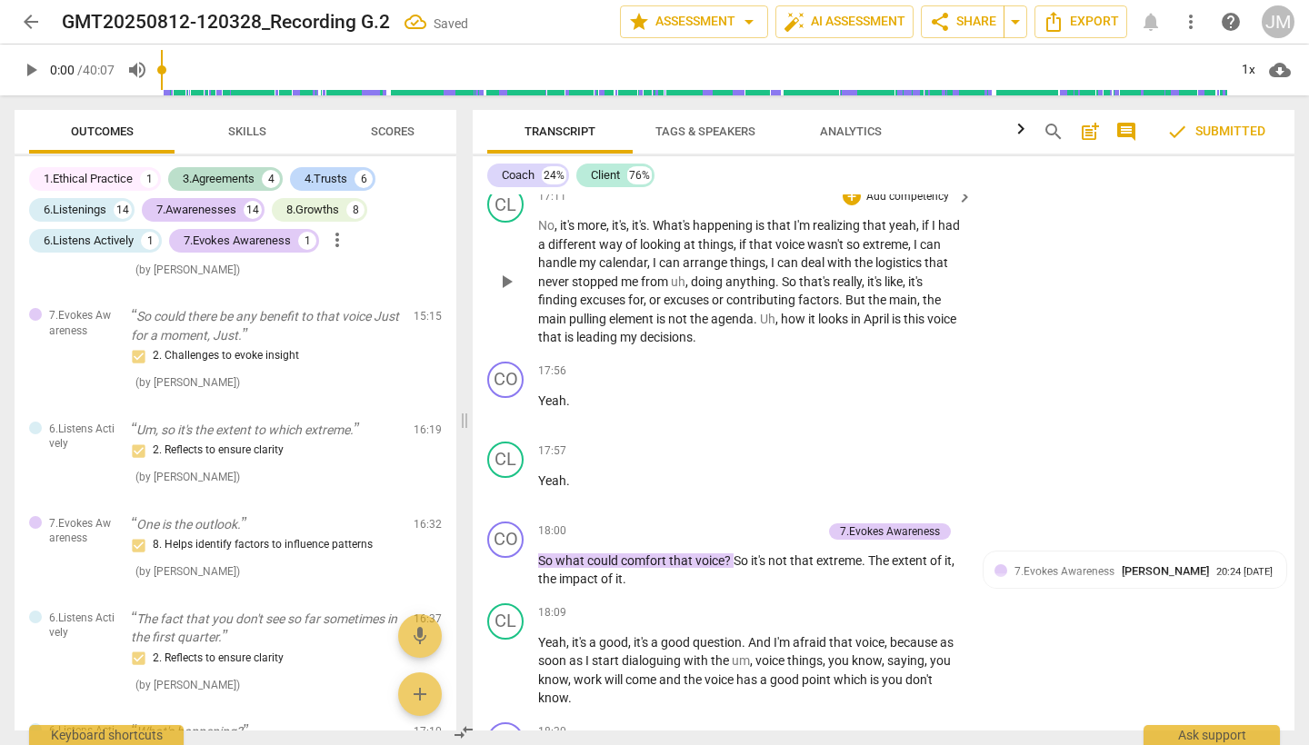
scroll to position [6540, 0]
click at [1216, 566] on div "20:24 [DATE]" at bounding box center [1244, 572] width 56 height 12
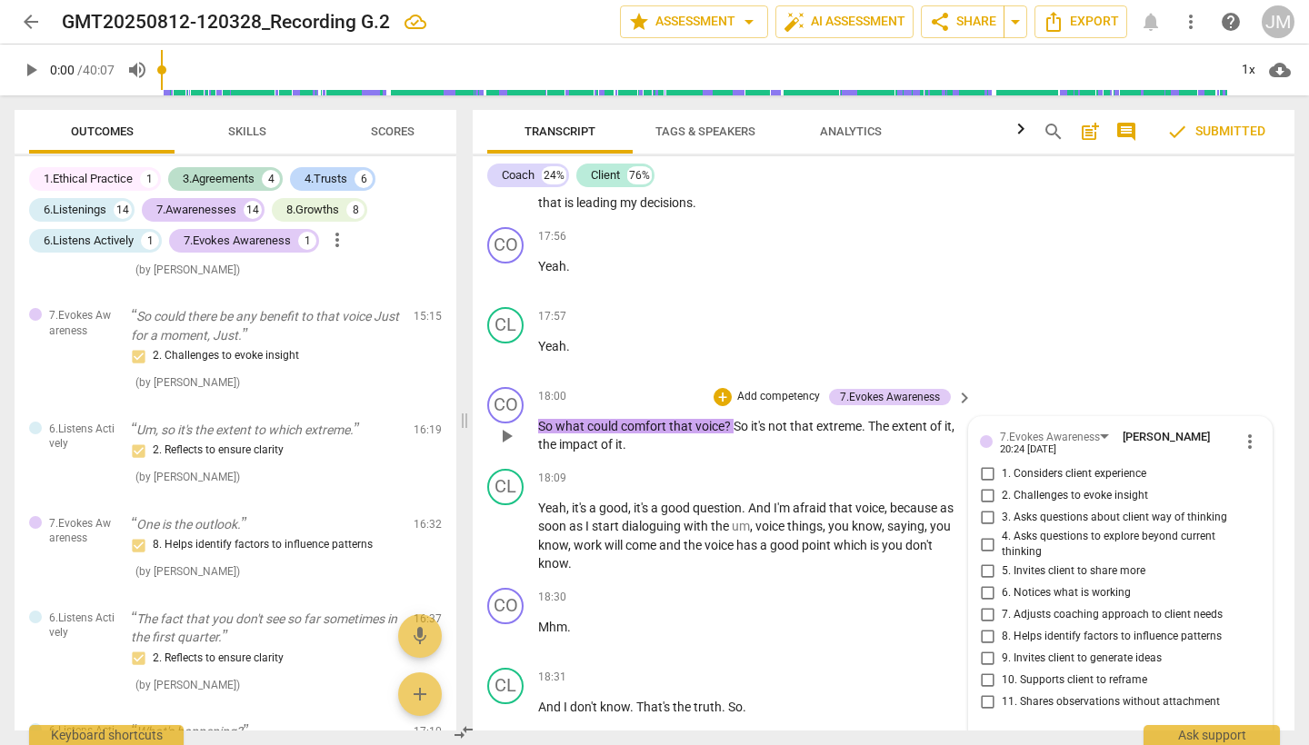
scroll to position [6671, 0]
click at [983, 536] on input "4. Asks questions to explore beyond current thinking" at bounding box center [986, 547] width 29 height 22
checkbox input "true"
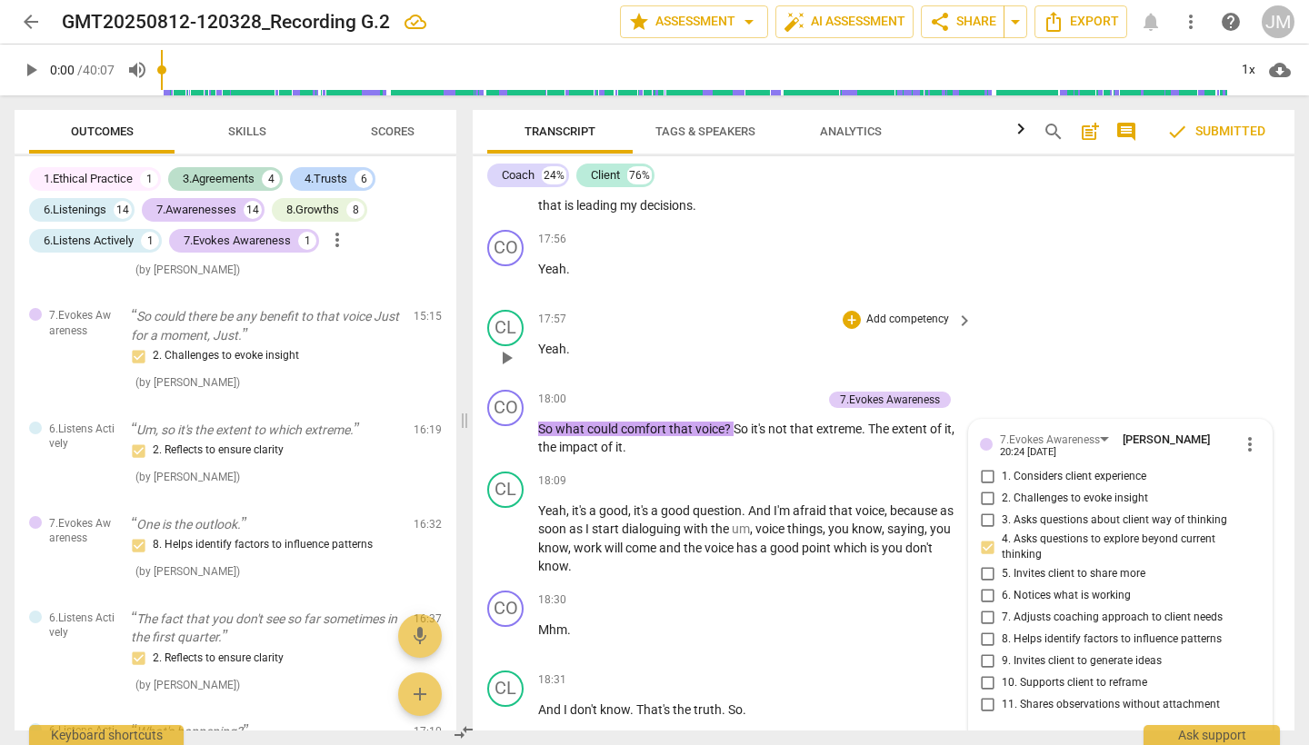
click at [1113, 303] on div "CL play_arrow pause 17:57 + Add competency keyboard_arrow_right Yeah ." at bounding box center [884, 343] width 822 height 80
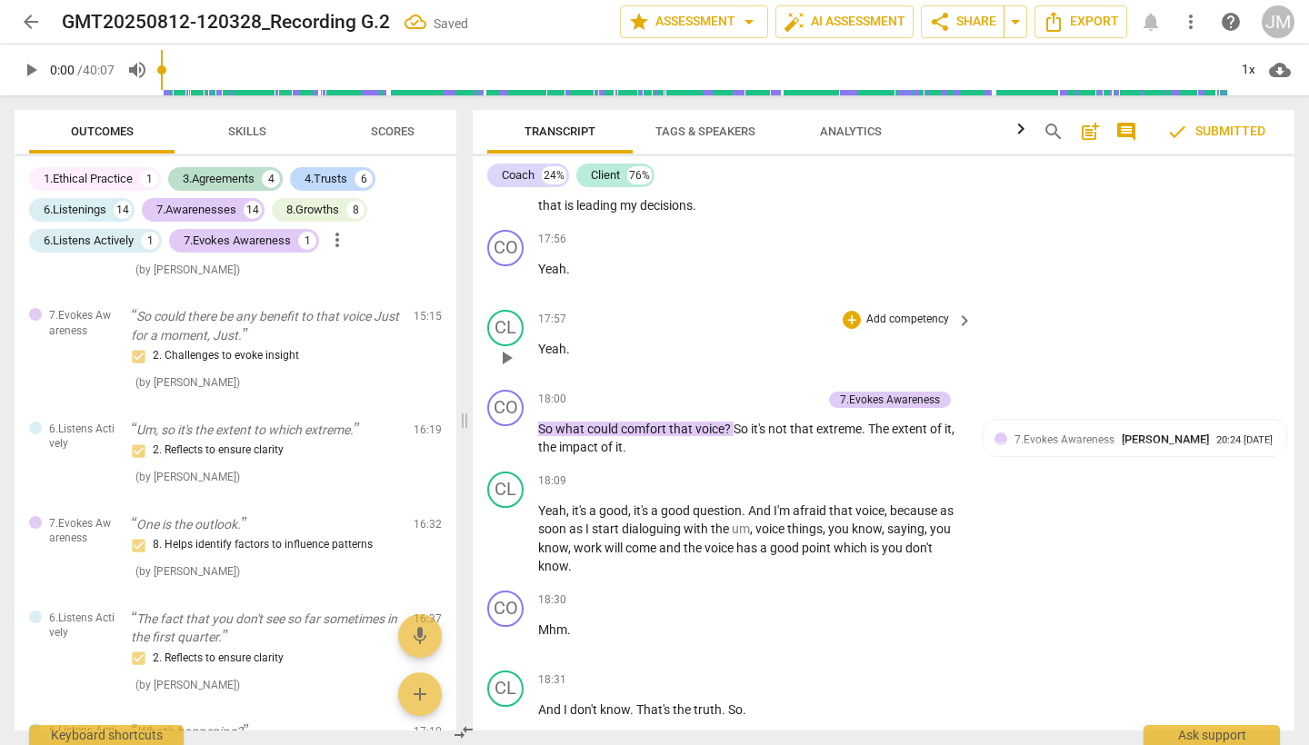
scroll to position [6688, 0]
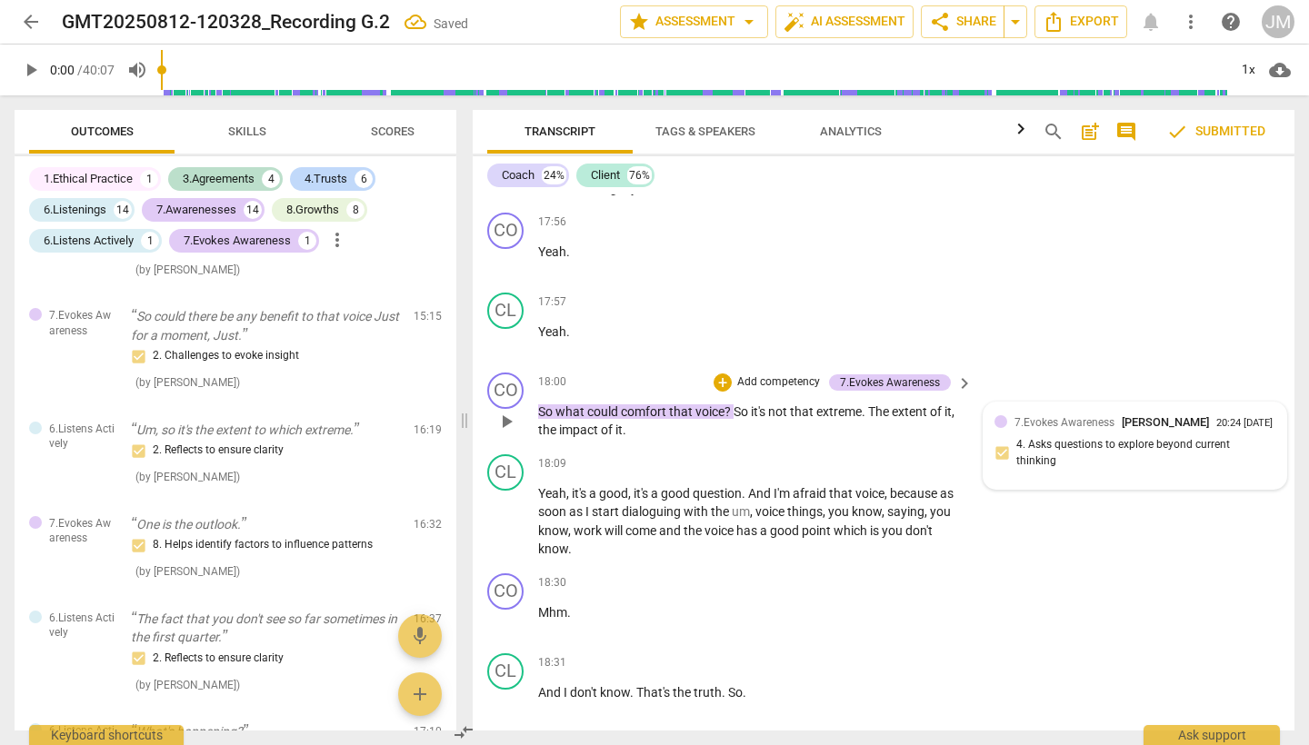
click at [1068, 416] on span "7.Evokes Awareness" at bounding box center [1064, 422] width 100 height 13
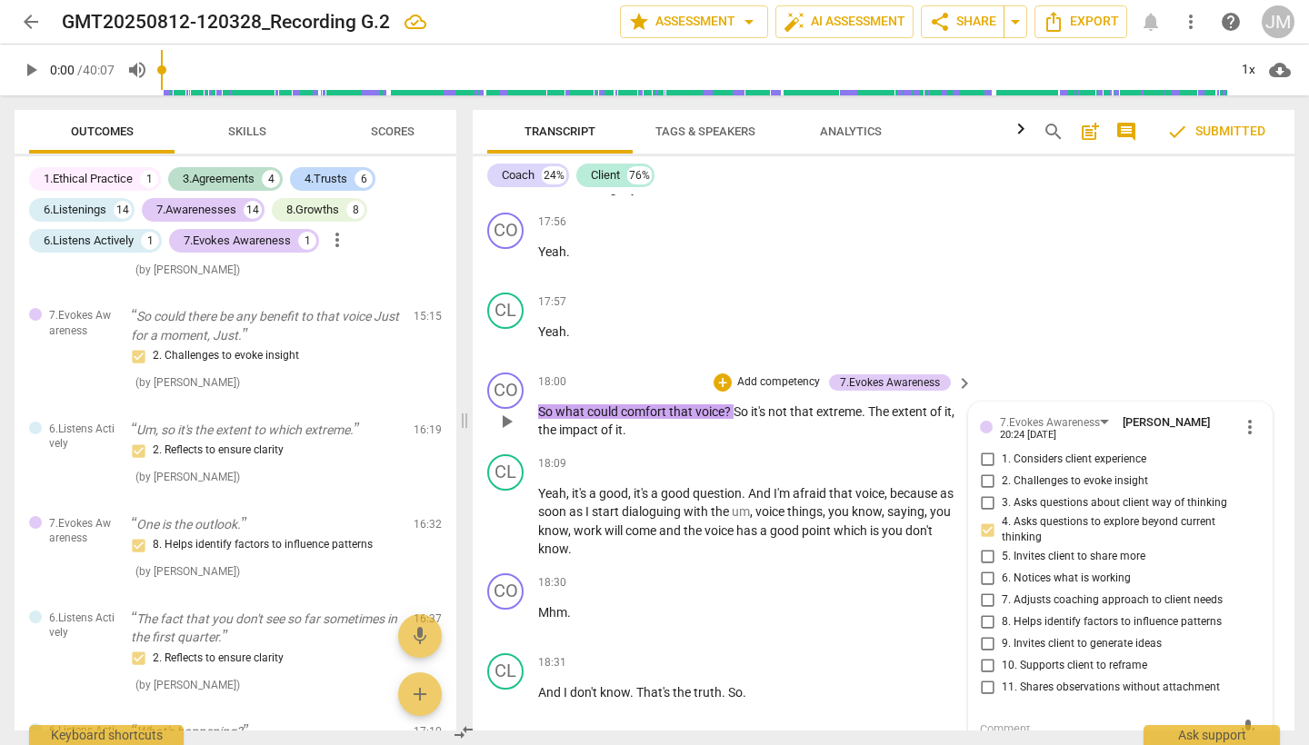
click at [986, 590] on input "7. Adjusts coaching approach to client needs" at bounding box center [986, 601] width 29 height 22
checkbox input "true"
click at [1084, 285] on div "CL play_arrow pause 17:57 + Add competency keyboard_arrow_right Yeah ." at bounding box center [884, 325] width 822 height 80
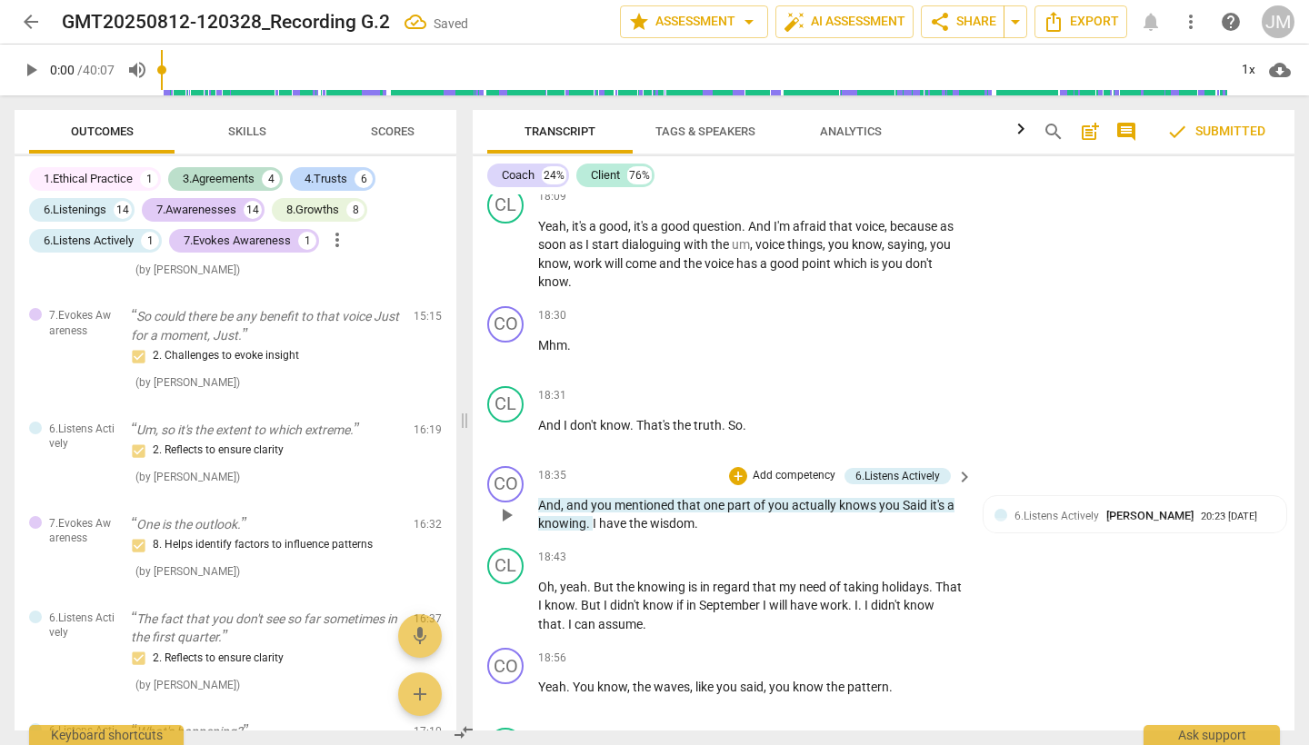
scroll to position [6970, 0]
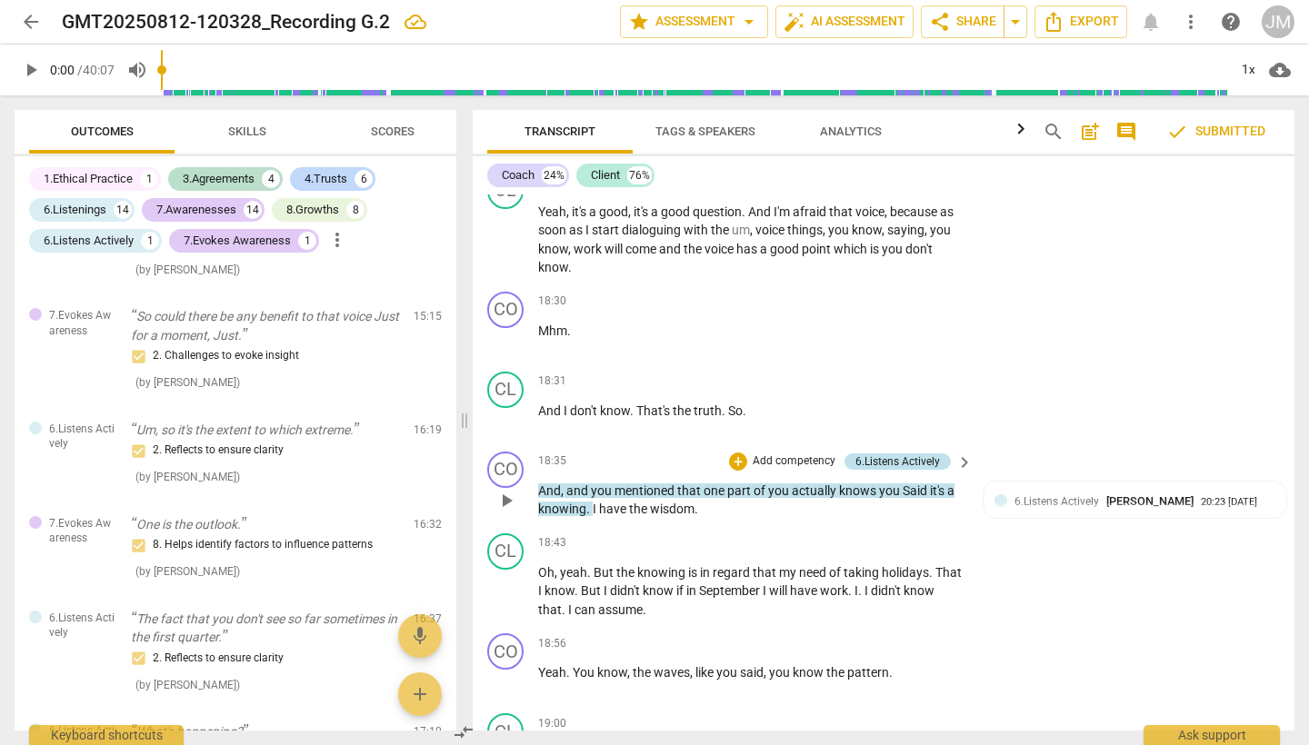
click at [917, 454] on div "6.Listens Actively" at bounding box center [897, 462] width 85 height 16
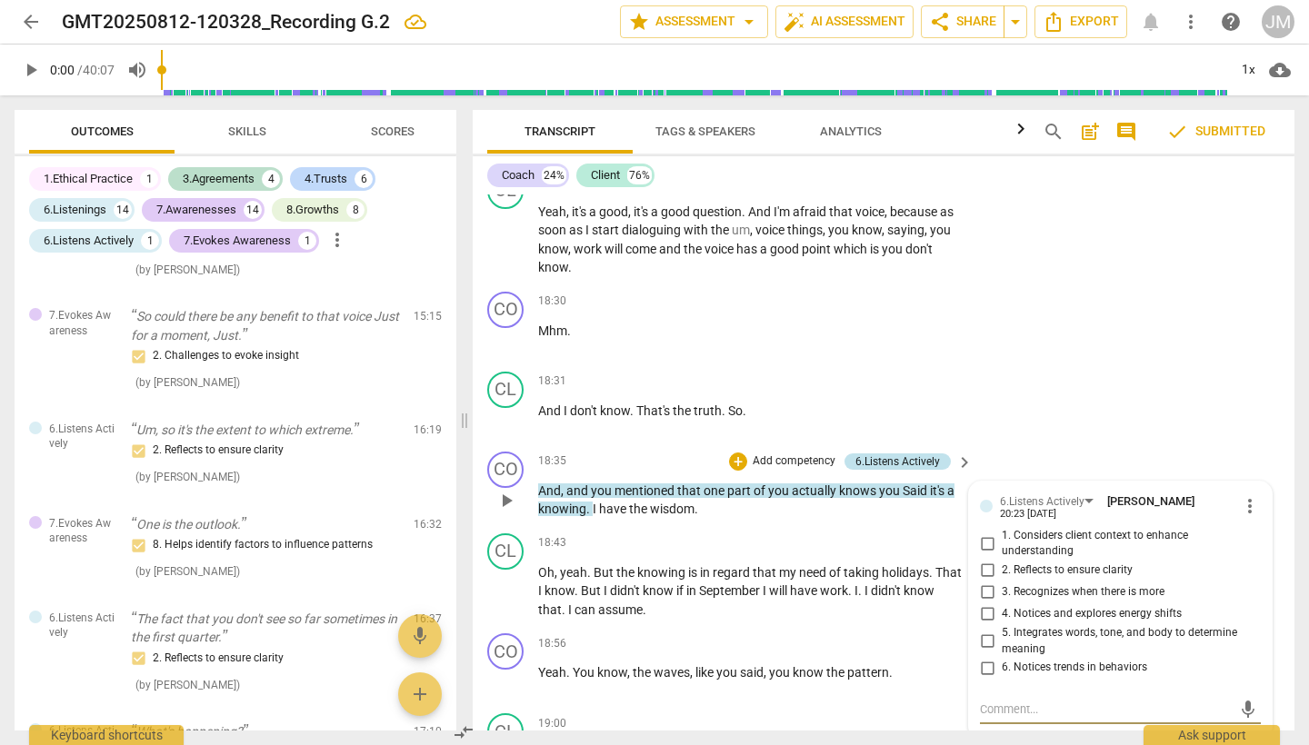
scroll to position [2780, 0]
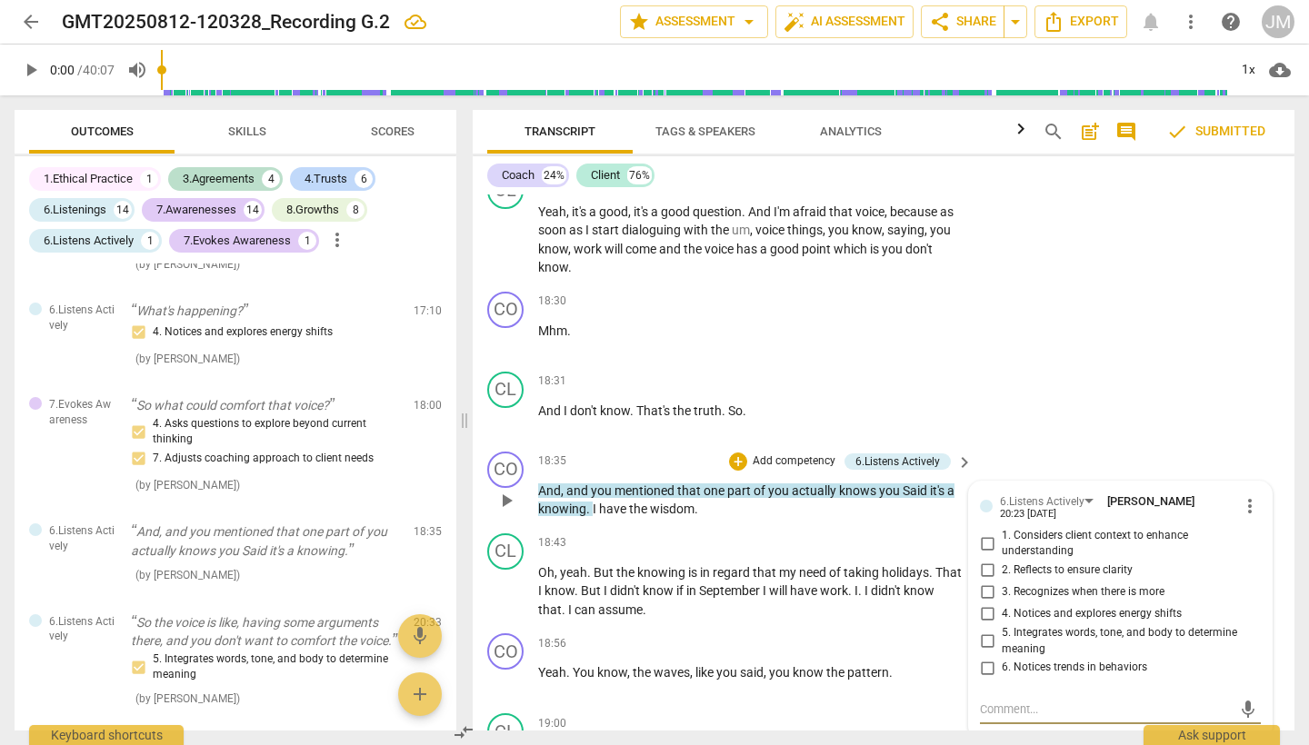
click at [980, 657] on input "6. Notices trends in behaviors" at bounding box center [986, 668] width 29 height 22
checkbox input "true"
click at [1092, 284] on div "CO play_arrow pause 18:30 + Add competency keyboard_arrow_right Mhm ." at bounding box center [884, 324] width 822 height 80
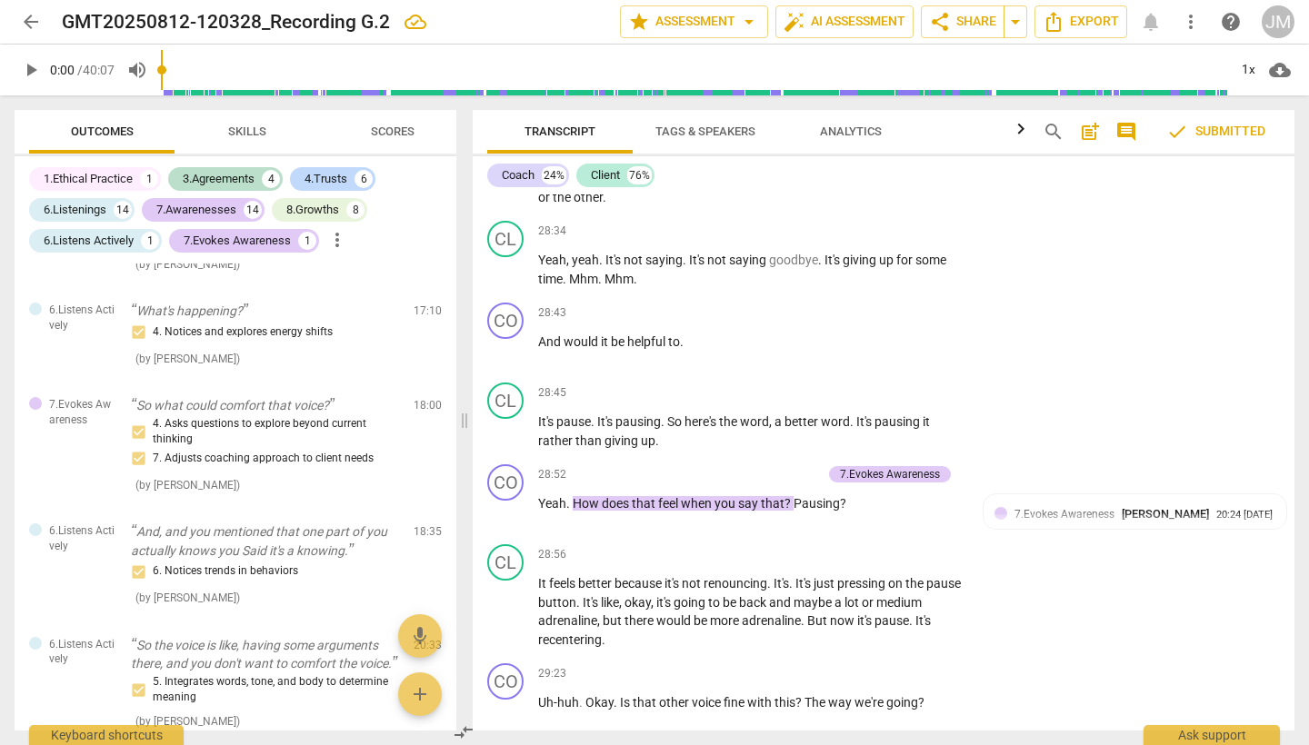
scroll to position [10457, 0]
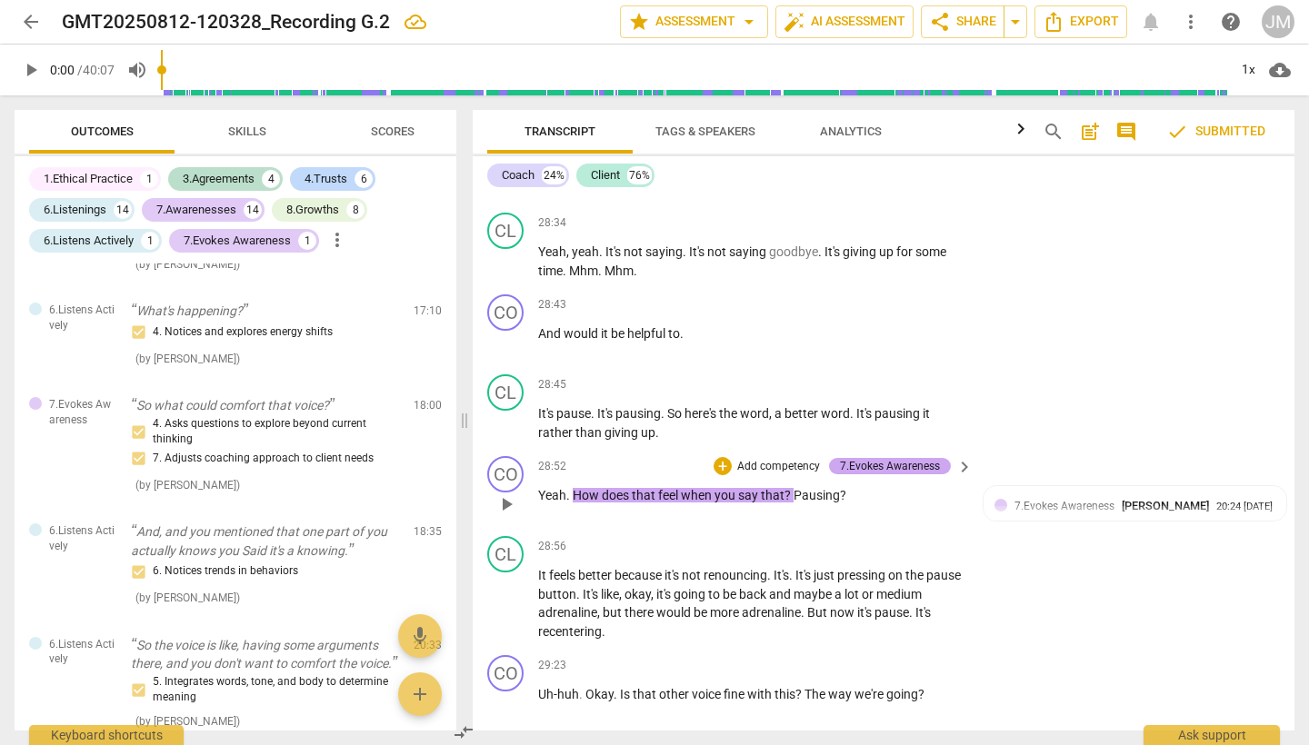
click at [913, 458] on div "7.Evokes Awareness" at bounding box center [890, 466] width 100 height 16
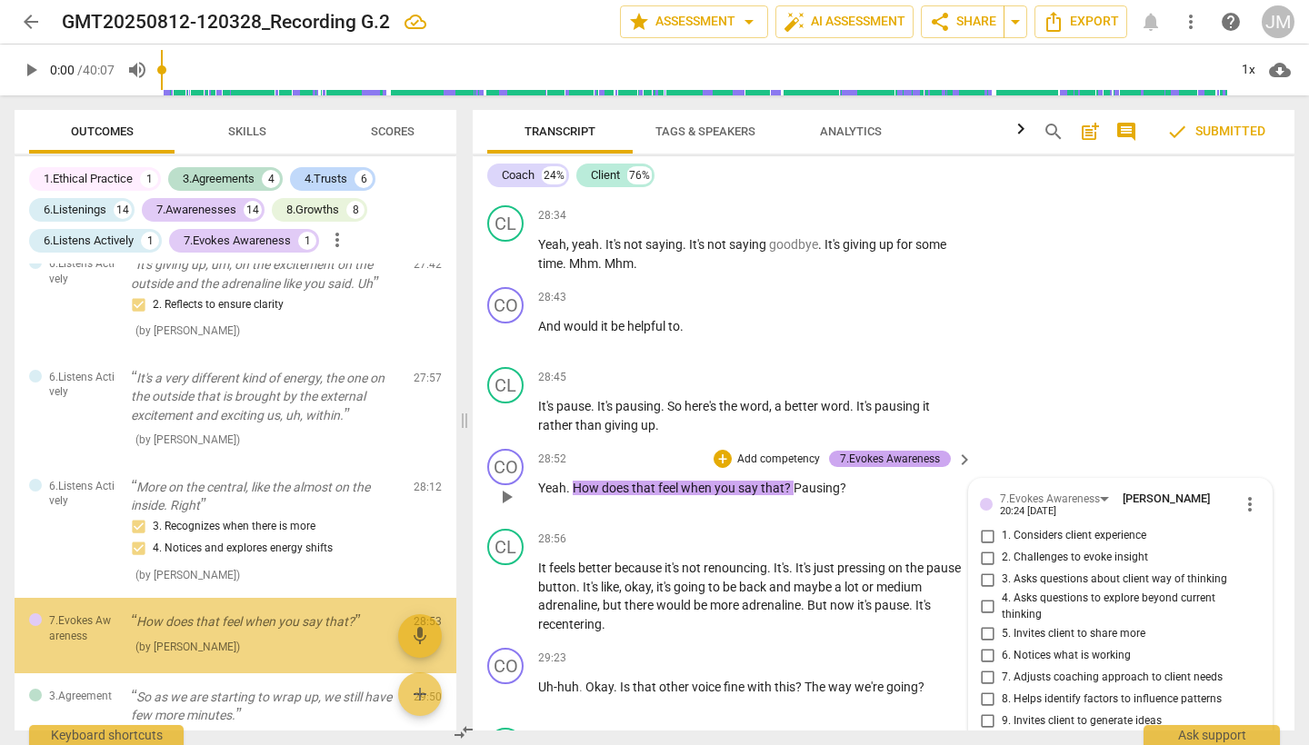
scroll to position [3912, 0]
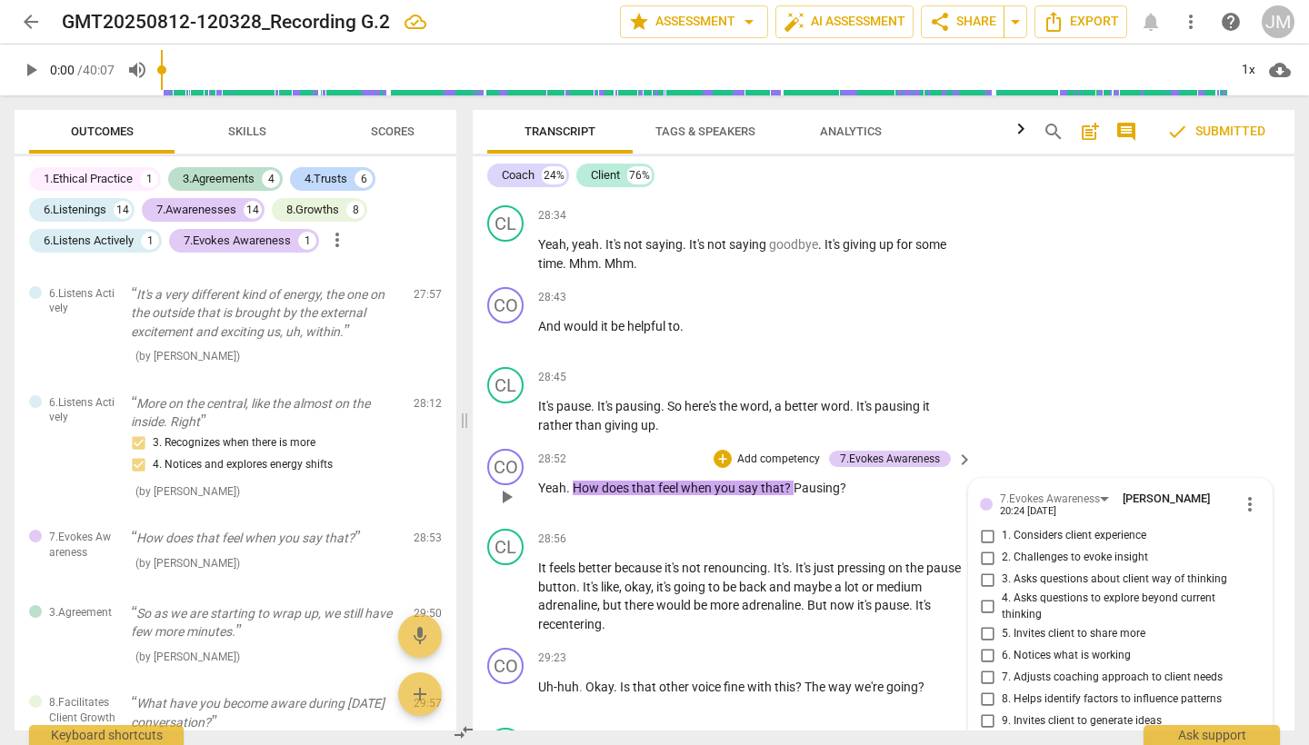
click at [982, 623] on input "5. Invites client to share more" at bounding box center [986, 634] width 29 height 22
checkbox input "true"
click at [1077, 360] on div "CL play_arrow pause 28:45 + Add competency keyboard_arrow_right It's pause . It…" at bounding box center [884, 401] width 822 height 82
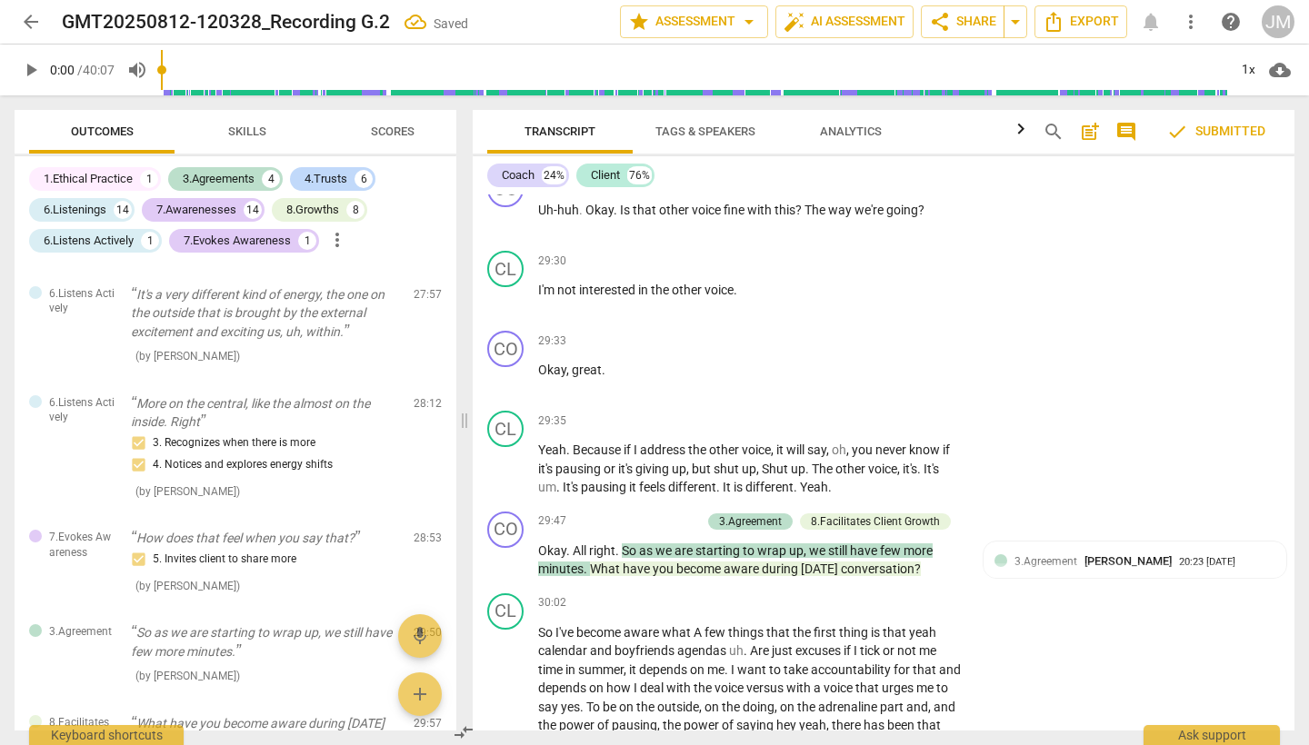
scroll to position [10974, 0]
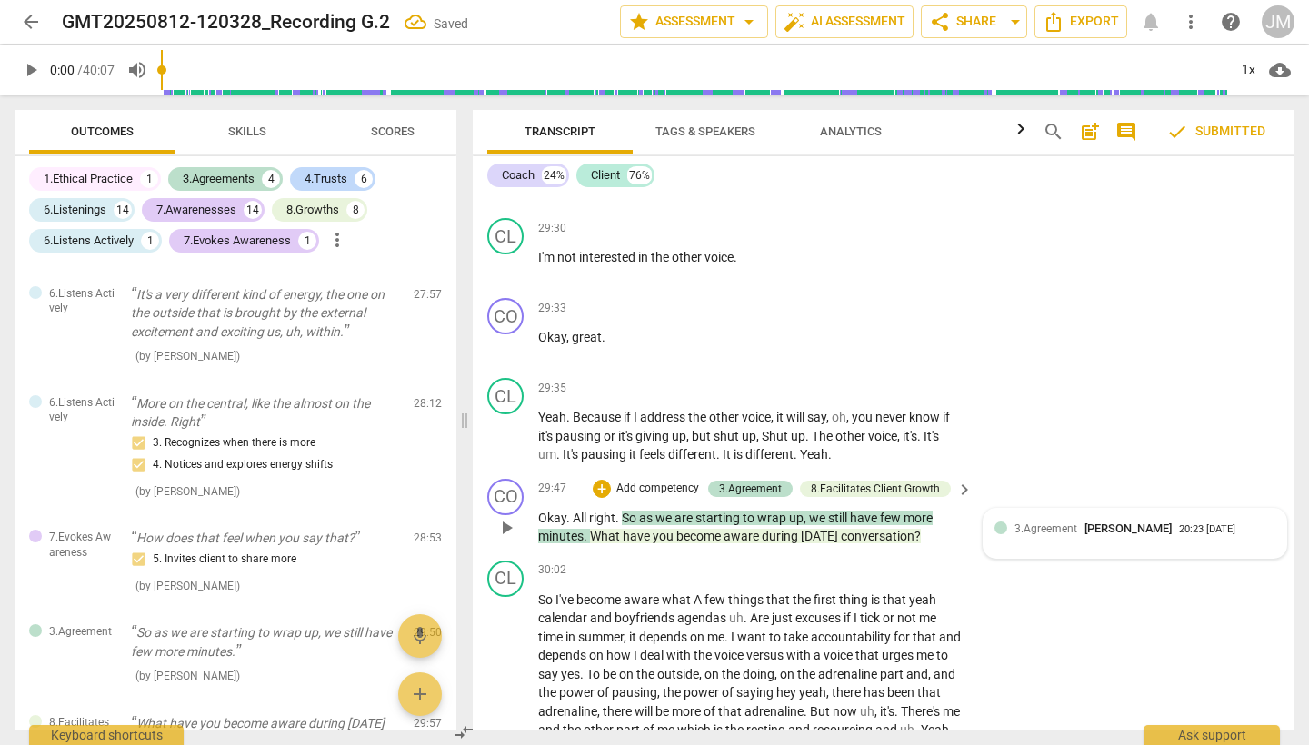
click at [1045, 523] on span "3.Agreement" at bounding box center [1045, 529] width 63 height 13
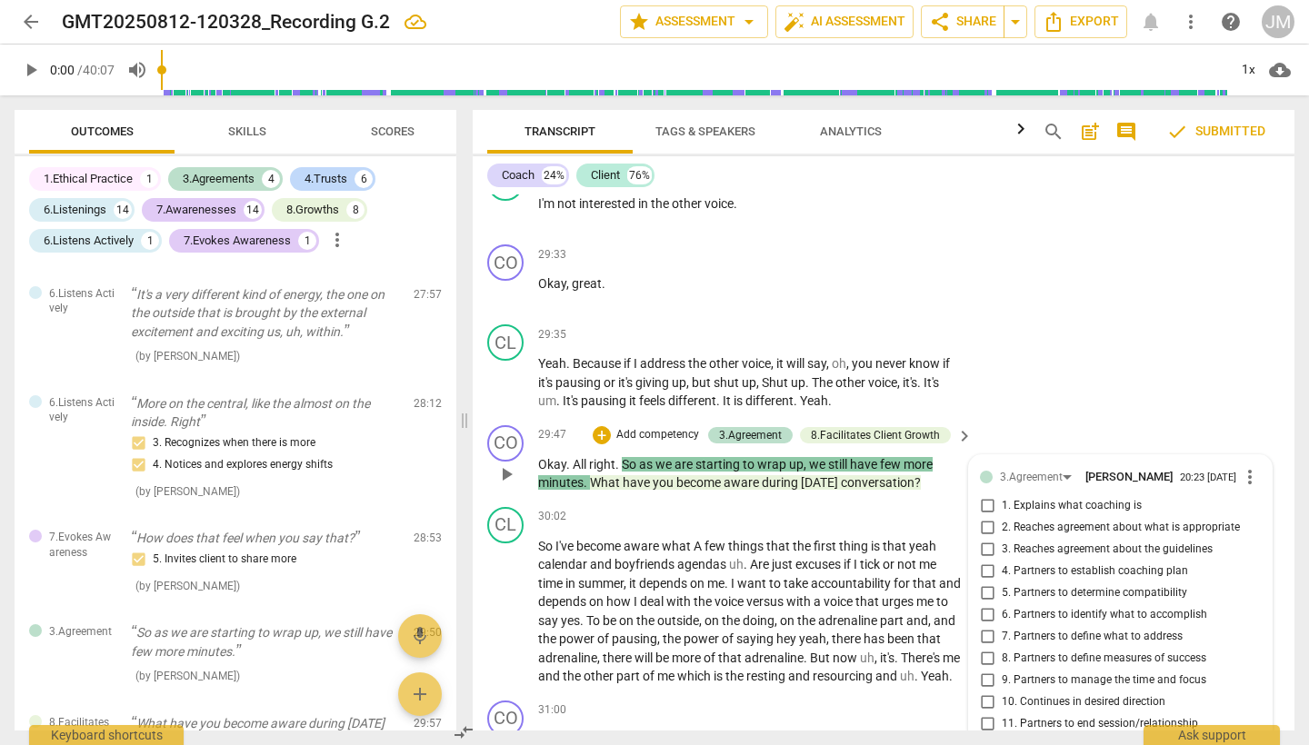
scroll to position [11033, 0]
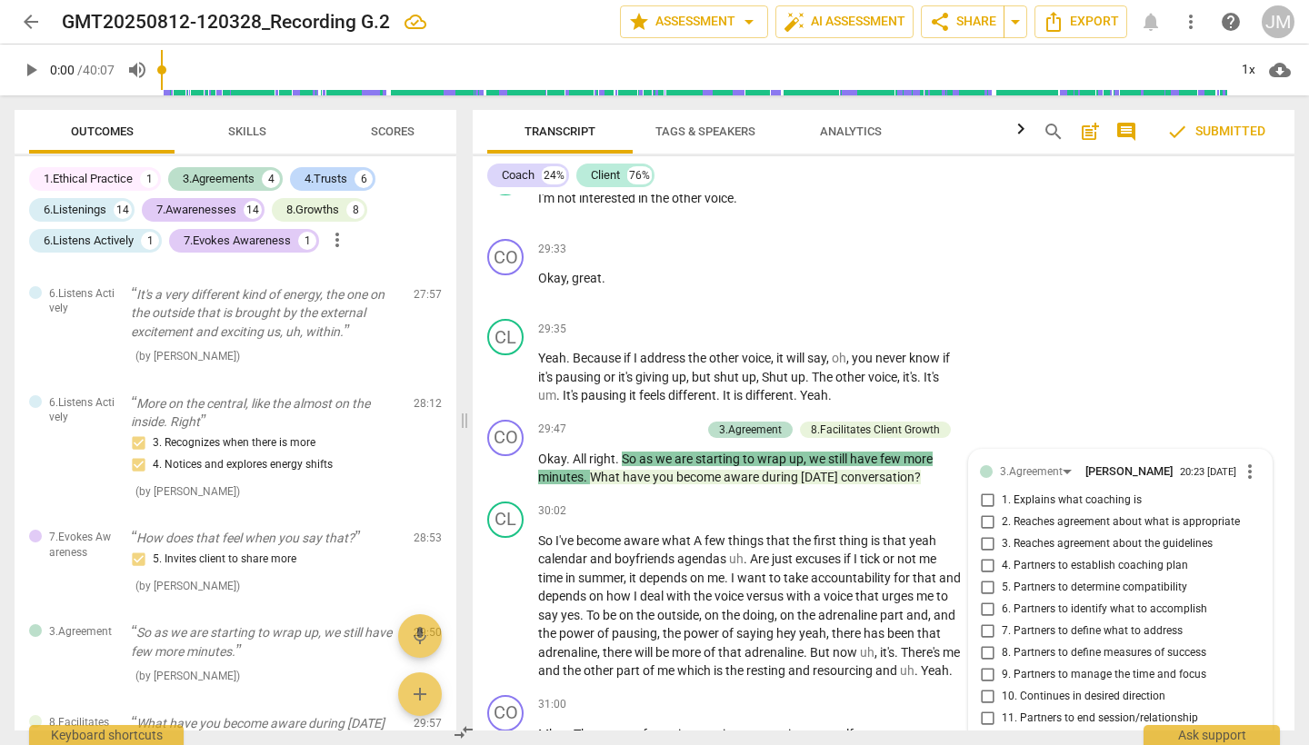
click at [986, 664] on input "9. Partners to manage the time and focus" at bounding box center [986, 675] width 29 height 22
checkbox input "true"
click at [987, 708] on input "11. Partners to end session/relationship" at bounding box center [986, 719] width 29 height 22
checkbox input "true"
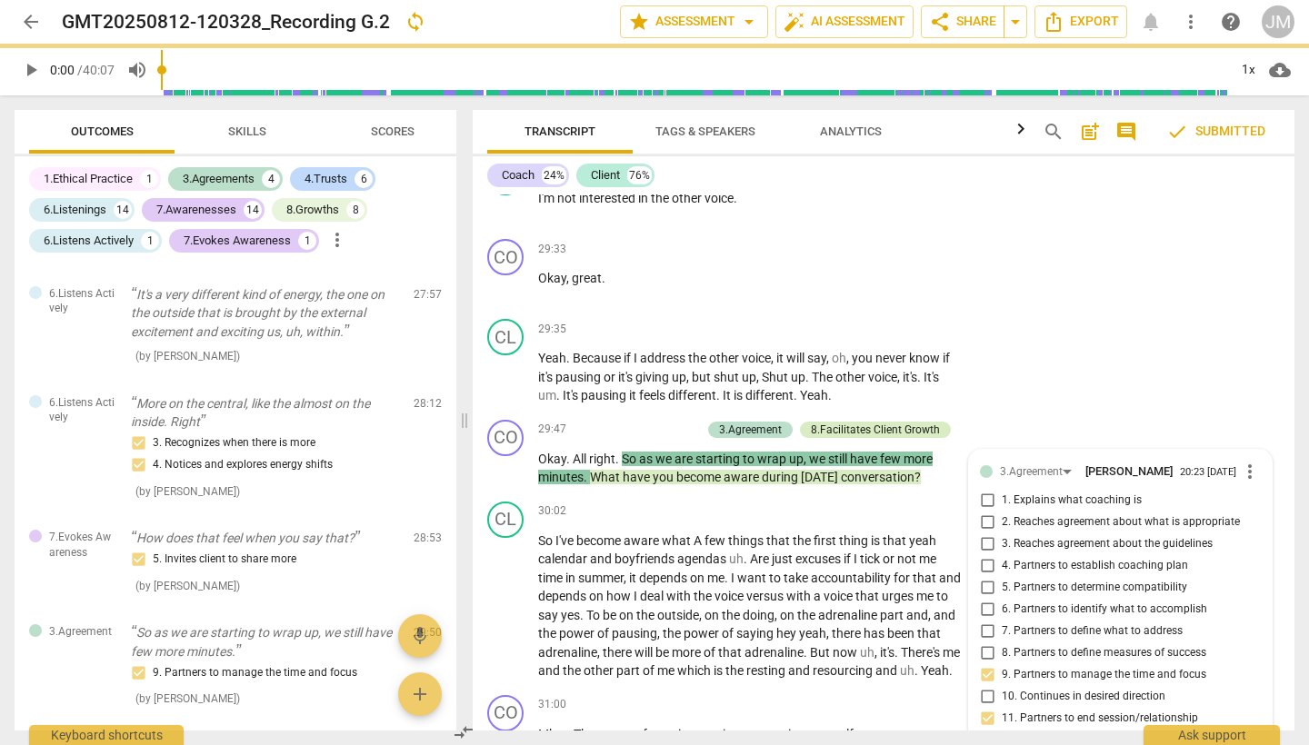
click at [902, 422] on div "8.Facilitates Client Growth" at bounding box center [875, 430] width 129 height 16
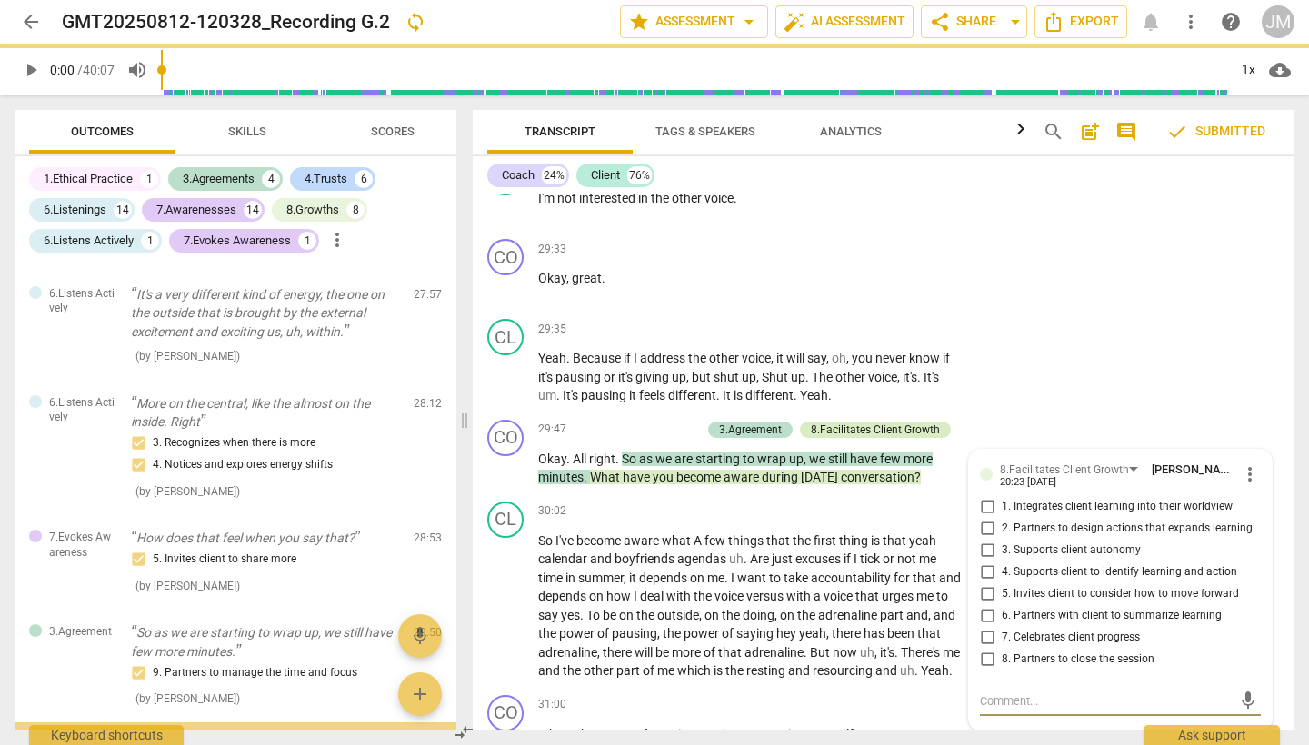
scroll to position [4124, 0]
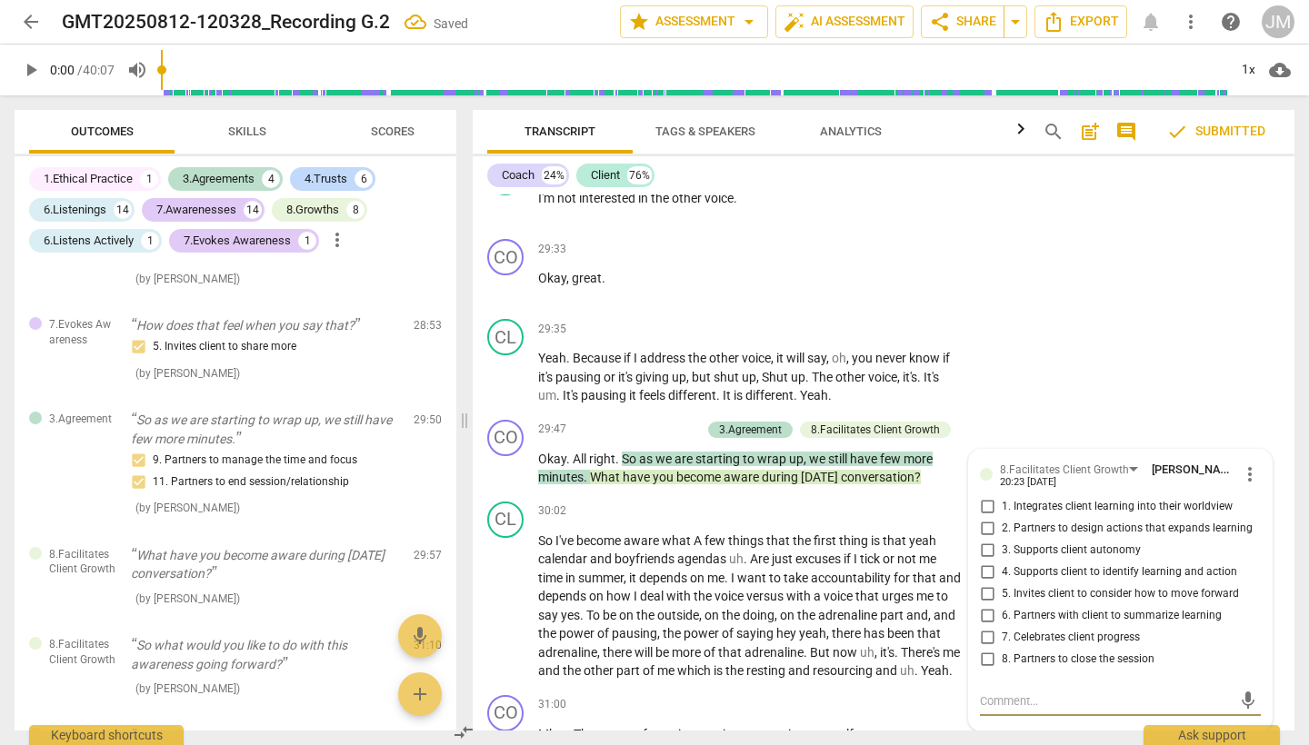
click at [986, 496] on input "1. Integrates client learning into their worldview" at bounding box center [986, 507] width 29 height 22
checkbox input "true"
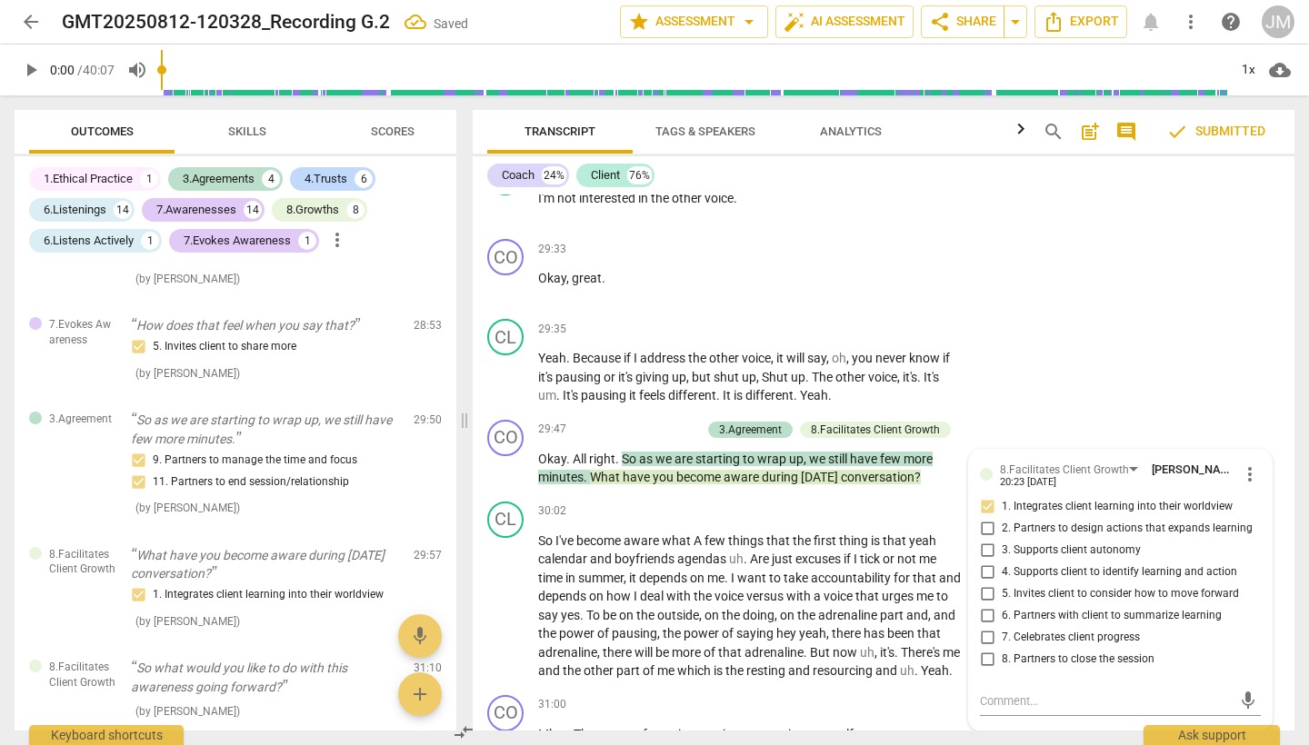
click at [986, 562] on input "4. Supports client to identify learning and action" at bounding box center [986, 573] width 29 height 22
checkbox input "true"
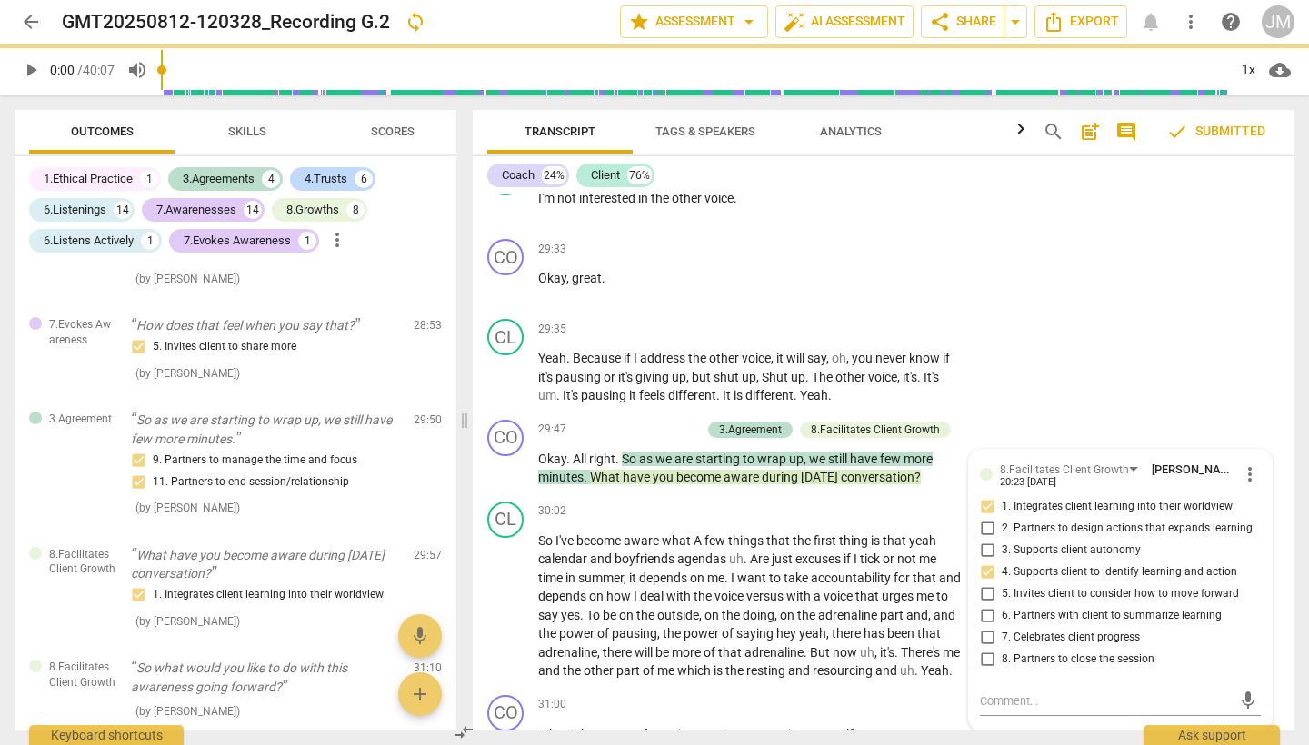
click at [988, 496] on input "1. Integrates client learning into their worldview" at bounding box center [986, 507] width 29 height 22
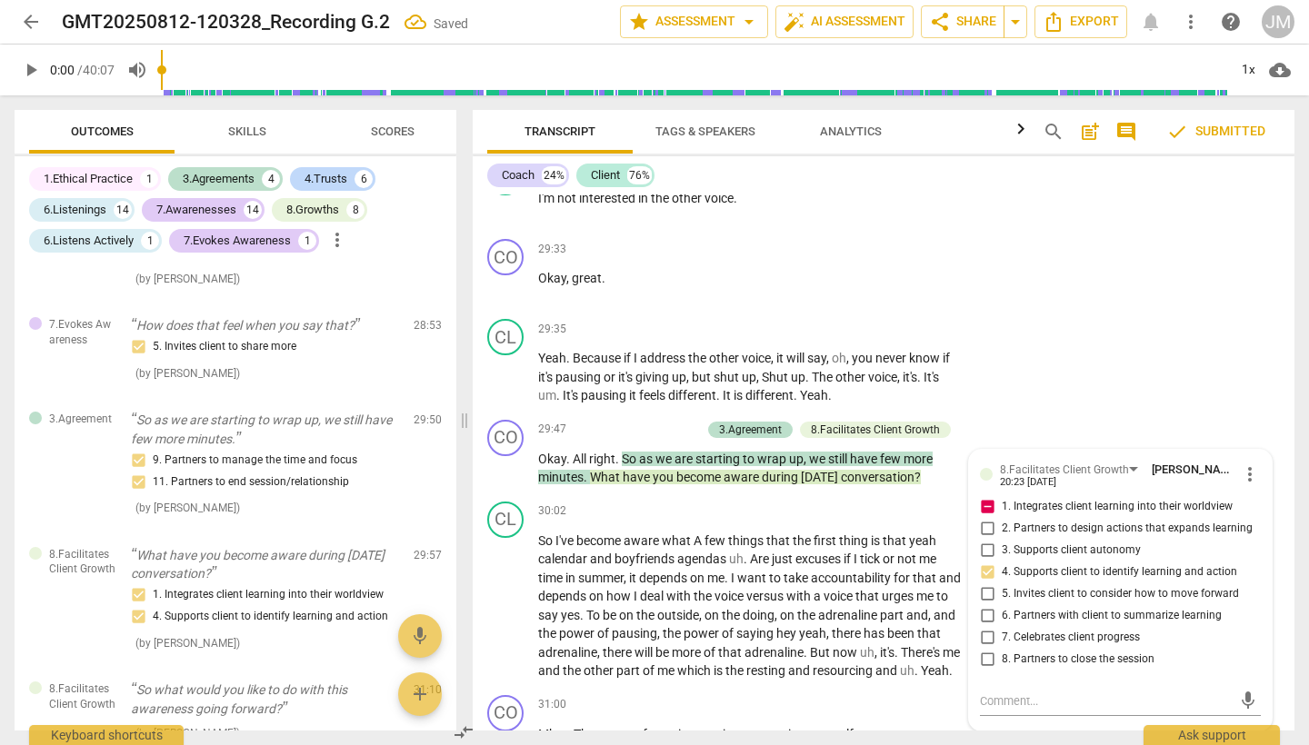
click at [987, 496] on input "1. Integrates client learning into their worldview" at bounding box center [986, 507] width 29 height 22
checkbox input "false"
click at [1062, 312] on div "CL play_arrow pause 29:35 + Add competency keyboard_arrow_right Yeah . Because …" at bounding box center [884, 362] width 822 height 101
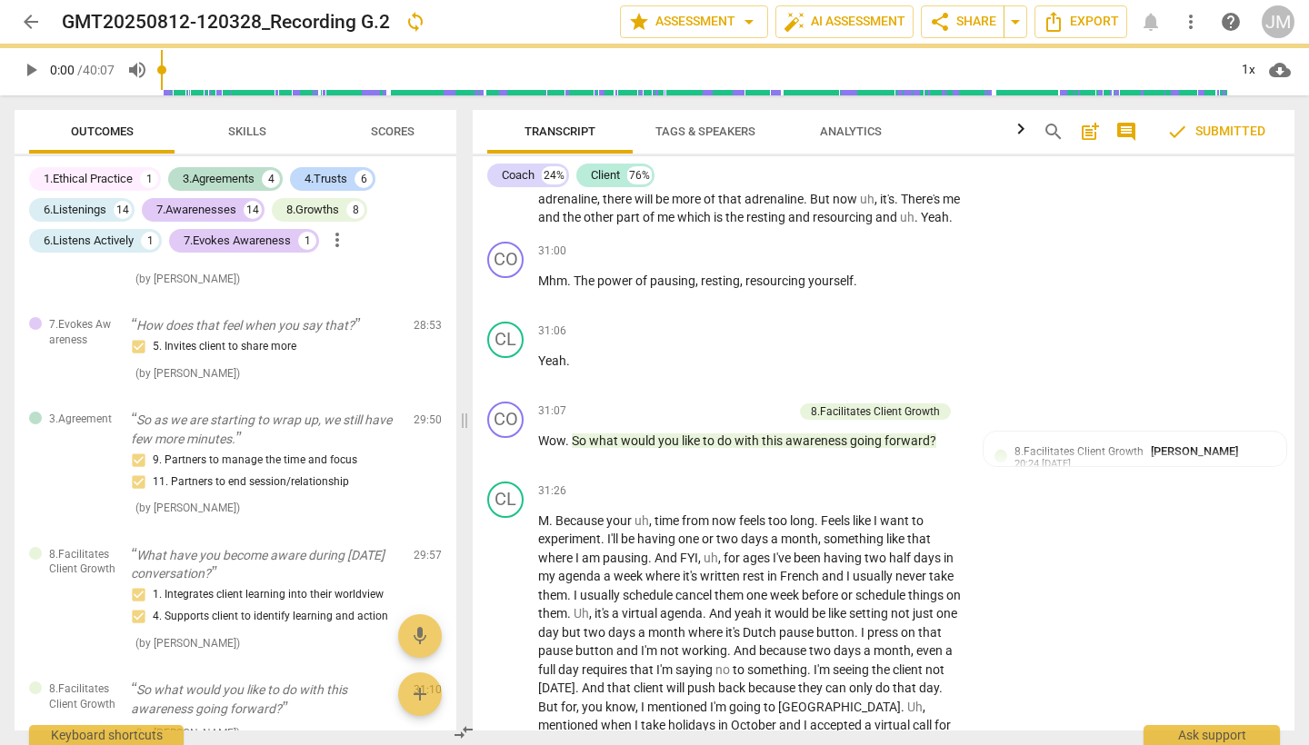
scroll to position [11503, 0]
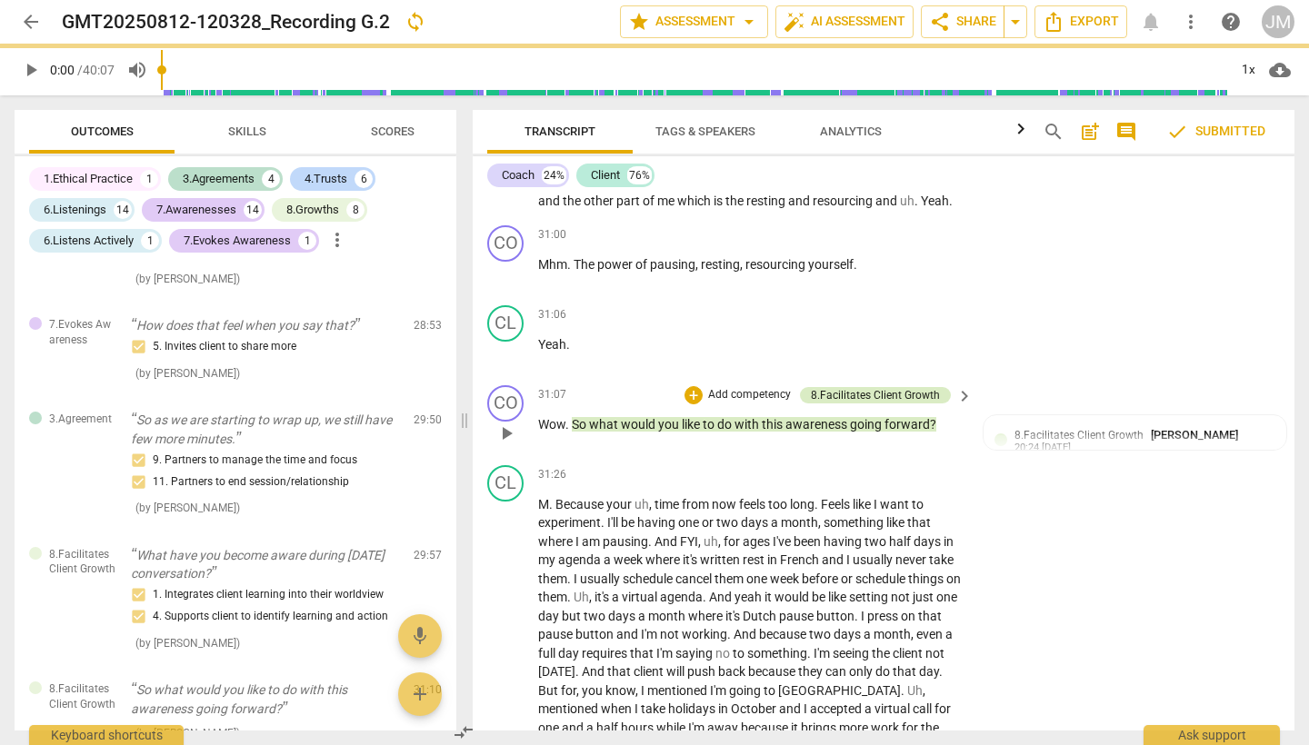
click at [907, 387] on div "8.Facilitates Client Growth" at bounding box center [875, 395] width 129 height 16
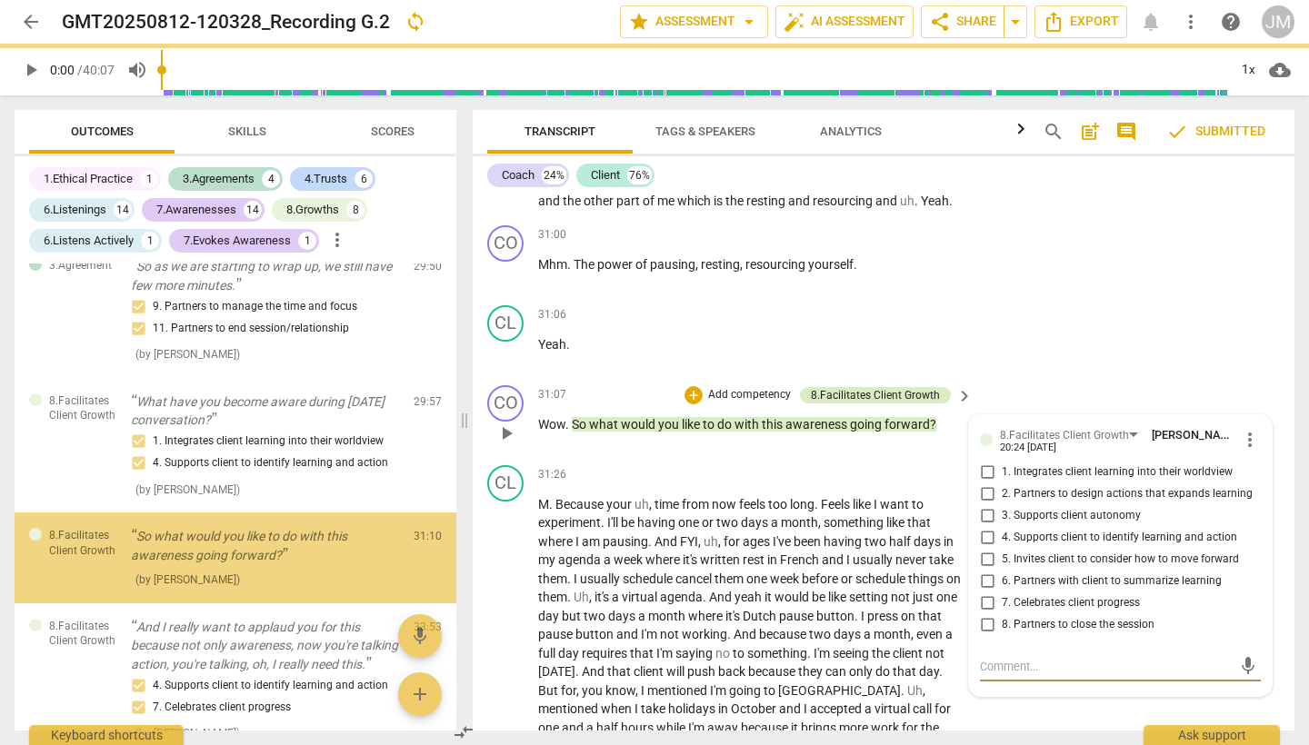
scroll to position [4280, 0]
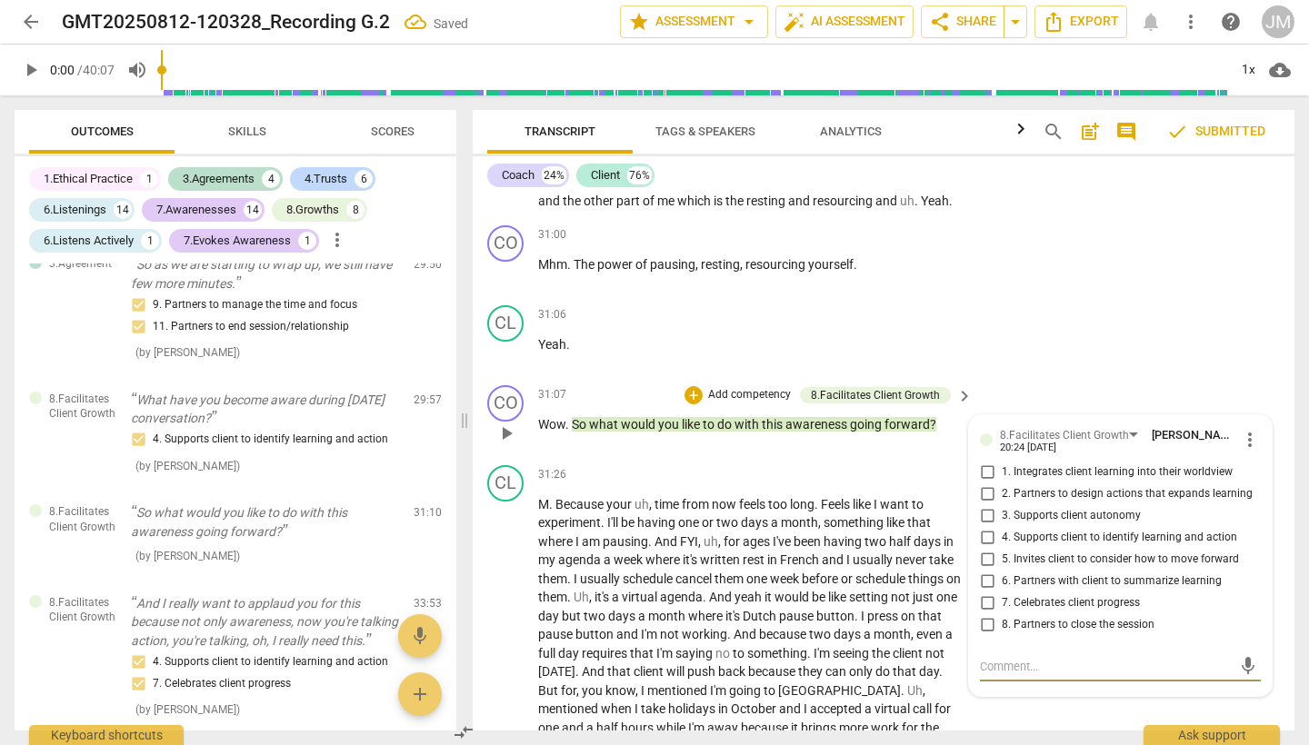
click at [986, 484] on input "2. Partners to design actions that expands learning" at bounding box center [986, 495] width 29 height 22
checkbox input "true"
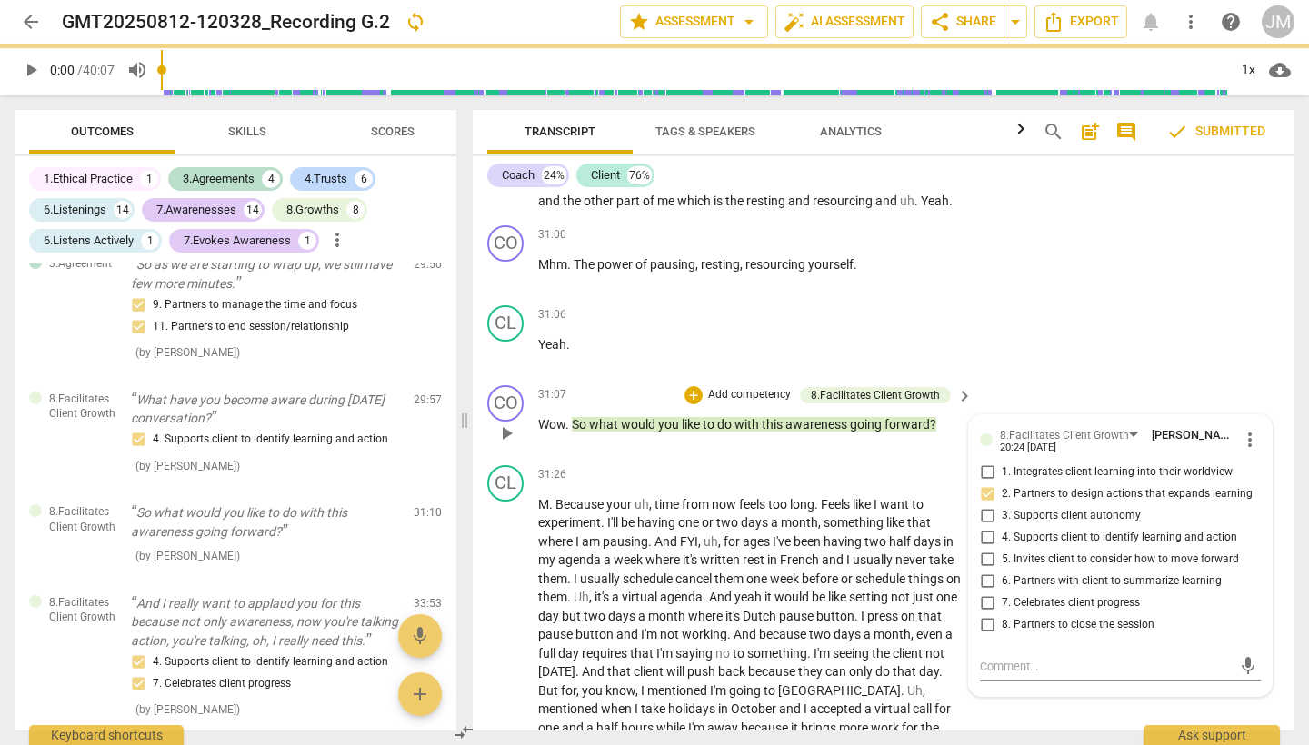
click at [988, 549] on input "5. Invites client to consider how to move forward" at bounding box center [986, 560] width 29 height 22
checkbox input "true"
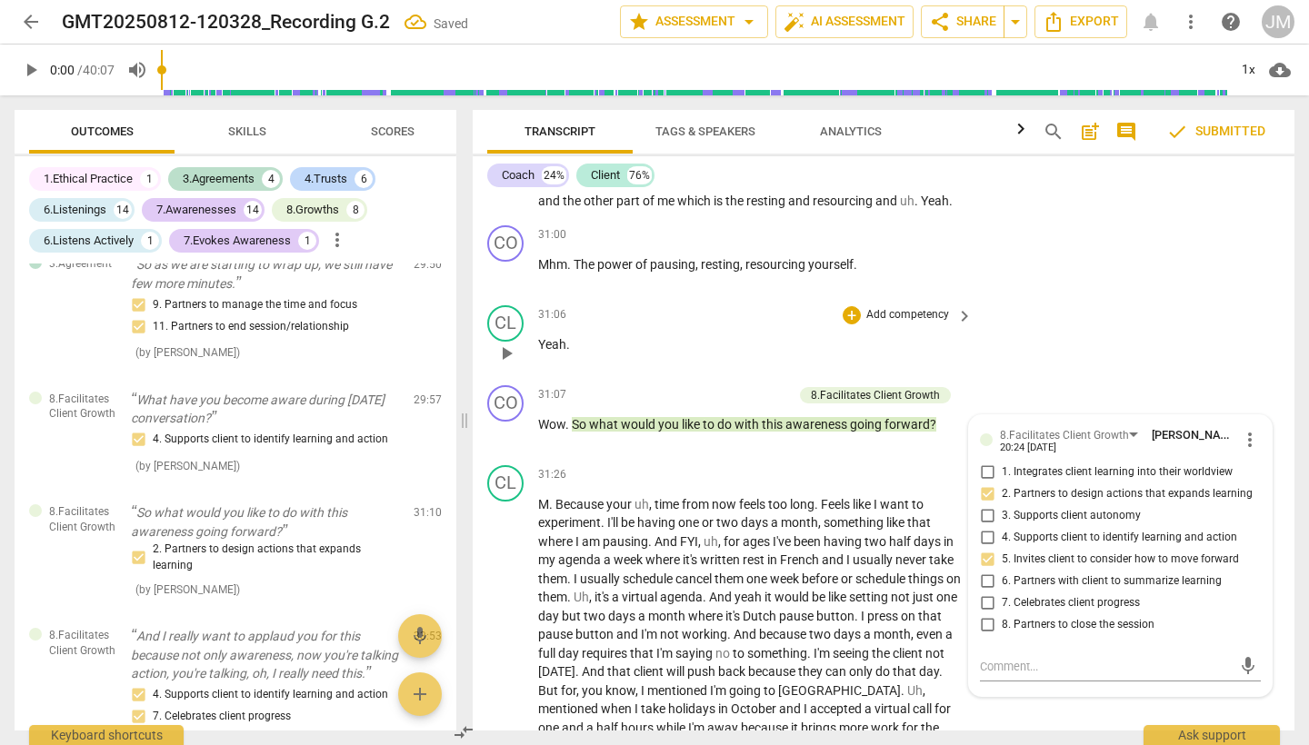
click at [1083, 298] on div "CL play_arrow pause 31:06 + Add competency keyboard_arrow_right Yeah ." at bounding box center [884, 338] width 822 height 80
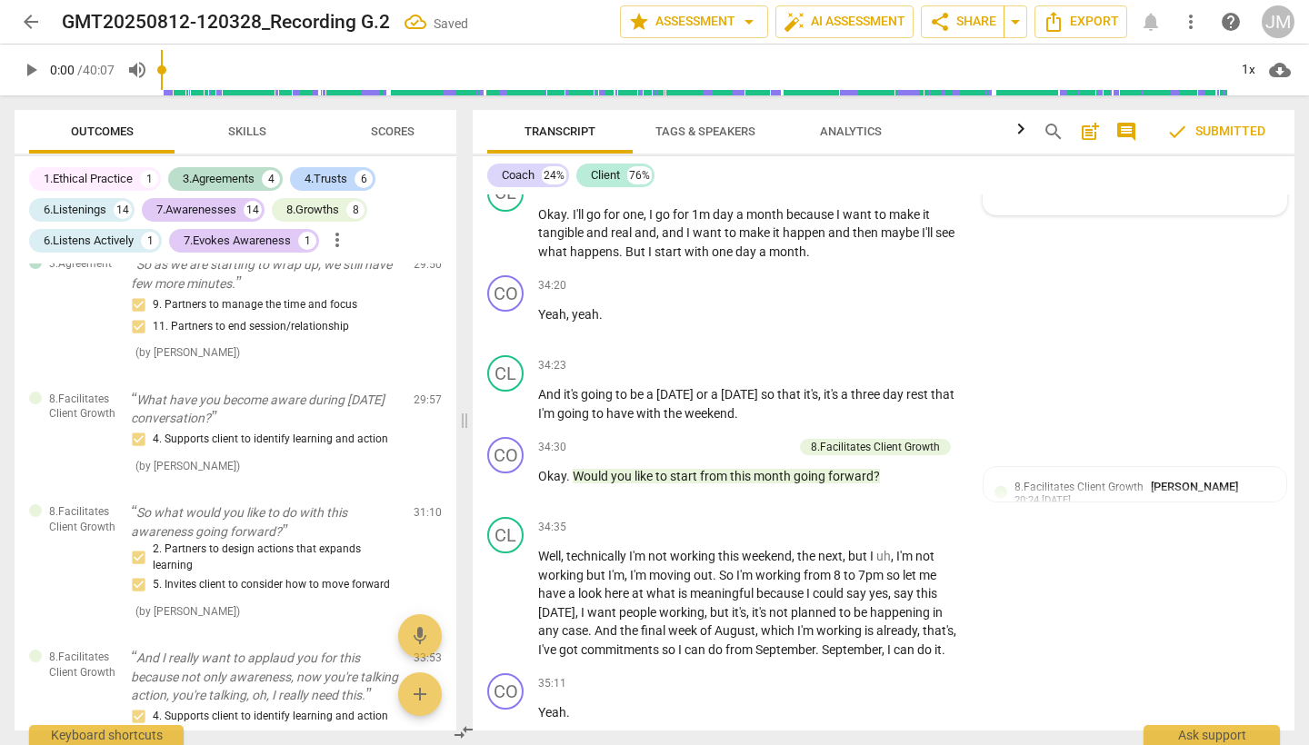
scroll to position [12340, 0]
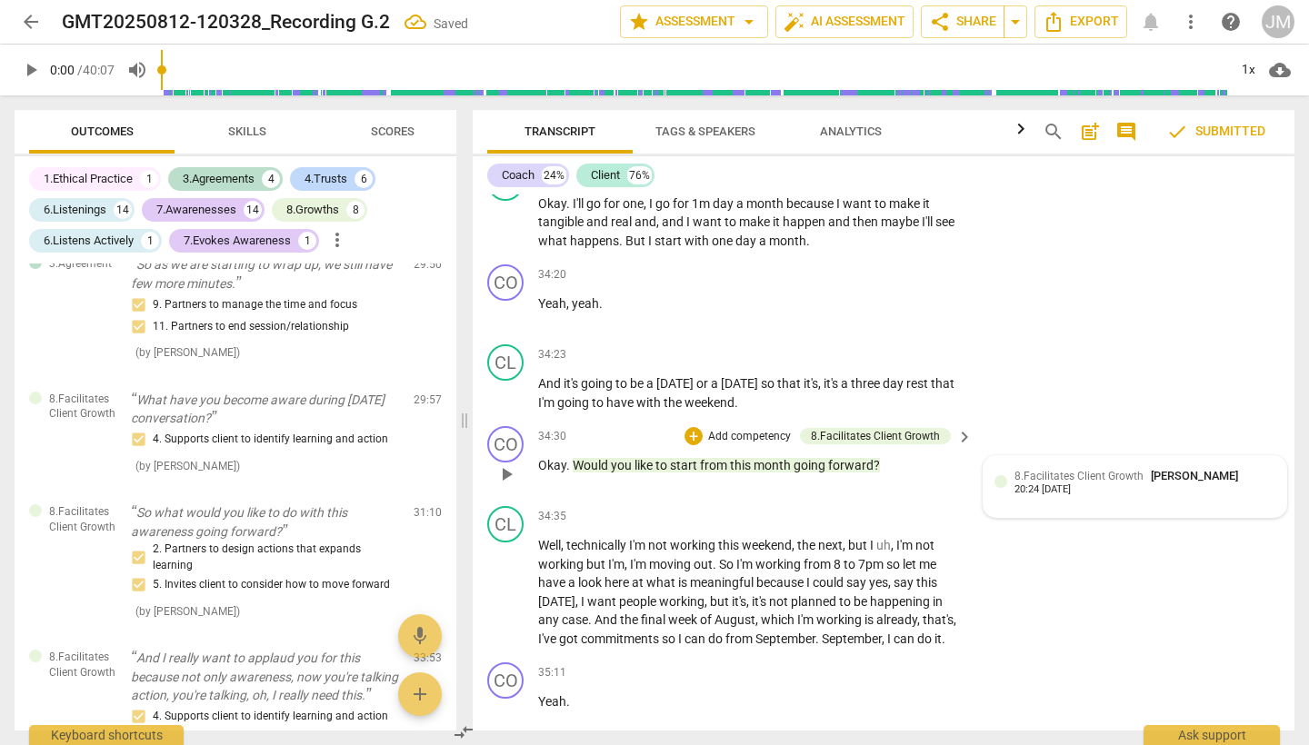
click at [1050, 484] on div "20:24 [DATE]" at bounding box center [1042, 490] width 56 height 12
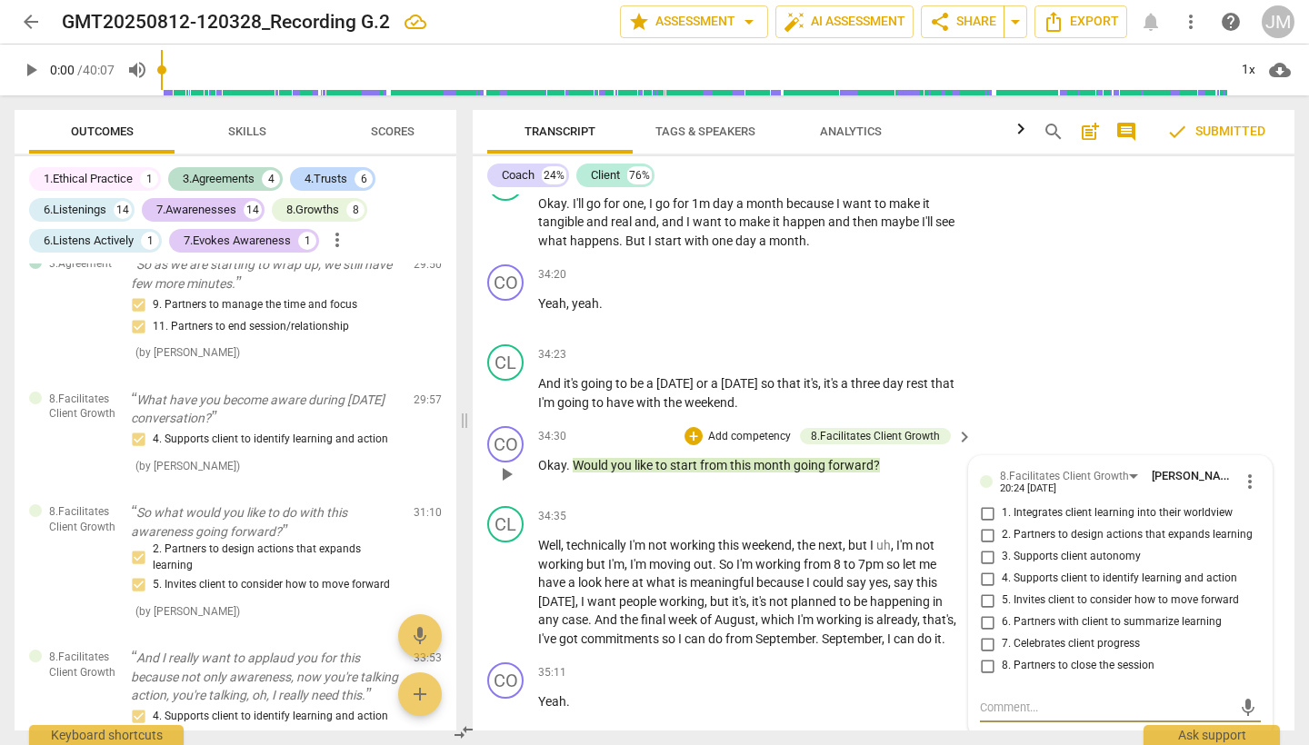
click at [987, 590] on input "5. Invites client to consider how to move forward" at bounding box center [986, 601] width 29 height 22
checkbox input "true"
click at [1122, 337] on div "CL play_arrow pause 34:23 + Add competency keyboard_arrow_right And it's going …" at bounding box center [884, 378] width 822 height 82
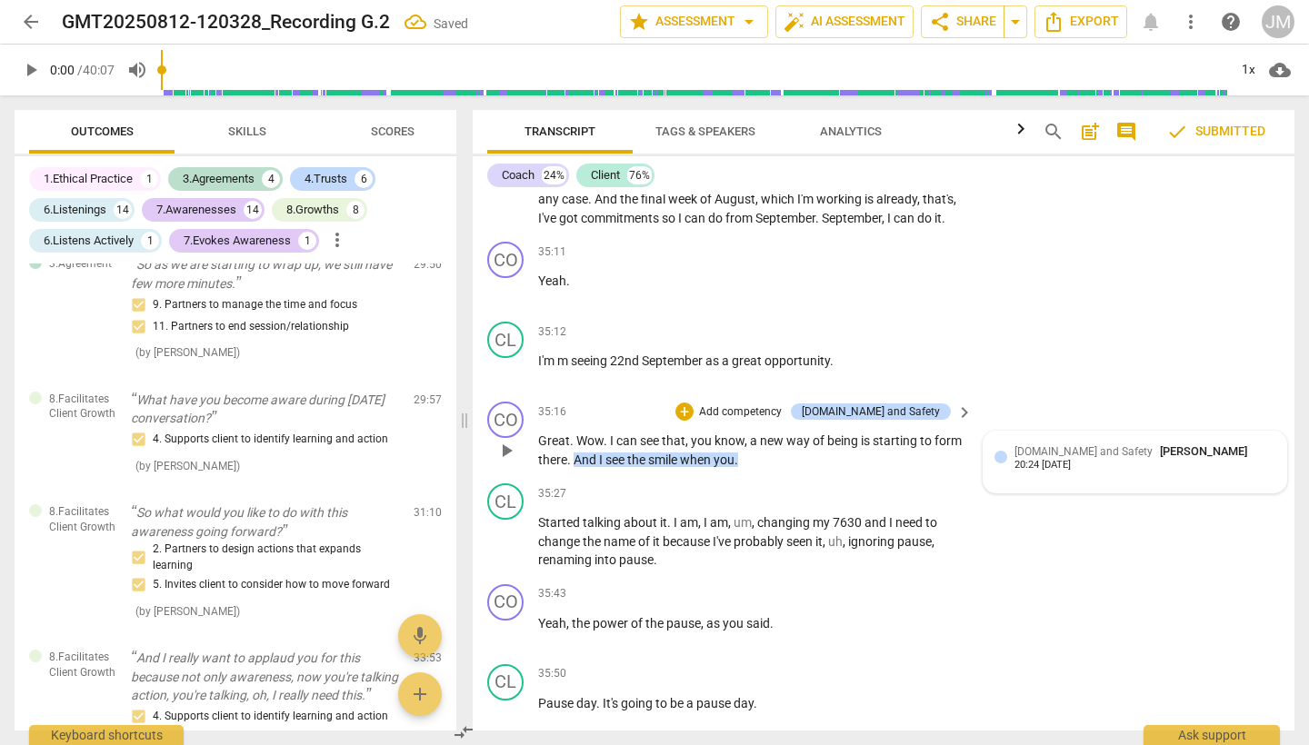
scroll to position [12762, 0]
click at [896, 403] on div "[DOMAIN_NAME] and Safety" at bounding box center [871, 411] width 138 height 16
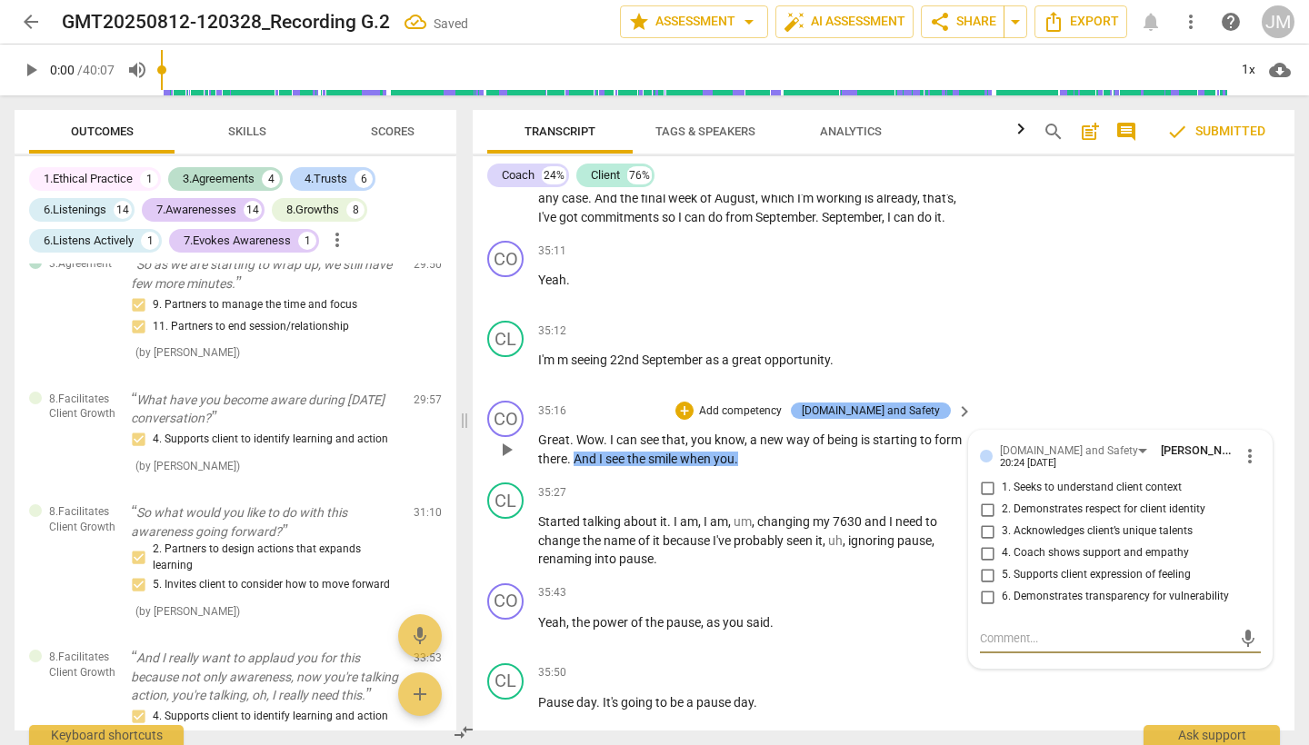
scroll to position [4693, 0]
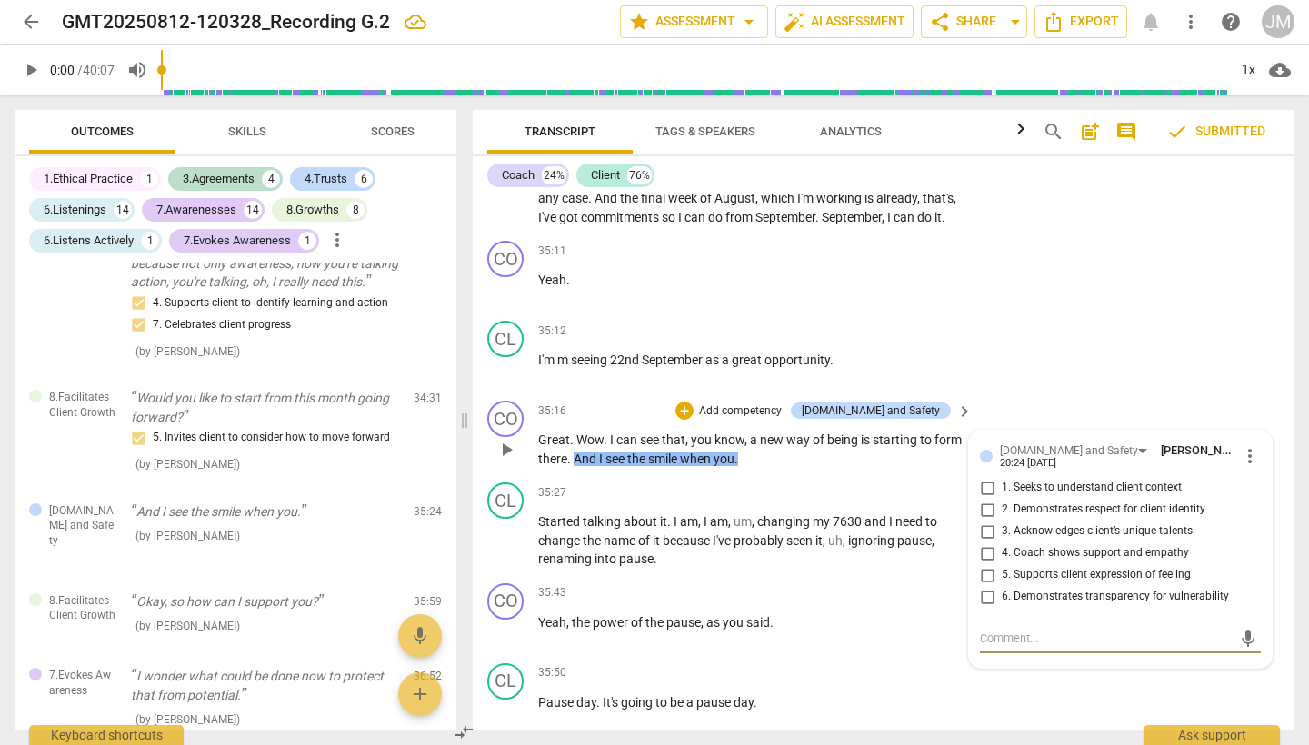
click at [982, 564] on input "5. Supports client expression of feeling" at bounding box center [986, 575] width 29 height 22
checkbox input "true"
click at [1087, 314] on div "CL play_arrow pause 35:12 + Add competency keyboard_arrow_right I'm m seeing [D…" at bounding box center [884, 354] width 822 height 80
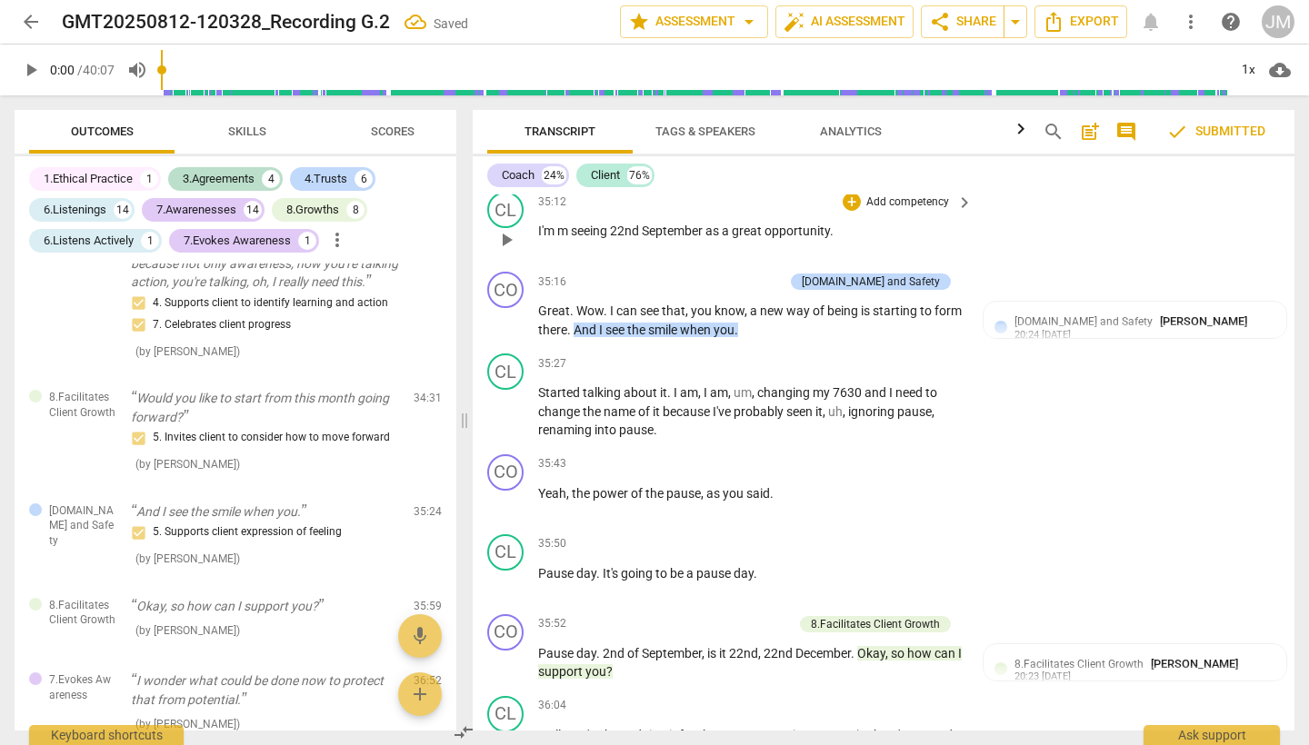
scroll to position [13021, 0]
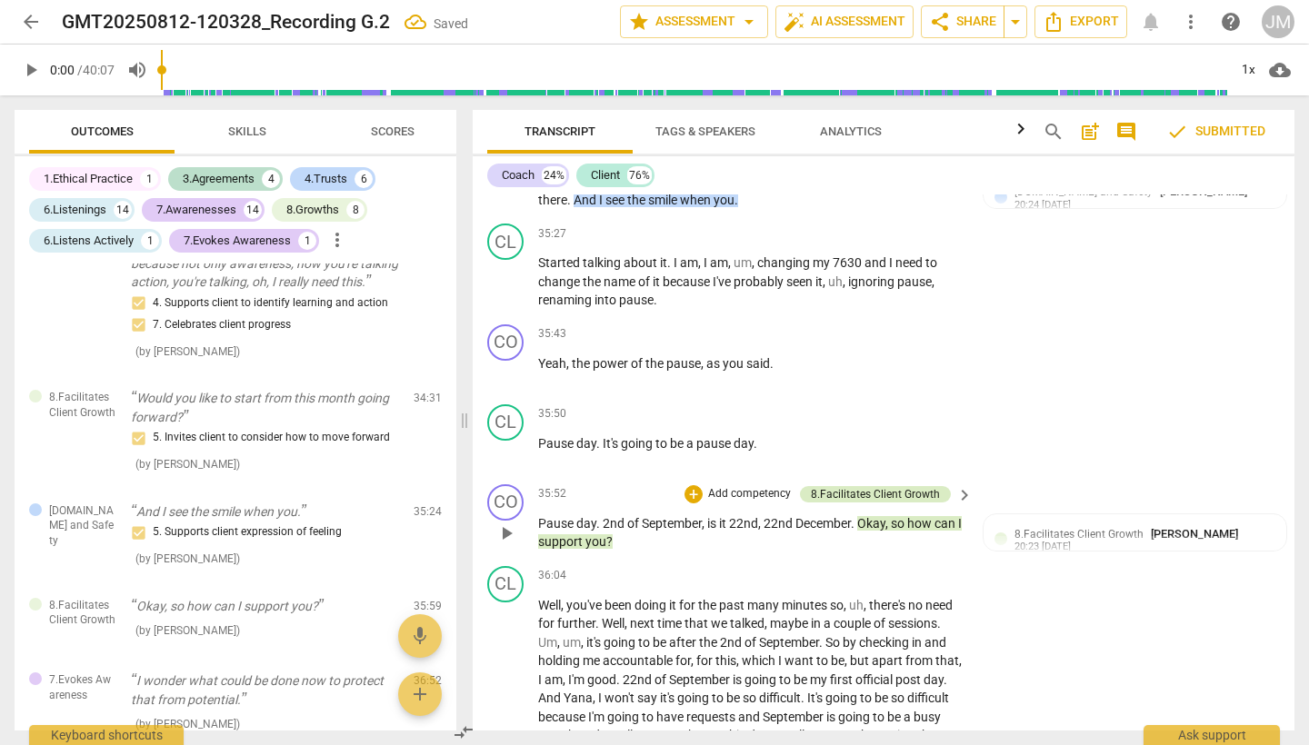
click at [915, 486] on div "8.Facilitates Client Growth" at bounding box center [875, 494] width 129 height 16
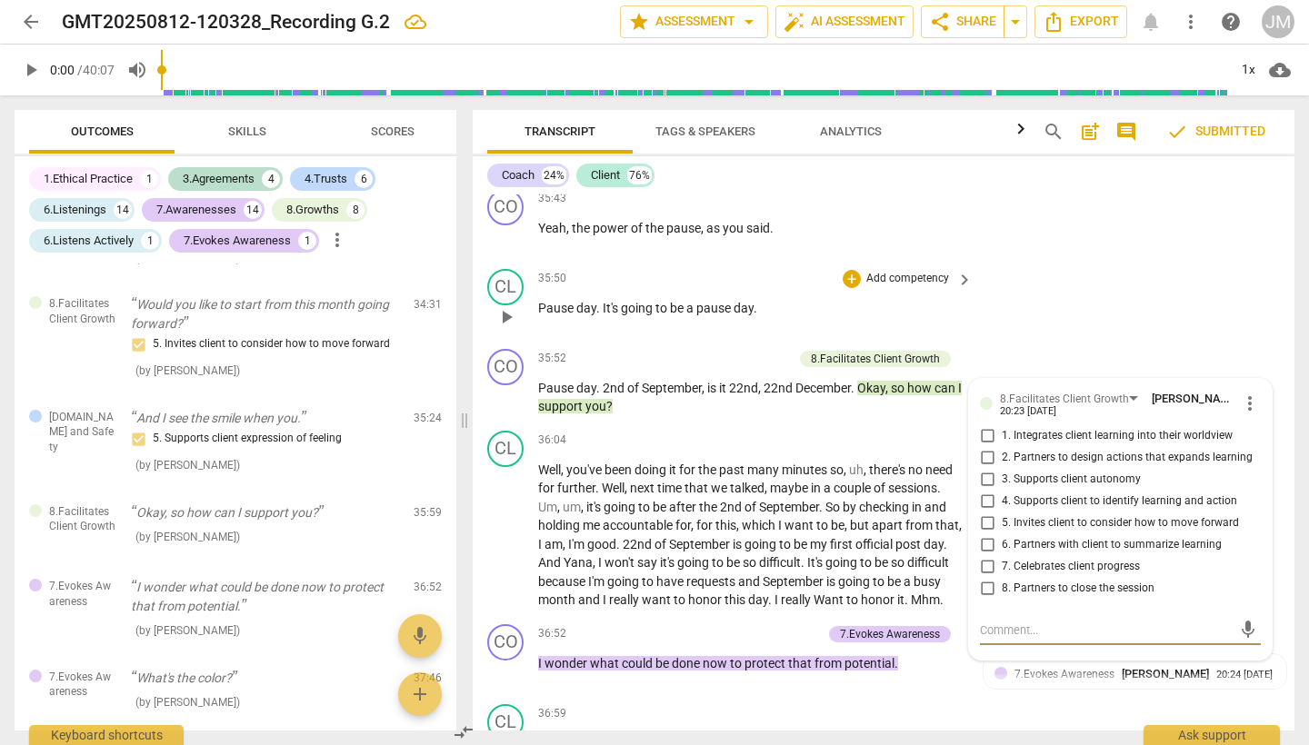
scroll to position [13163, 0]
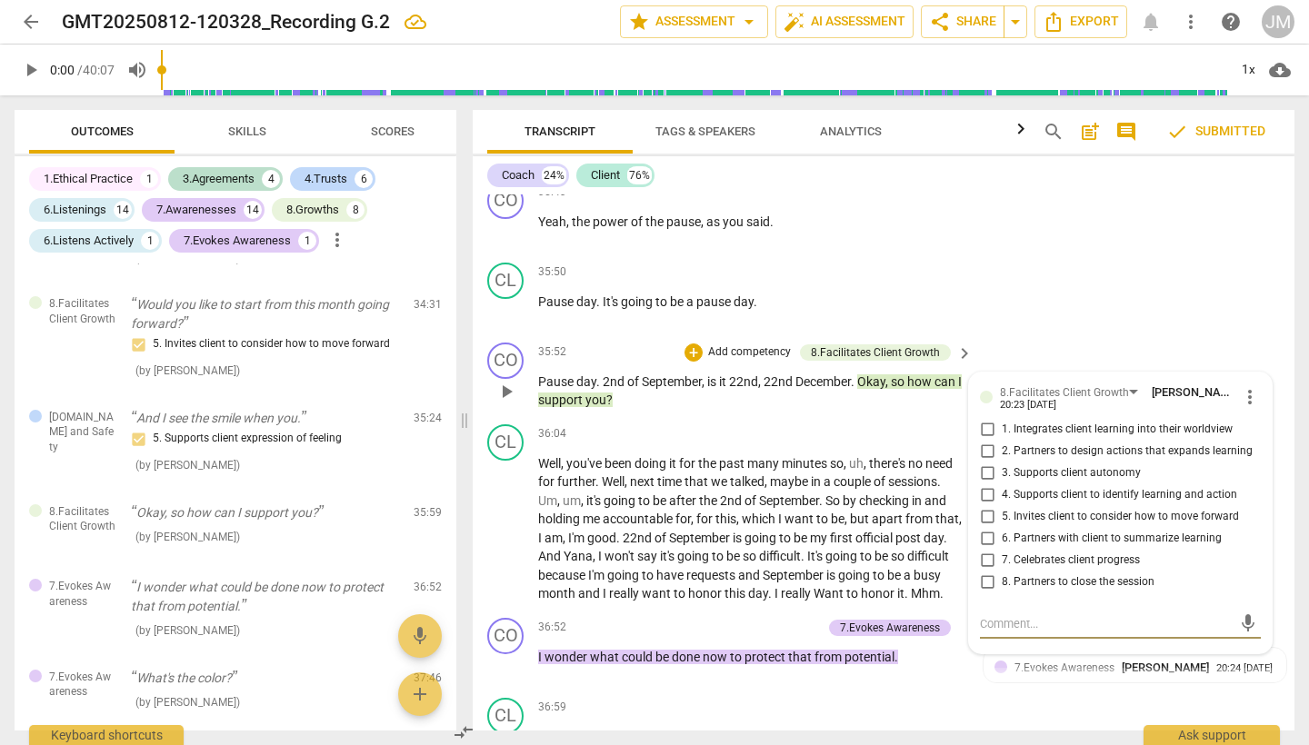
click at [987, 572] on input "8. Partners to close the session" at bounding box center [986, 583] width 29 height 22
checkbox input "true"
click at [1088, 255] on div "CL play_arrow pause 35:50 + Add competency keyboard_arrow_right Pause day . It'…" at bounding box center [884, 295] width 822 height 80
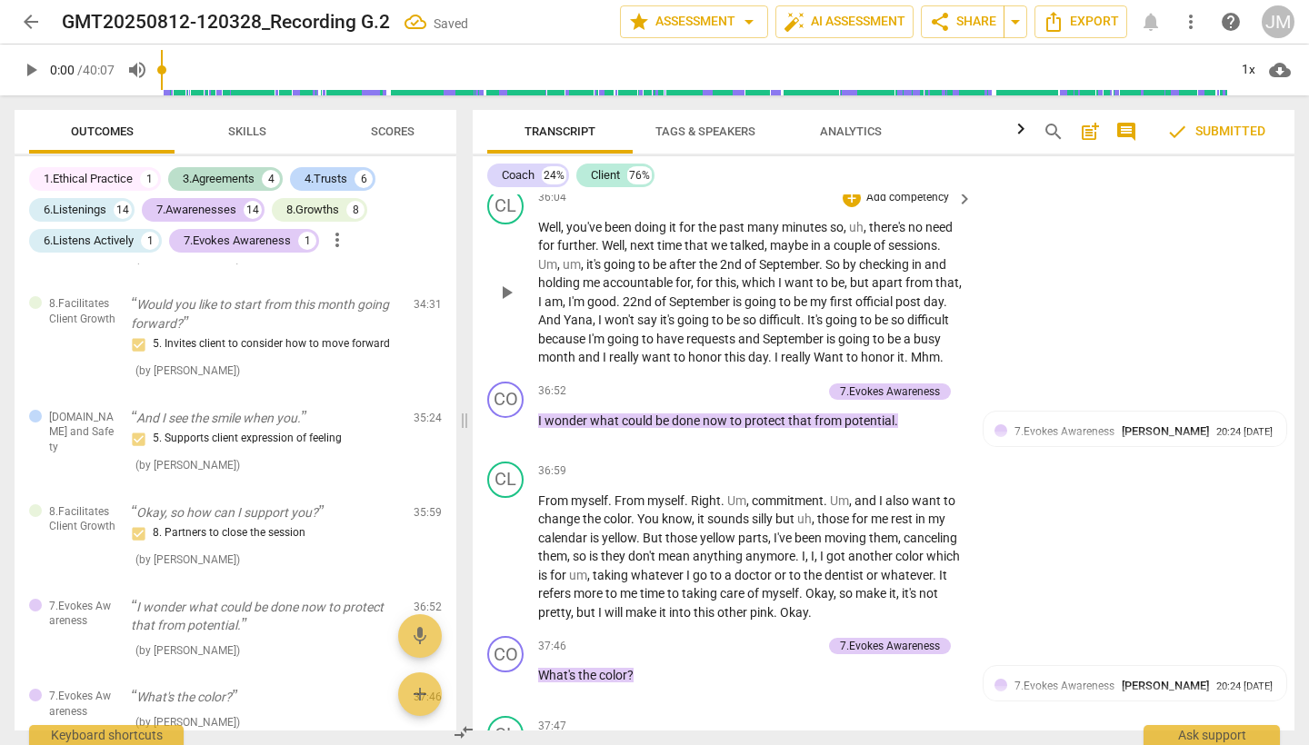
scroll to position [13401, 0]
click at [912, 382] on div "7.Evokes Awareness" at bounding box center [890, 390] width 100 height 16
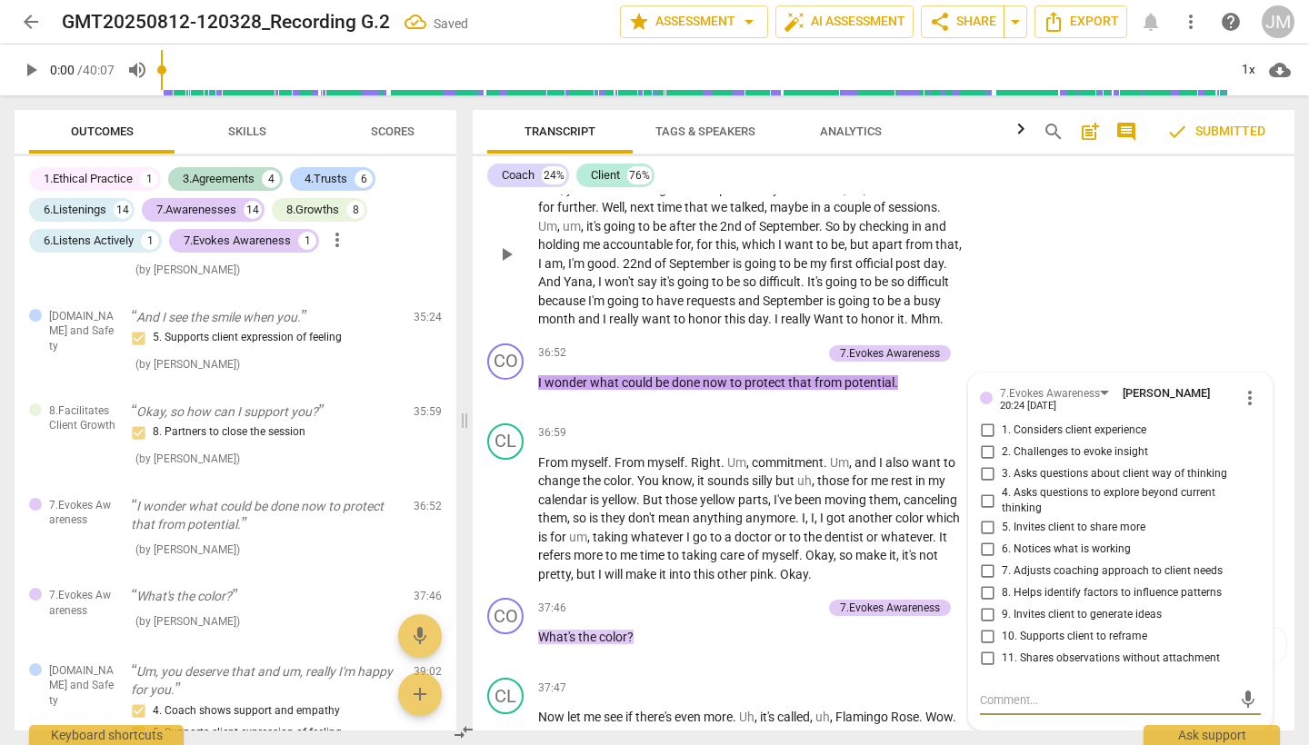
scroll to position [13463, 0]
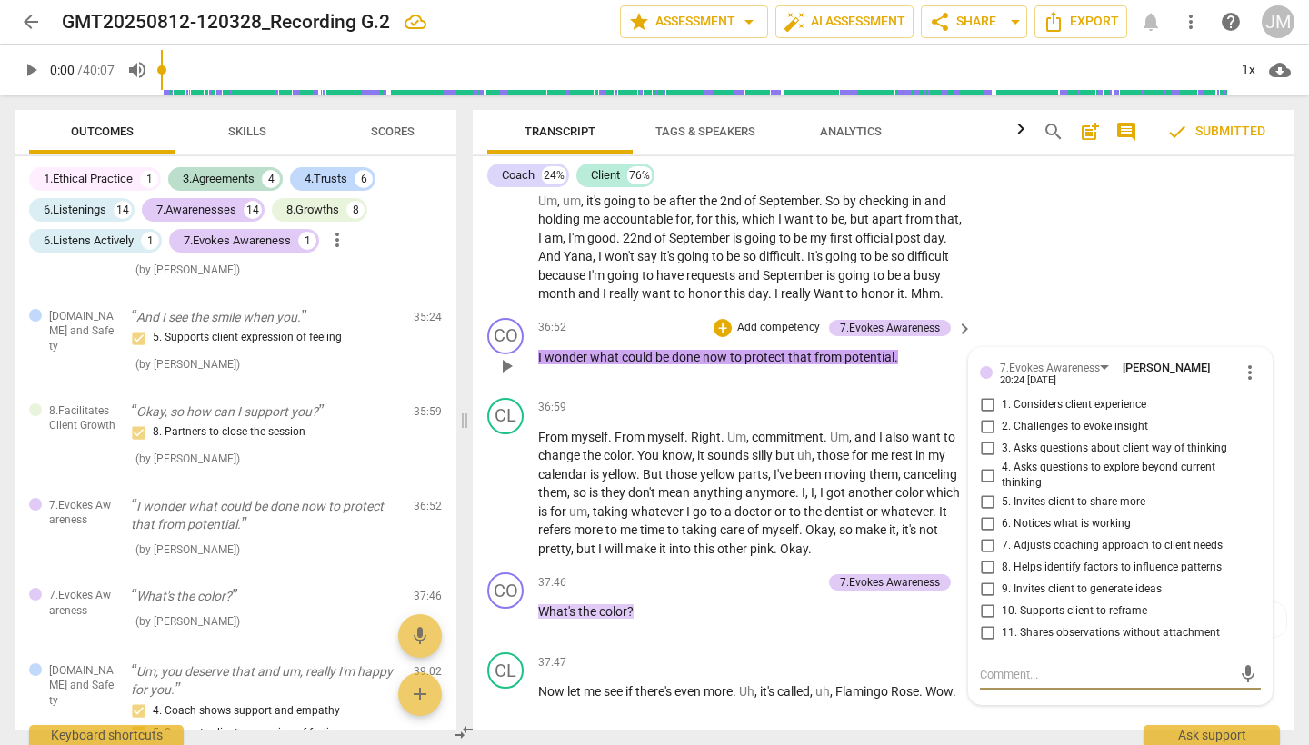
click at [984, 464] on input "4. Asks questions to explore beyond current thinking" at bounding box center [986, 475] width 29 height 22
checkbox input "true"
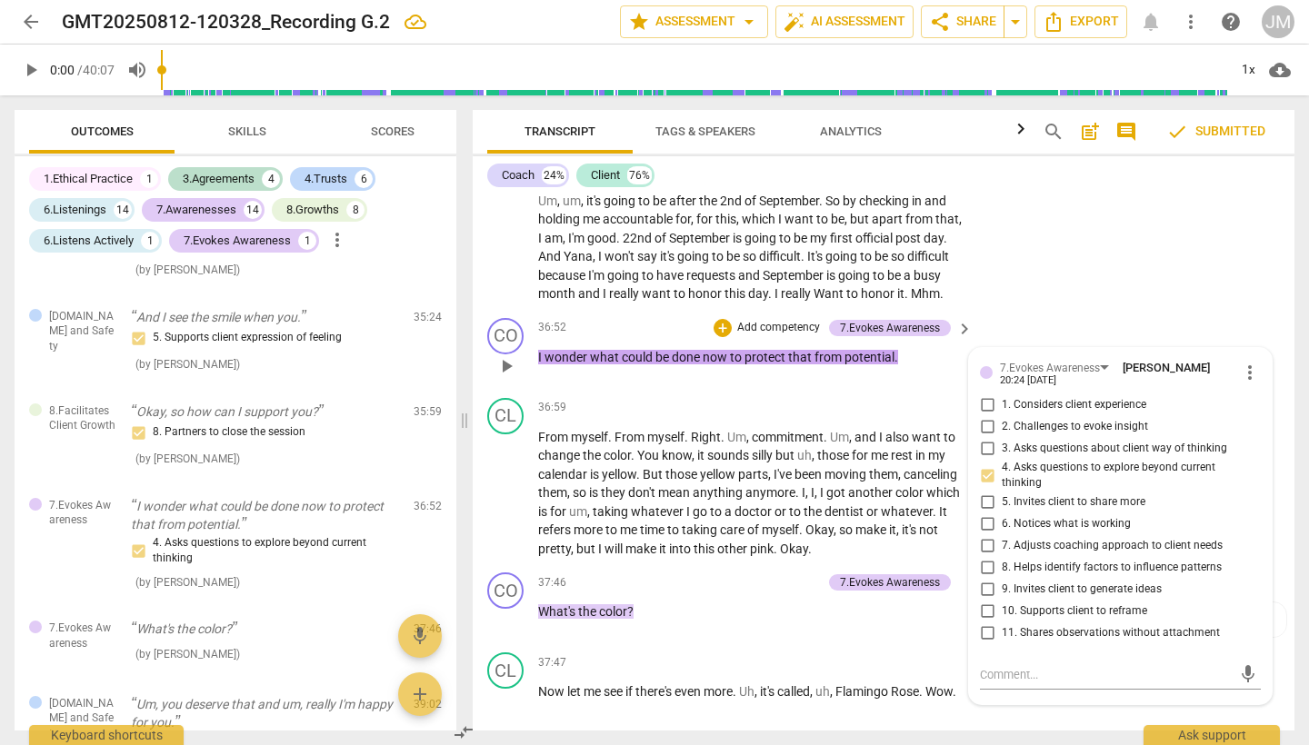
click at [984, 579] on input "9. Invites client to generate ideas" at bounding box center [986, 590] width 29 height 22
checkbox input "true"
click at [1094, 230] on div "CL play_arrow pause 36:04 + Add competency keyboard_arrow_right Well , you've b…" at bounding box center [884, 214] width 822 height 194
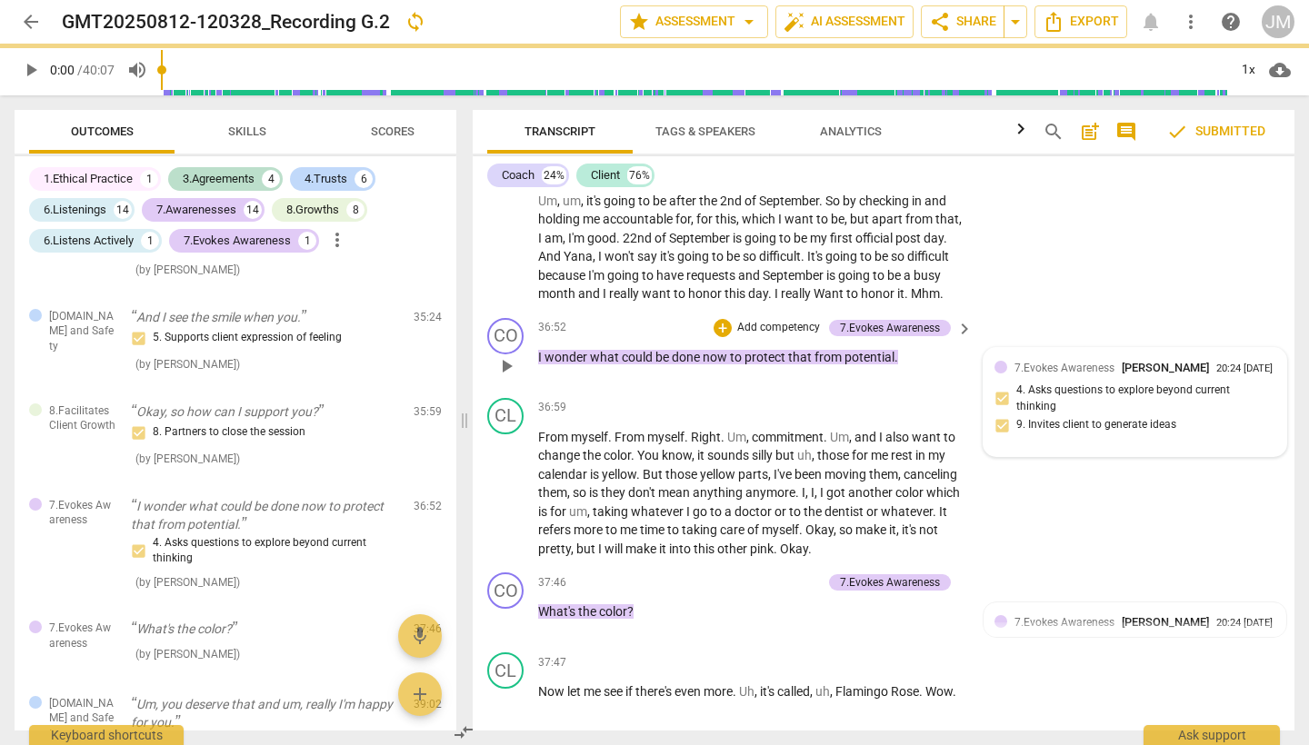
scroll to position [13595, 0]
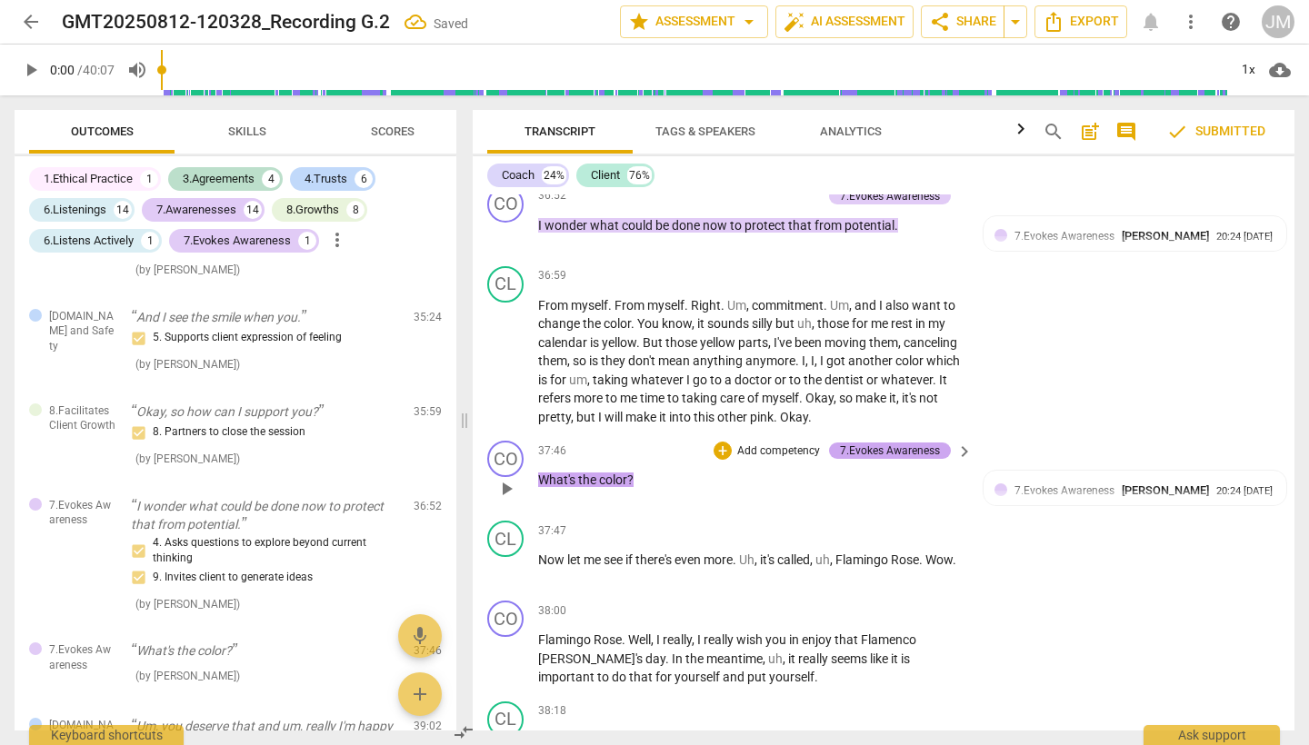
click at [923, 443] on div "7.Evokes Awareness" at bounding box center [890, 451] width 100 height 16
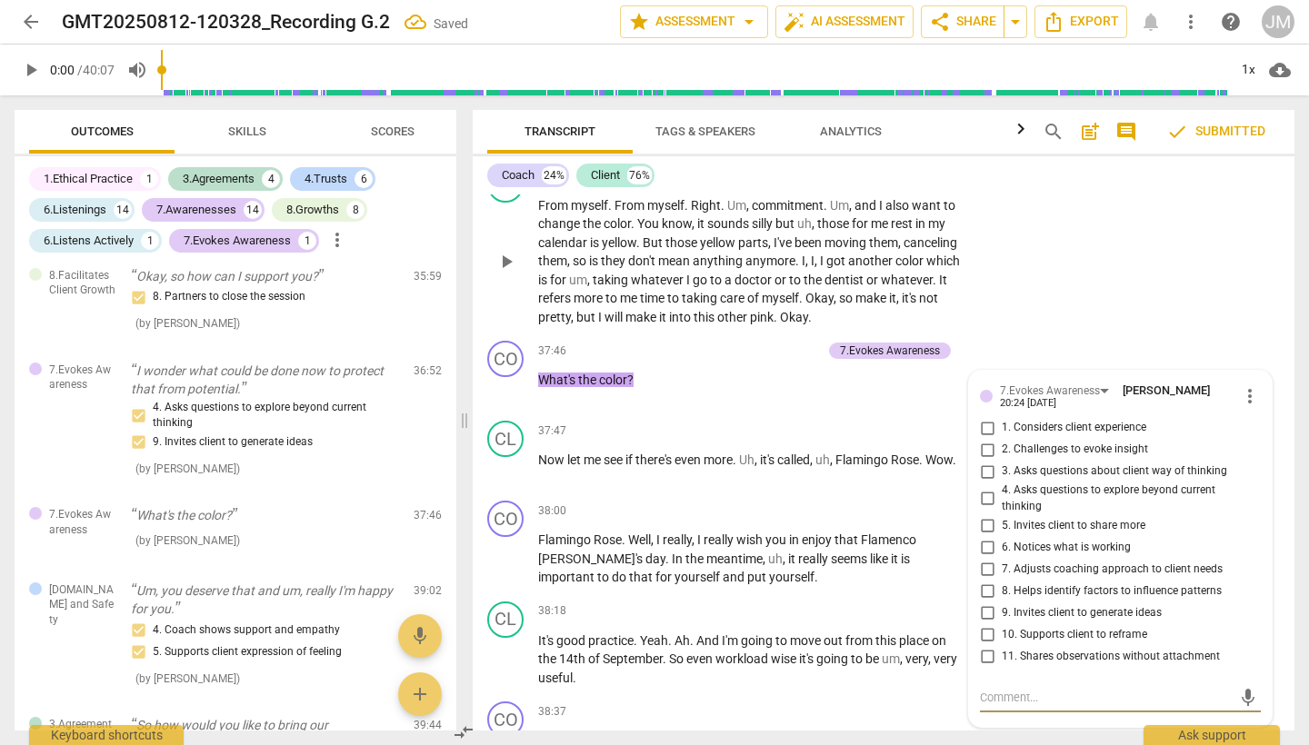
scroll to position [13699, 0]
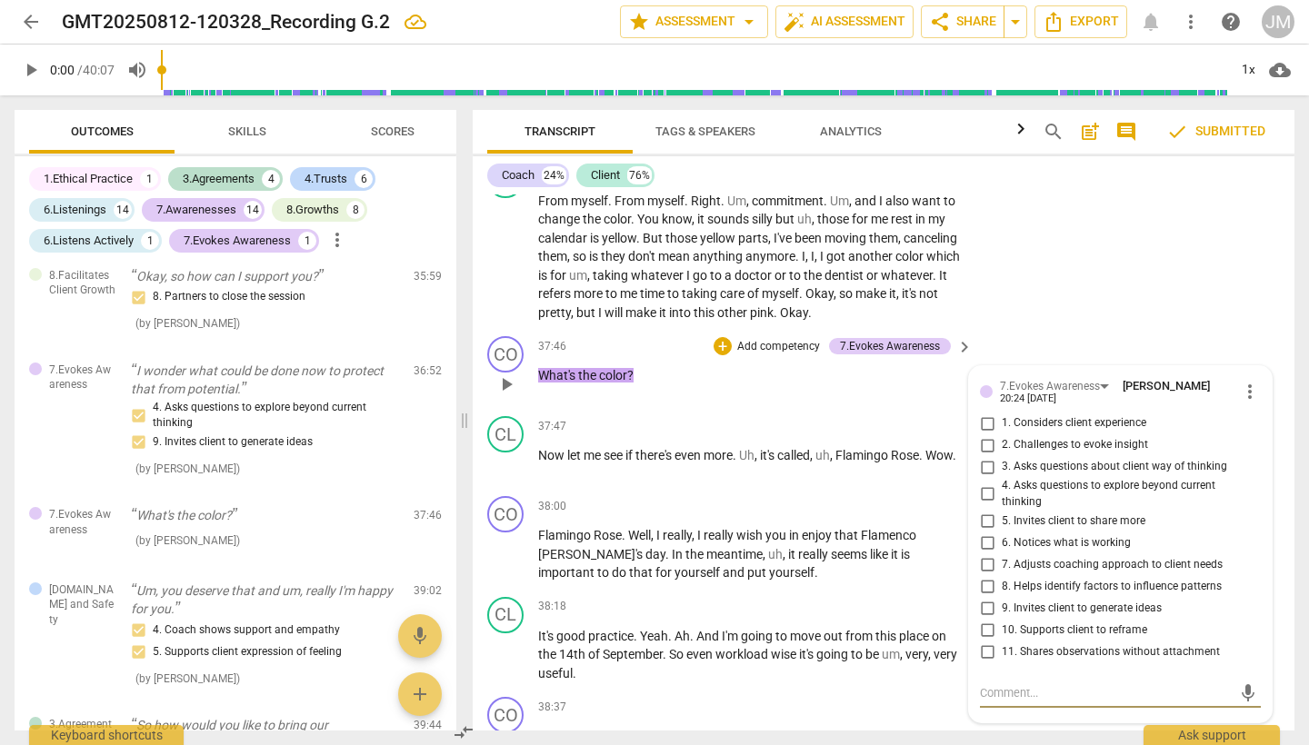
click at [989, 510] on input "5. Invites client to share more" at bounding box center [986, 521] width 29 height 22
checkbox input "true"
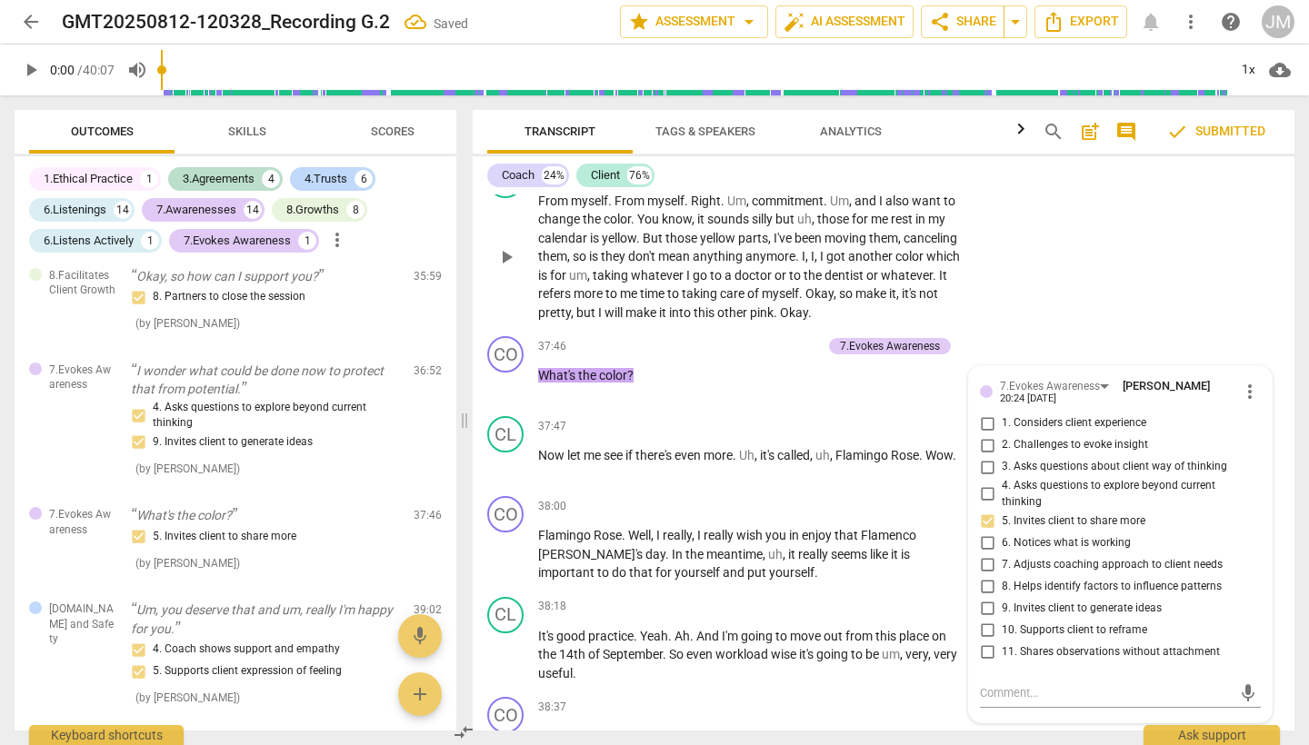
click at [1149, 235] on div "CL play_arrow pause 36:59 + Add competency keyboard_arrow_right From myself . F…" at bounding box center [884, 242] width 822 height 175
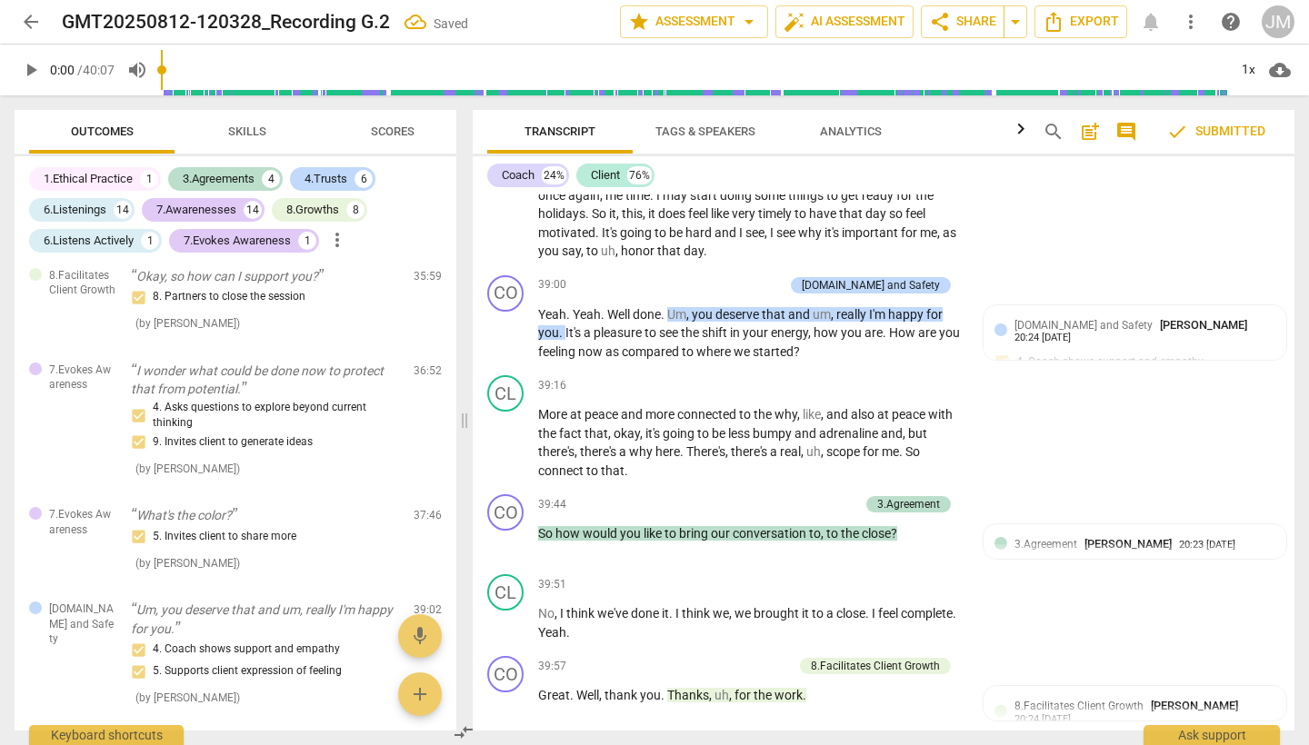
scroll to position [14348, 0]
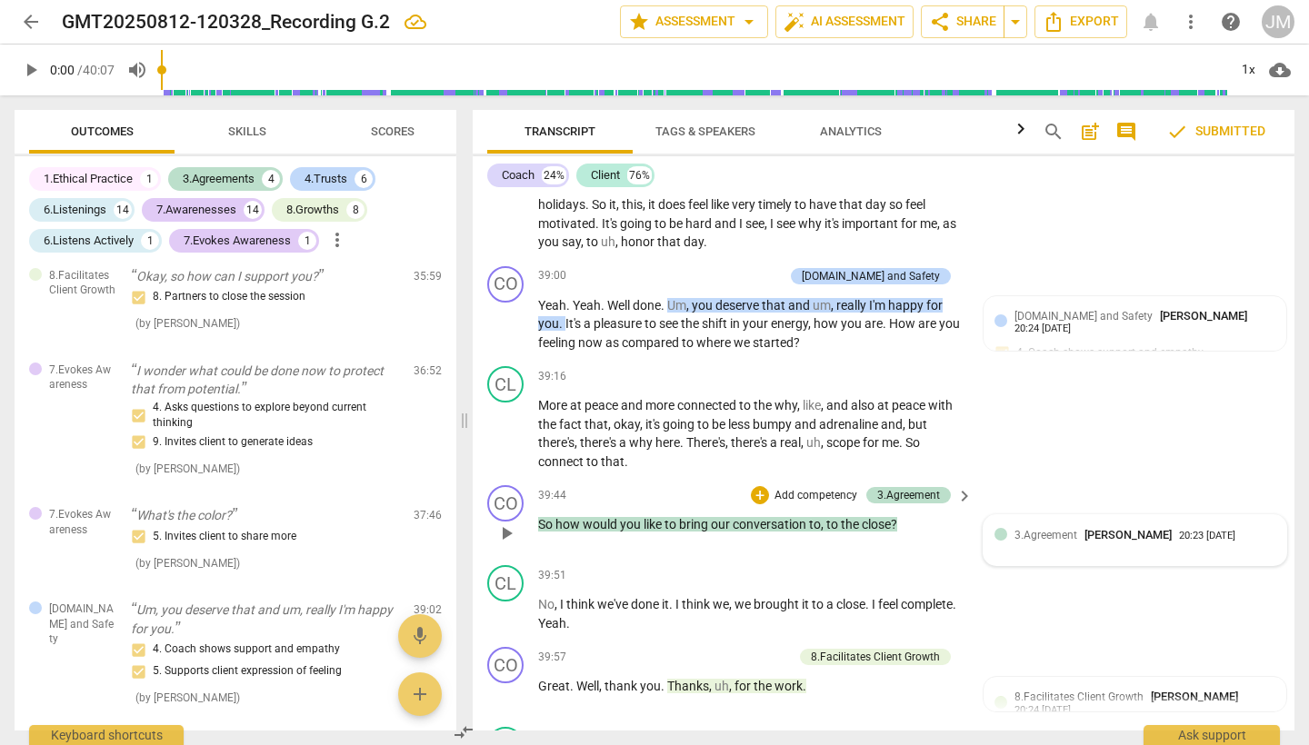
click at [1043, 529] on span "3.Agreement" at bounding box center [1045, 535] width 63 height 13
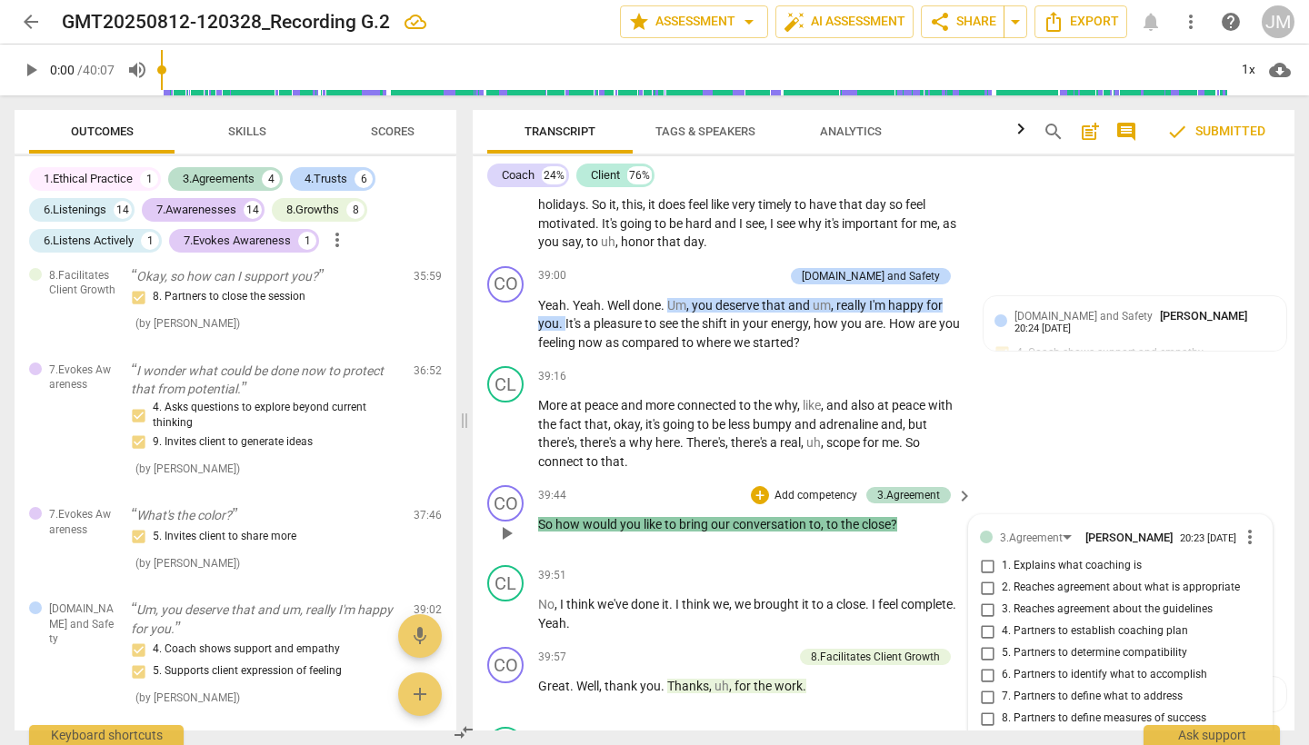
scroll to position [14399, 0]
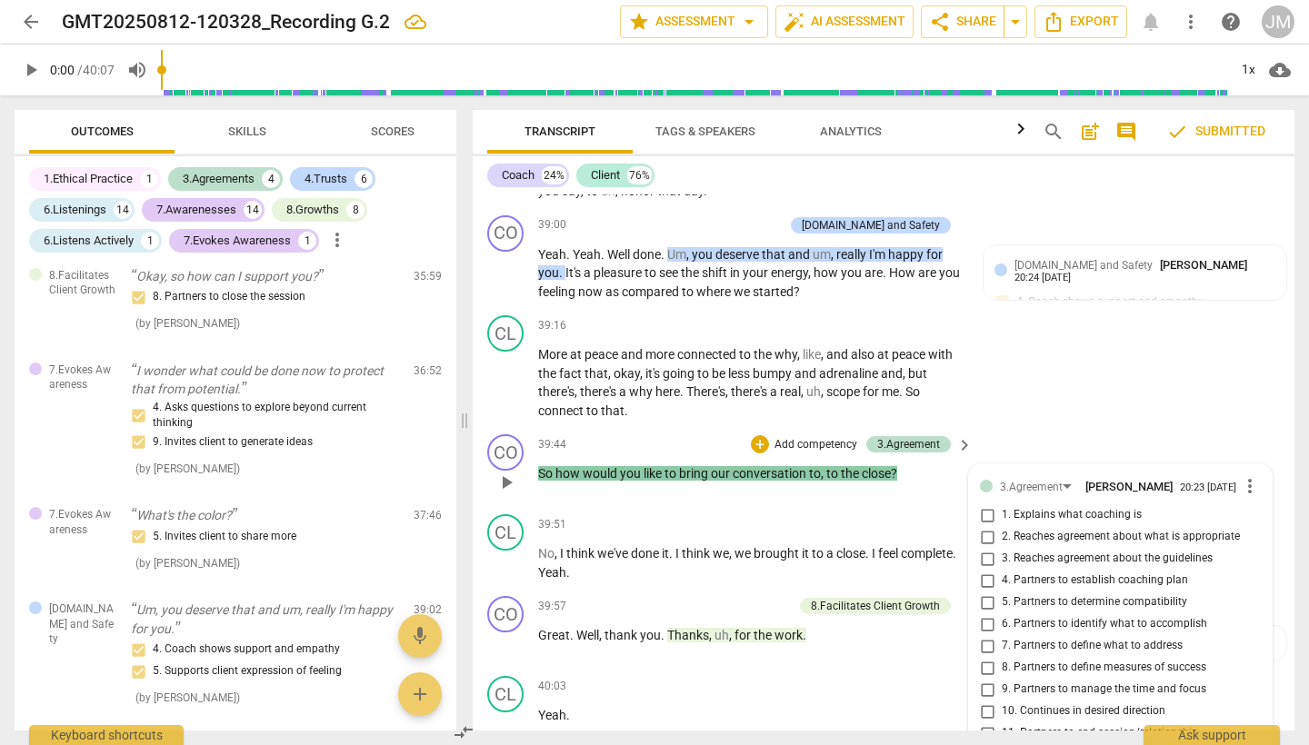
click at [985, 723] on input "11. Partners to end session/relationship" at bounding box center [986, 734] width 29 height 22
checkbox input "true"
click at [1119, 328] on div "CL play_arrow pause 39:16 + Add competency keyboard_arrow_right More at peace a…" at bounding box center [884, 367] width 822 height 119
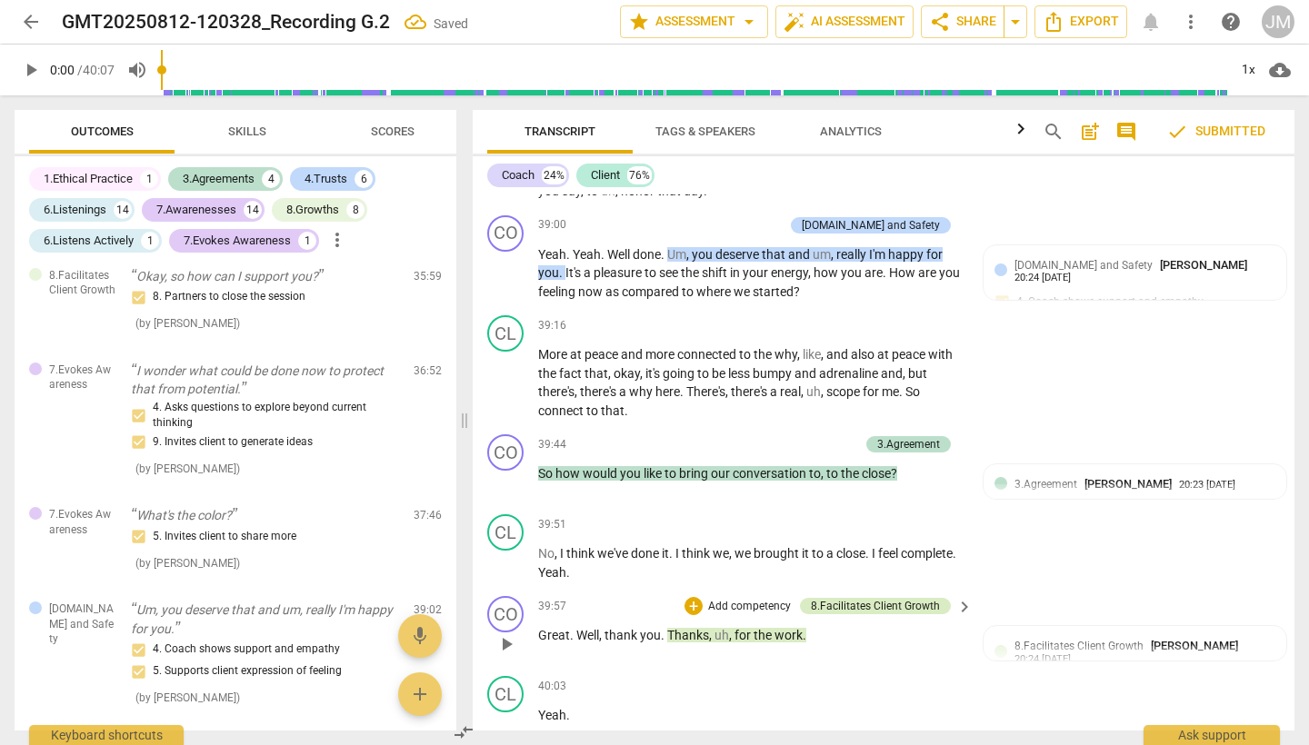
click at [923, 598] on div "8.Facilitates Client Growth" at bounding box center [875, 606] width 129 height 16
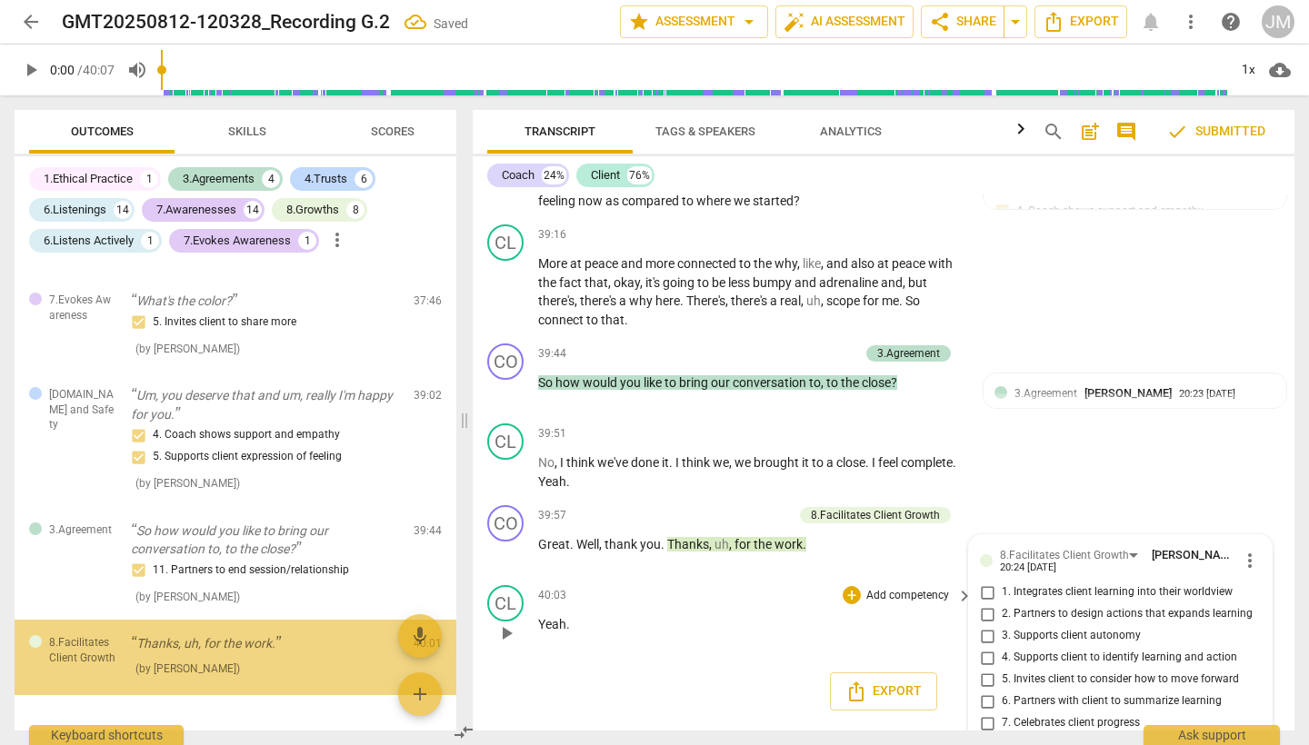
scroll to position [5256, 0]
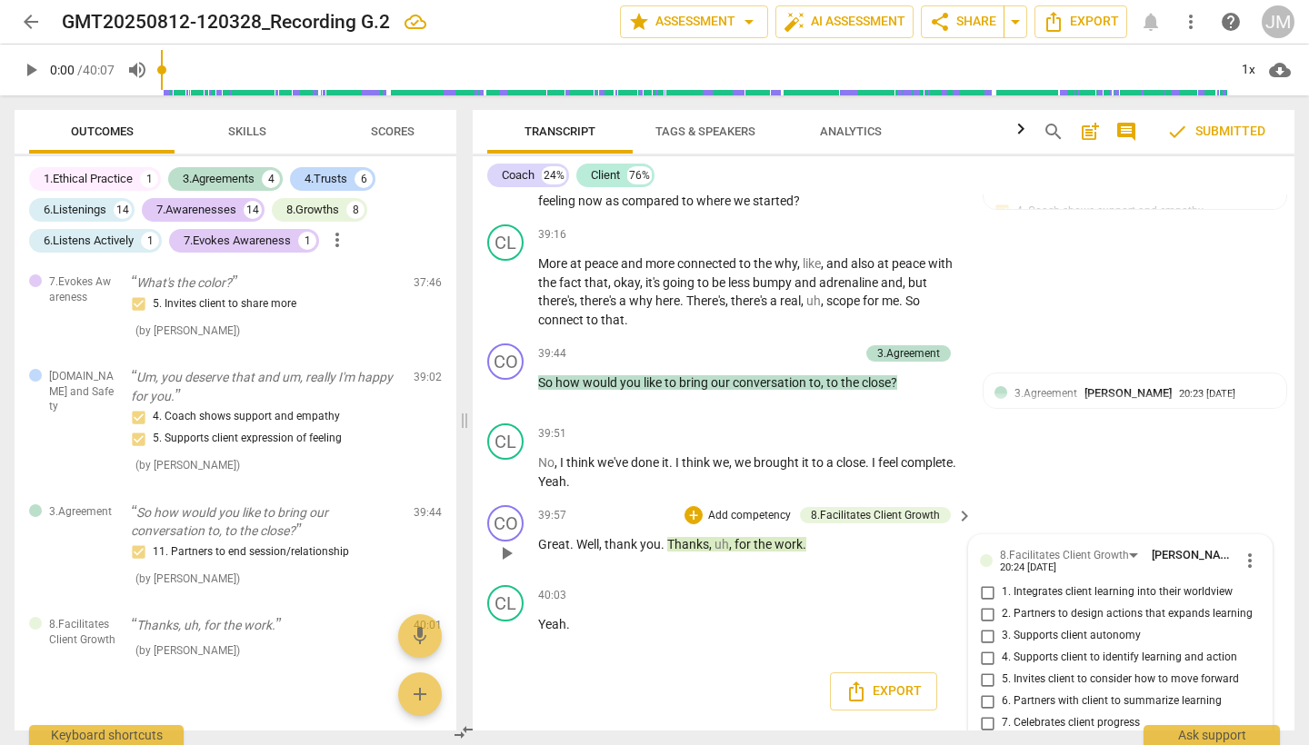
click at [985, 713] on input "7. Celebrates client progress" at bounding box center [986, 724] width 29 height 22
checkbox input "true"
click at [1137, 416] on div "CL play_arrow pause 39:51 + Add competency keyboard_arrow_right No , I think we…" at bounding box center [884, 457] width 822 height 82
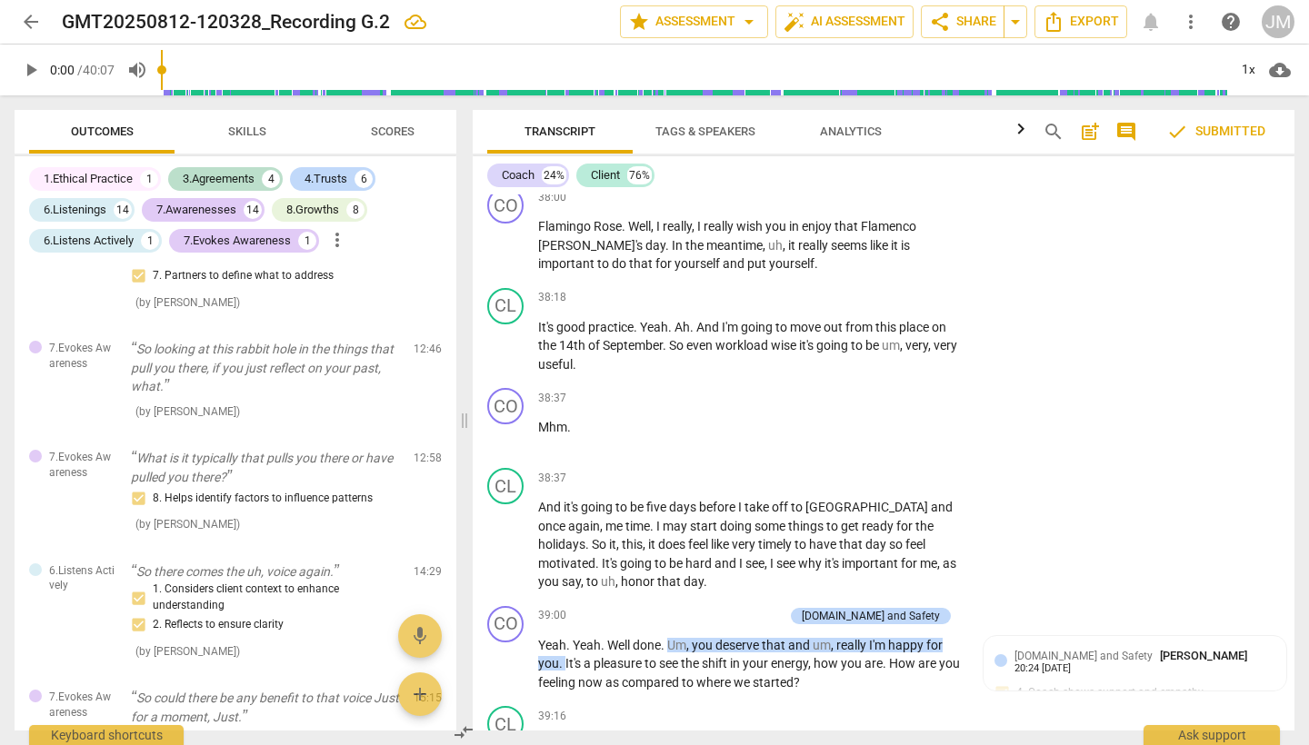
scroll to position [1959, 0]
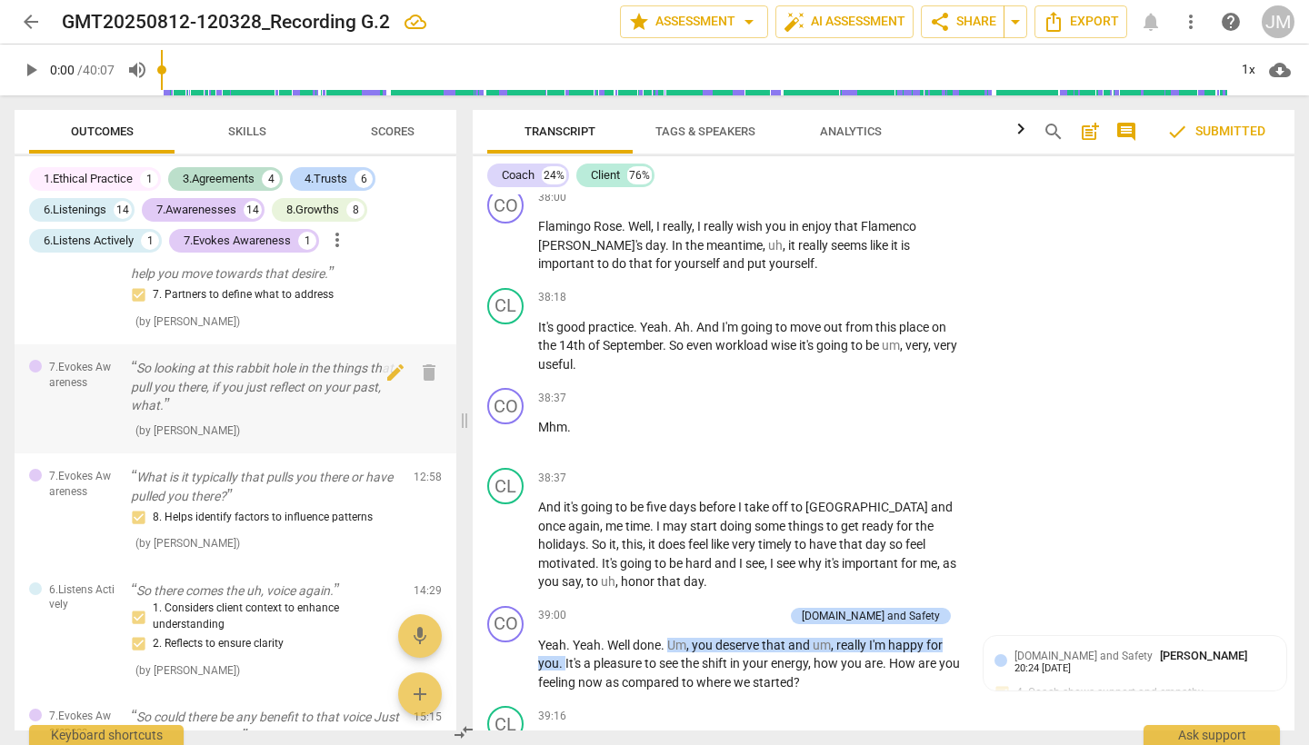
click at [308, 359] on p "So looking at this rabbit hole in the things that pull you there, if you just r…" at bounding box center [265, 387] width 268 height 56
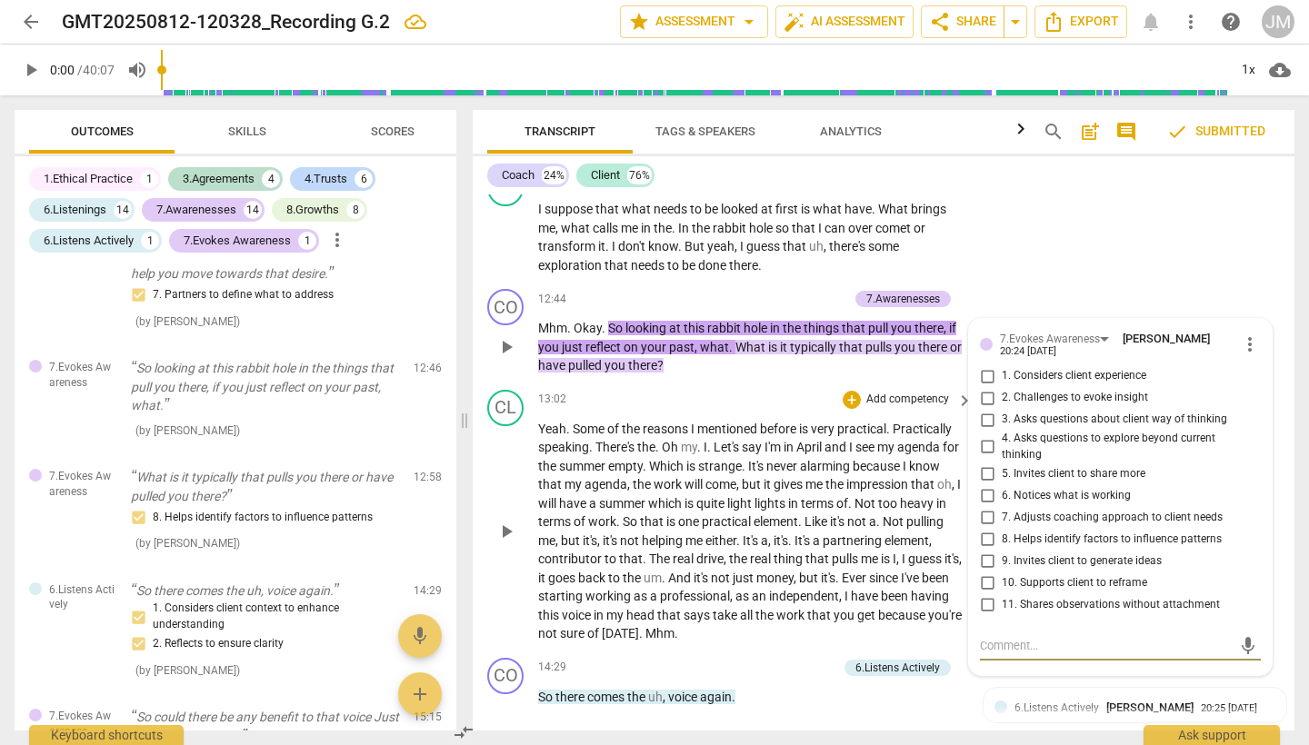
scroll to position [5093, 0]
click at [984, 530] on input "8. Helps identify factors to influence patterns" at bounding box center [986, 541] width 29 height 22
checkbox input "true"
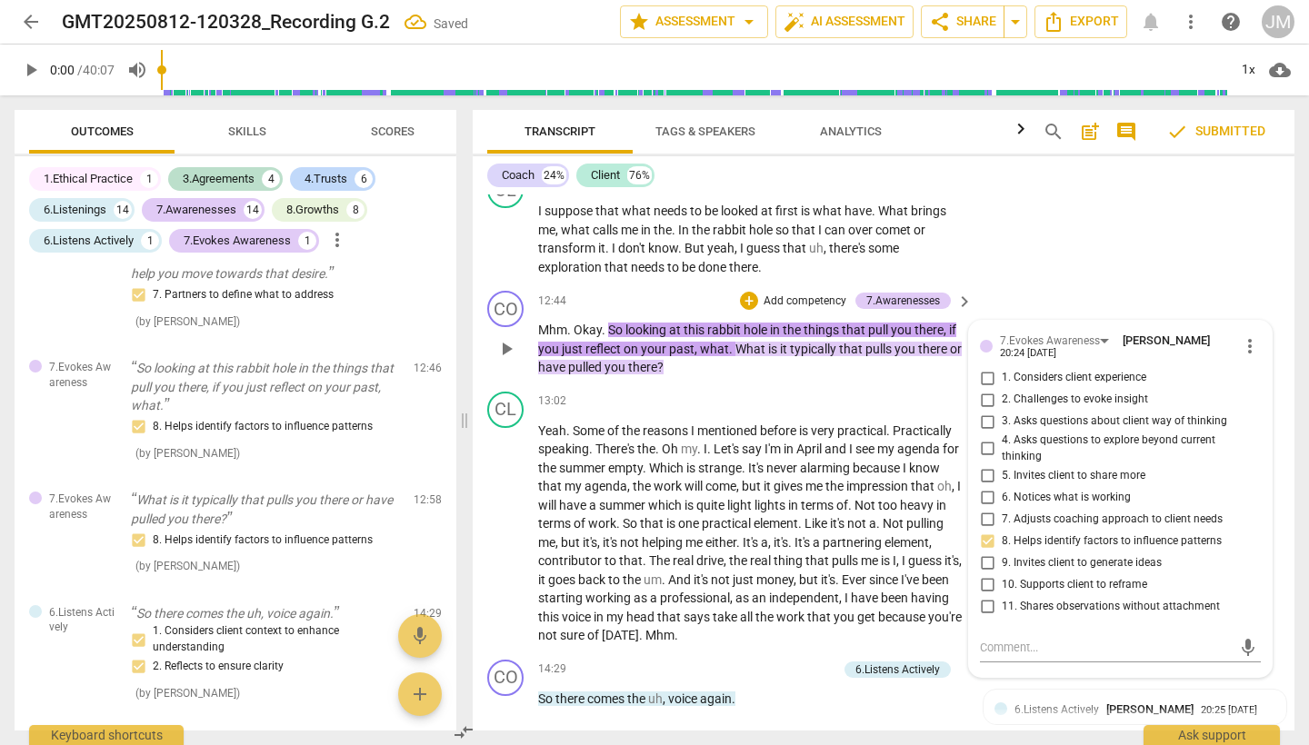
click at [984, 438] on input "4. Asks questions to explore beyond current thinking" at bounding box center [986, 449] width 29 height 22
checkbox input "true"
click at [1062, 284] on div "CO play_arrow pause 12:44 + Add competency 7.Awarenesses keyboard_arrow_right M…" at bounding box center [884, 334] width 822 height 101
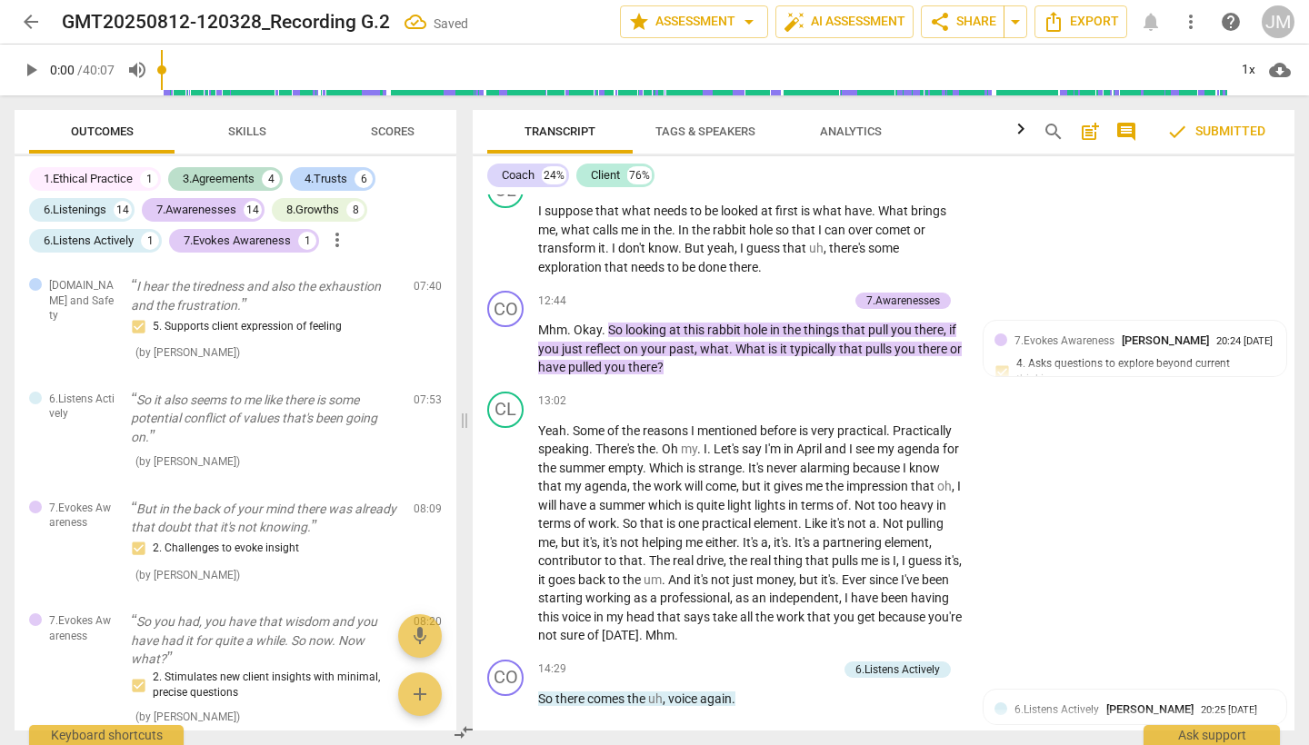
scroll to position [1418, 0]
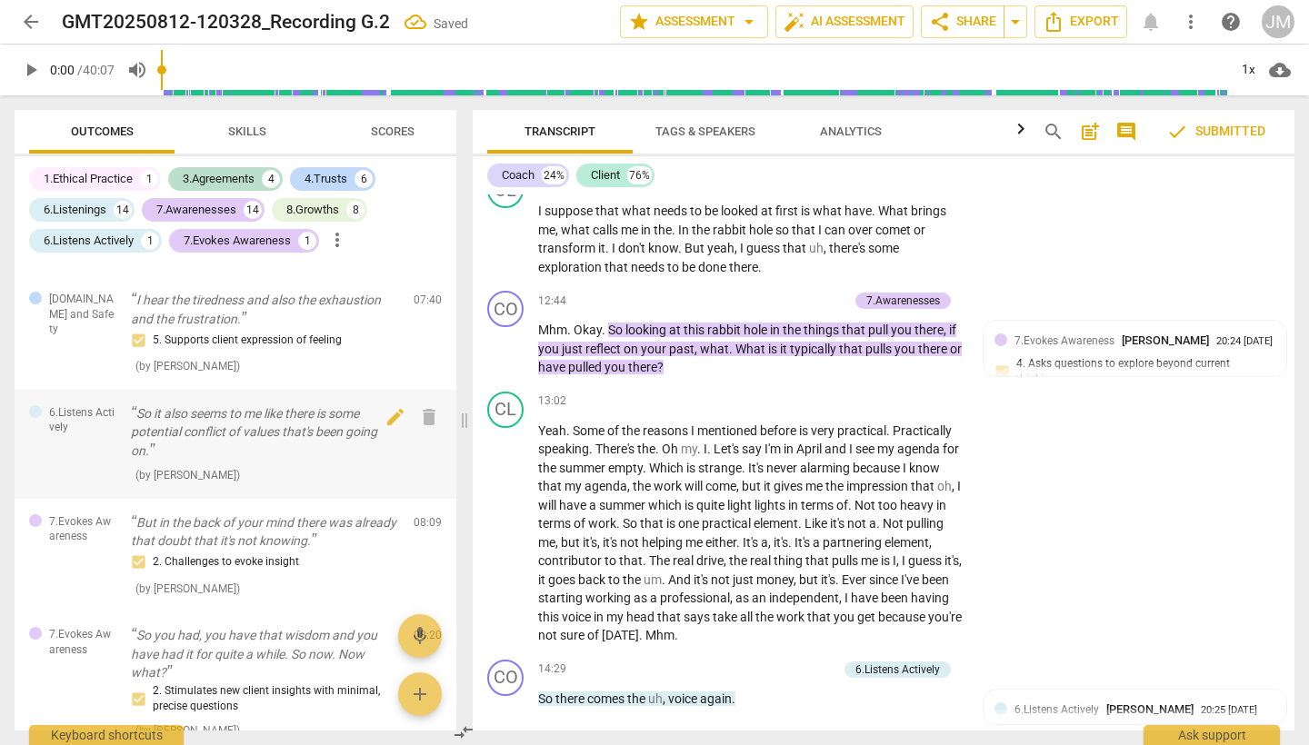
click at [286, 404] on p "So it also seems to me like there is some potential conflict of values that's b…" at bounding box center [265, 432] width 268 height 56
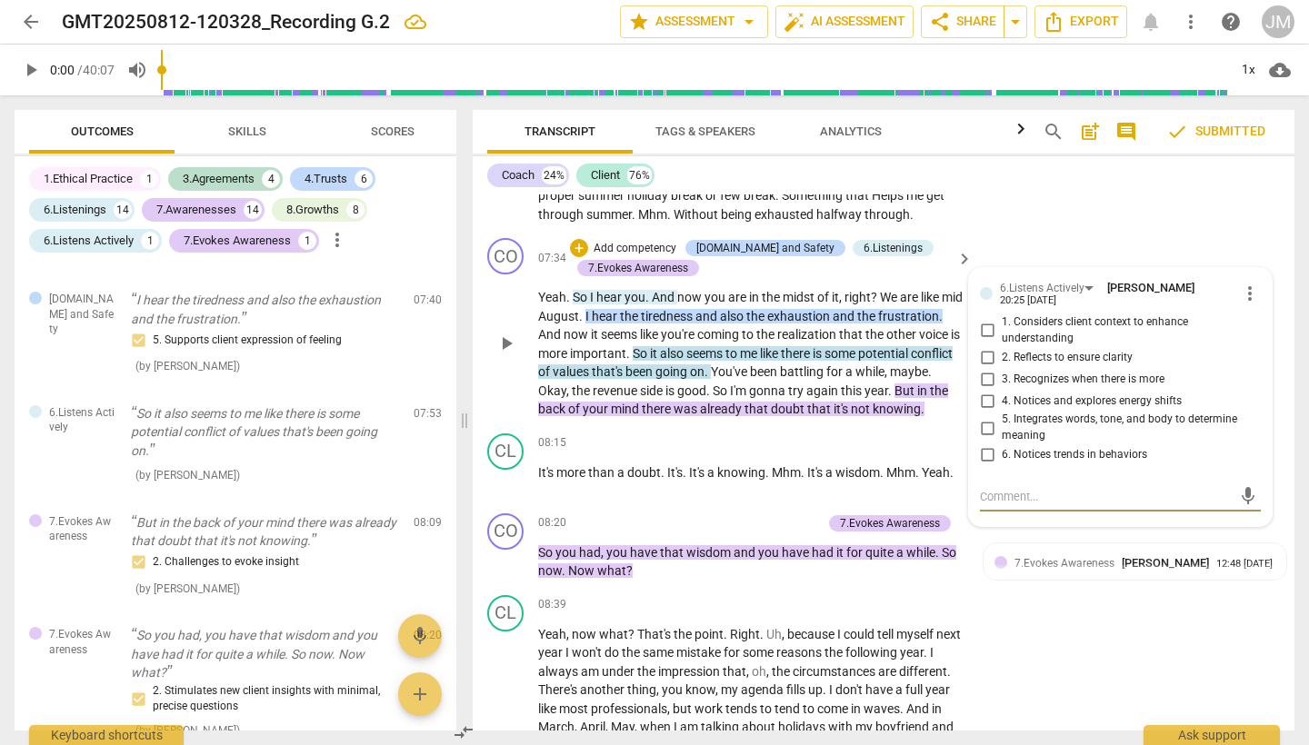
click at [984, 368] on input "3. Recognizes when there is more" at bounding box center [986, 379] width 29 height 22
checkbox input "true"
click at [1044, 197] on div "CL play_arrow pause 06:13 + Add competency keyboard_arrow_right Uh , here's the…" at bounding box center [884, 97] width 822 height 268
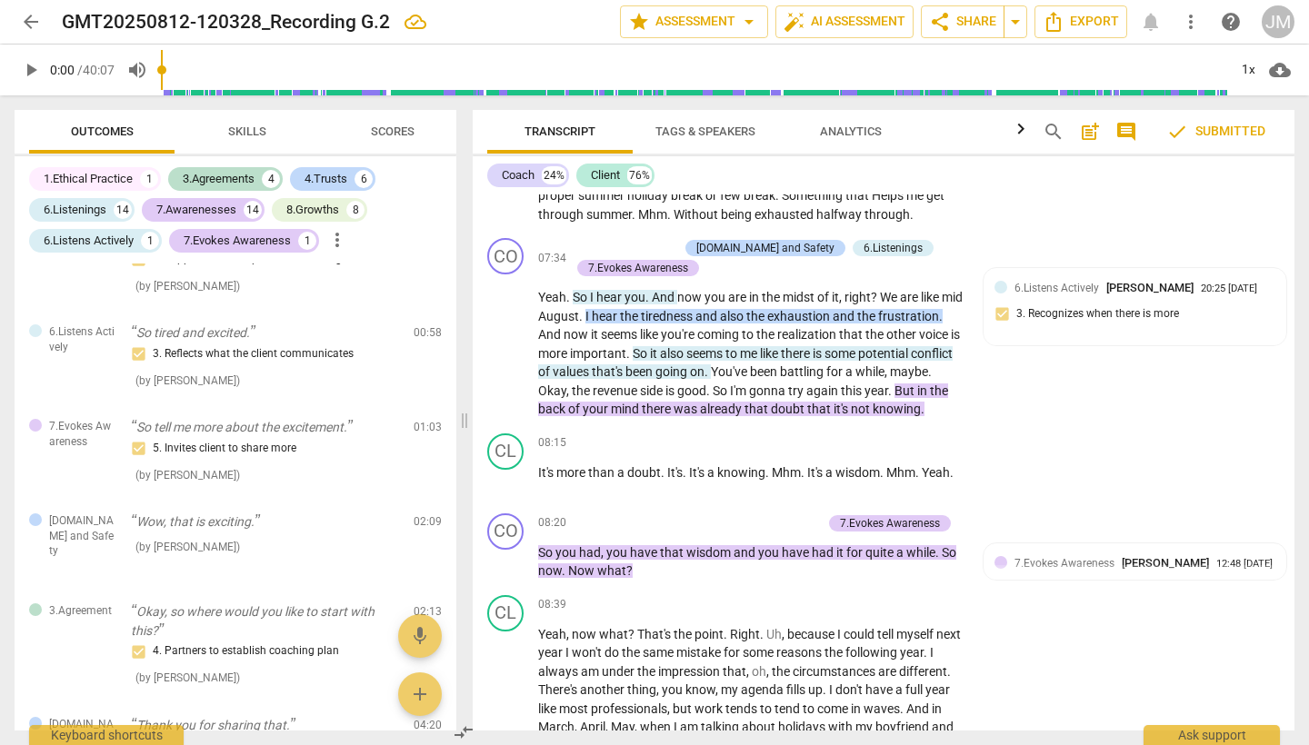
scroll to position [216, 0]
click at [279, 523] on p "Wow, that is exciting." at bounding box center [265, 523] width 268 height 19
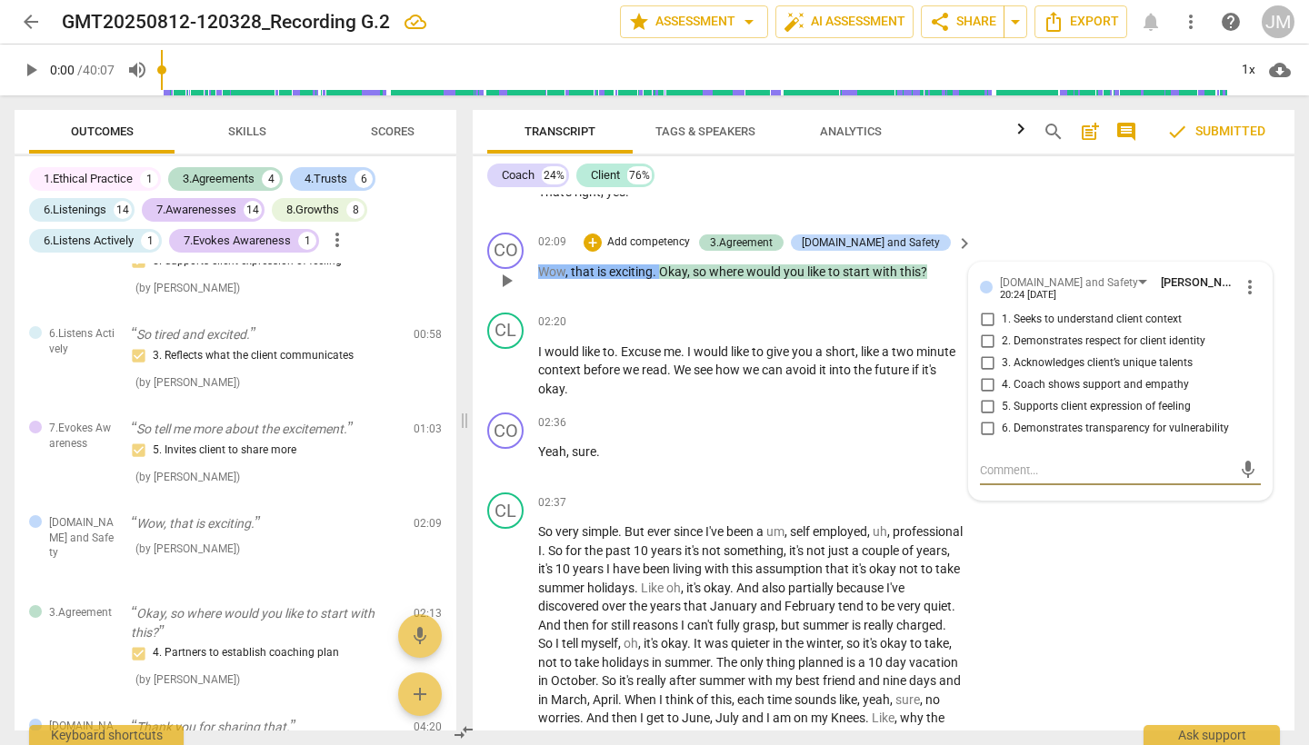
click at [983, 374] on input "4. Coach shows support and empathy" at bounding box center [986, 385] width 29 height 22
checkbox input "true"
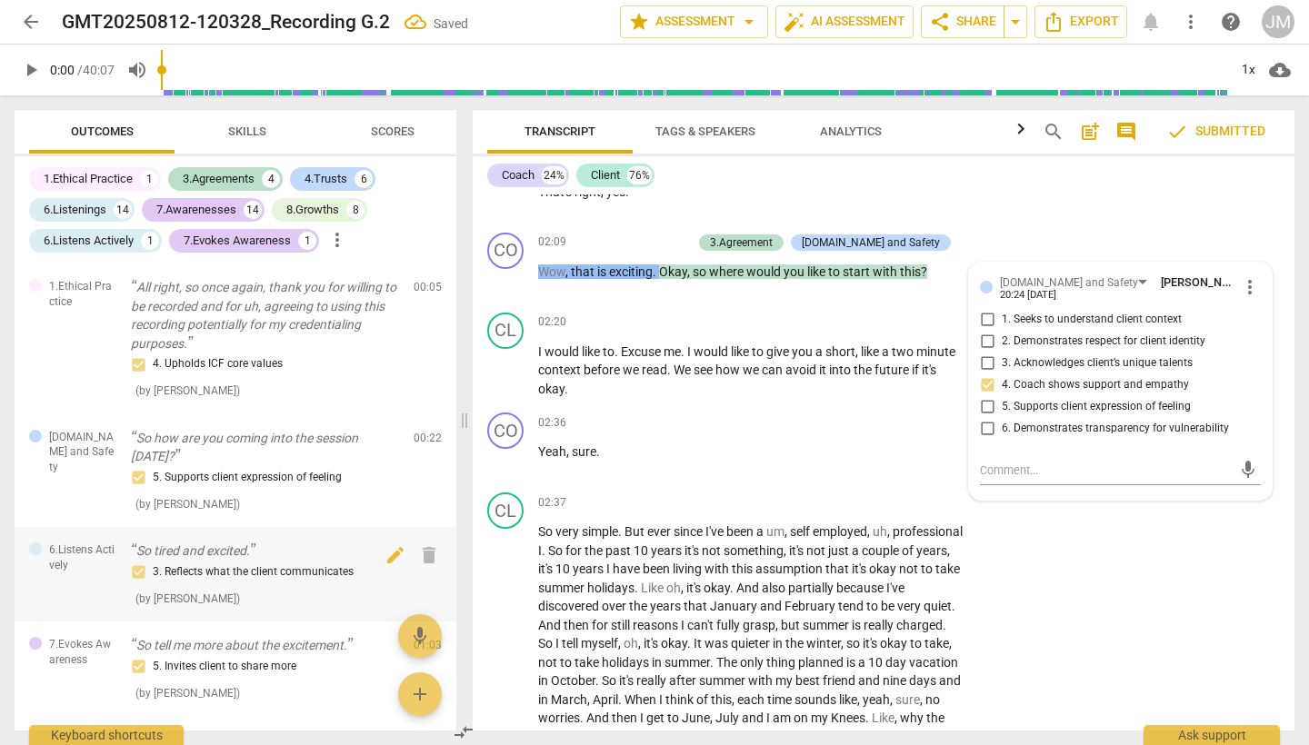
scroll to position [0, 0]
click at [748, 25] on span "arrow_drop_down" at bounding box center [749, 22] width 22 height 22
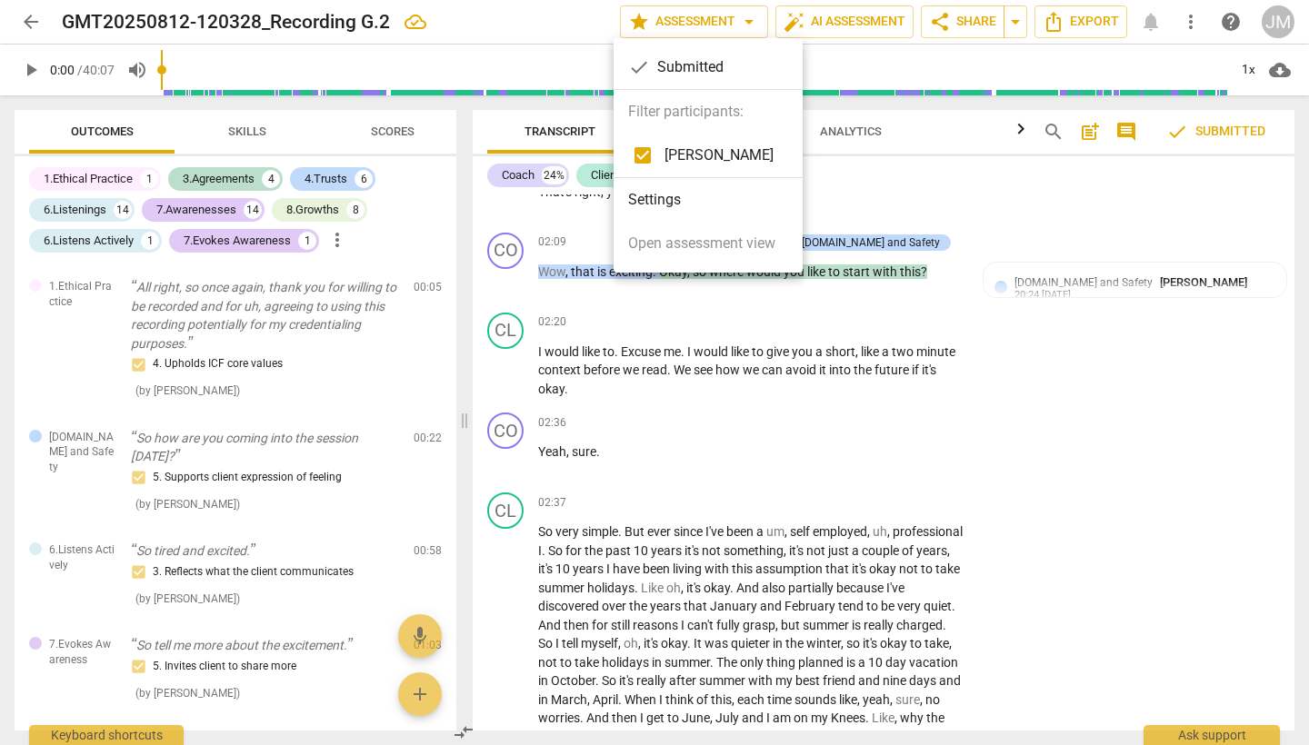
click at [661, 203] on li "Settings" at bounding box center [707, 200] width 189 height 44
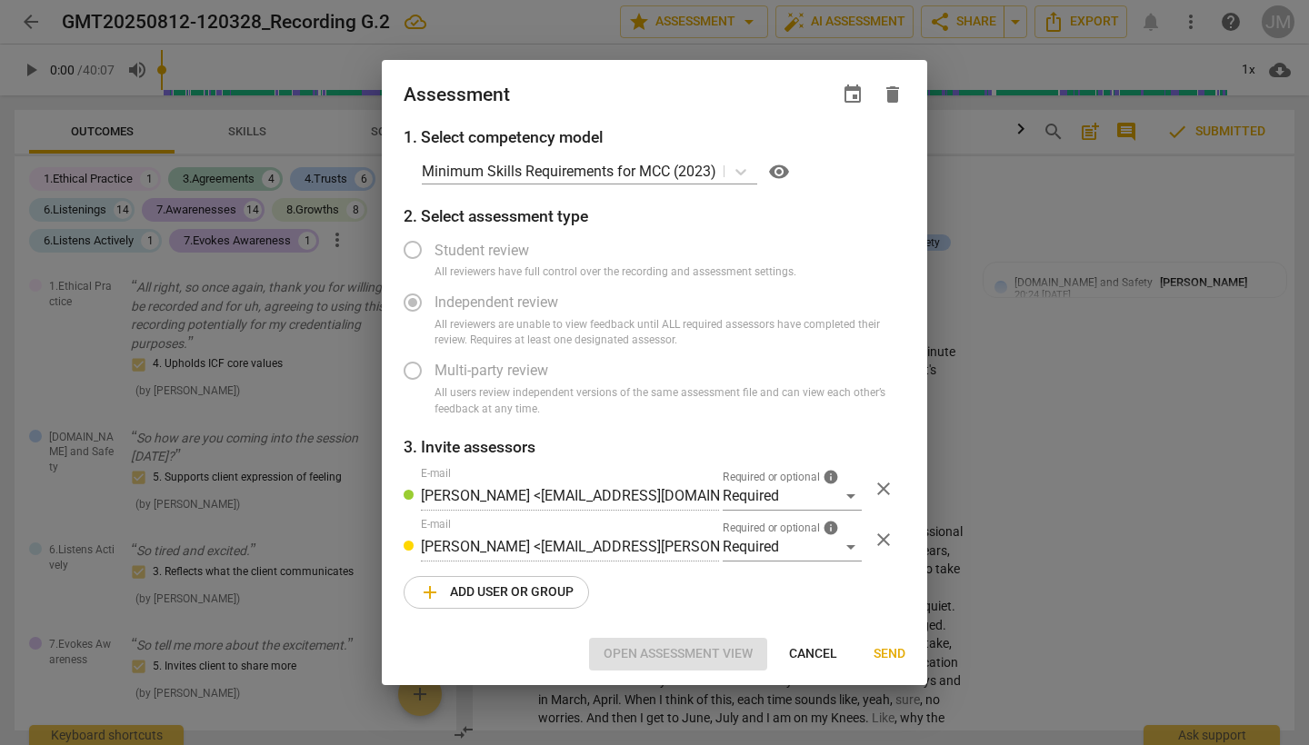
click at [525, 589] on span "add Add user or group" at bounding box center [496, 593] width 155 height 22
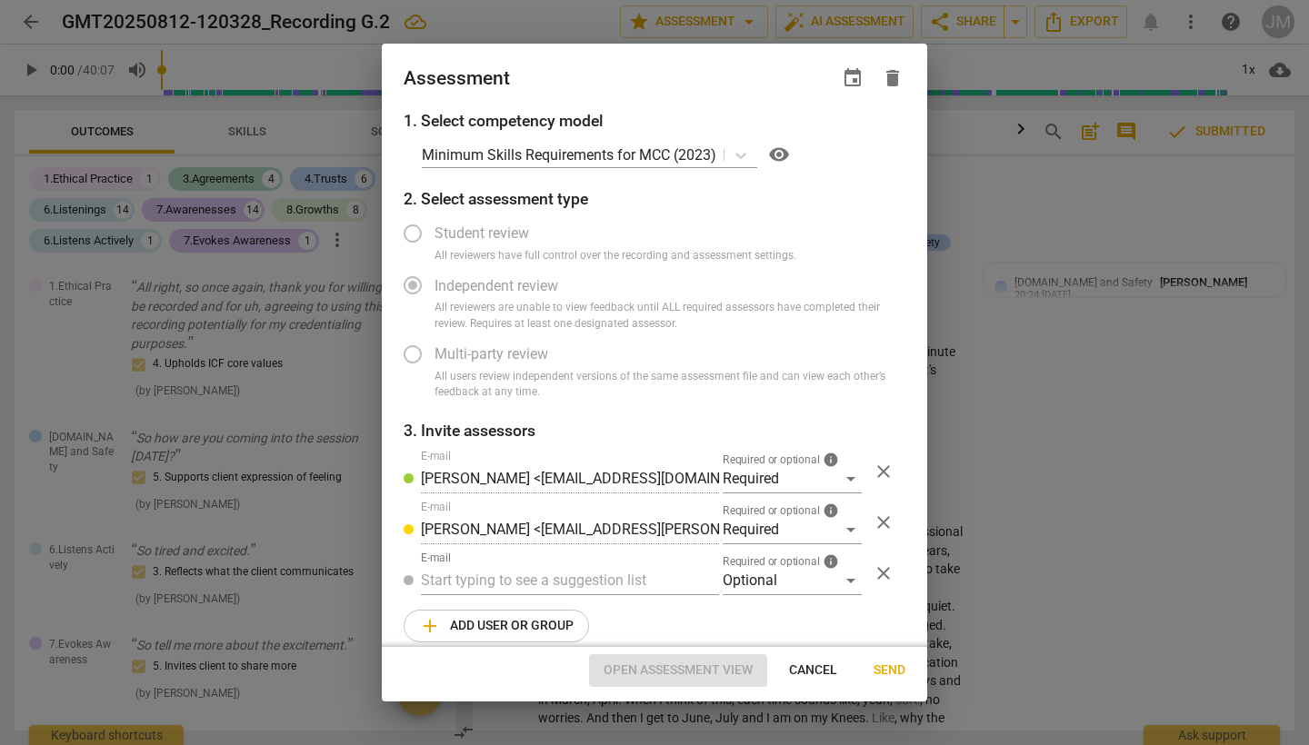
radio input "false"
paste input "[PERSON_NAME][EMAIL_ADDRESS][DOMAIN_NAME]"
type input "[PERSON_NAME][EMAIL_ADDRESS][DOMAIN_NAME]"
click at [844, 578] on div "Optional" at bounding box center [792, 580] width 139 height 29
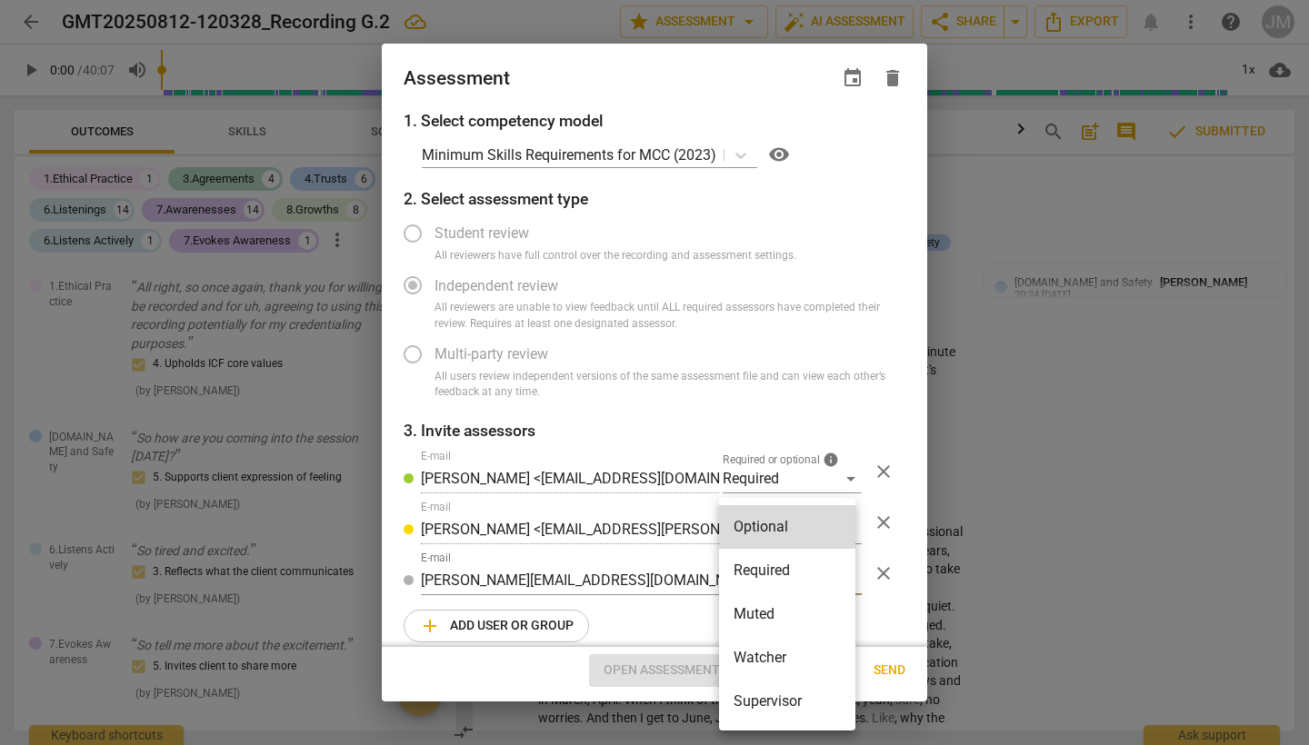
click at [807, 568] on li "Required" at bounding box center [787, 571] width 136 height 44
radio input "false"
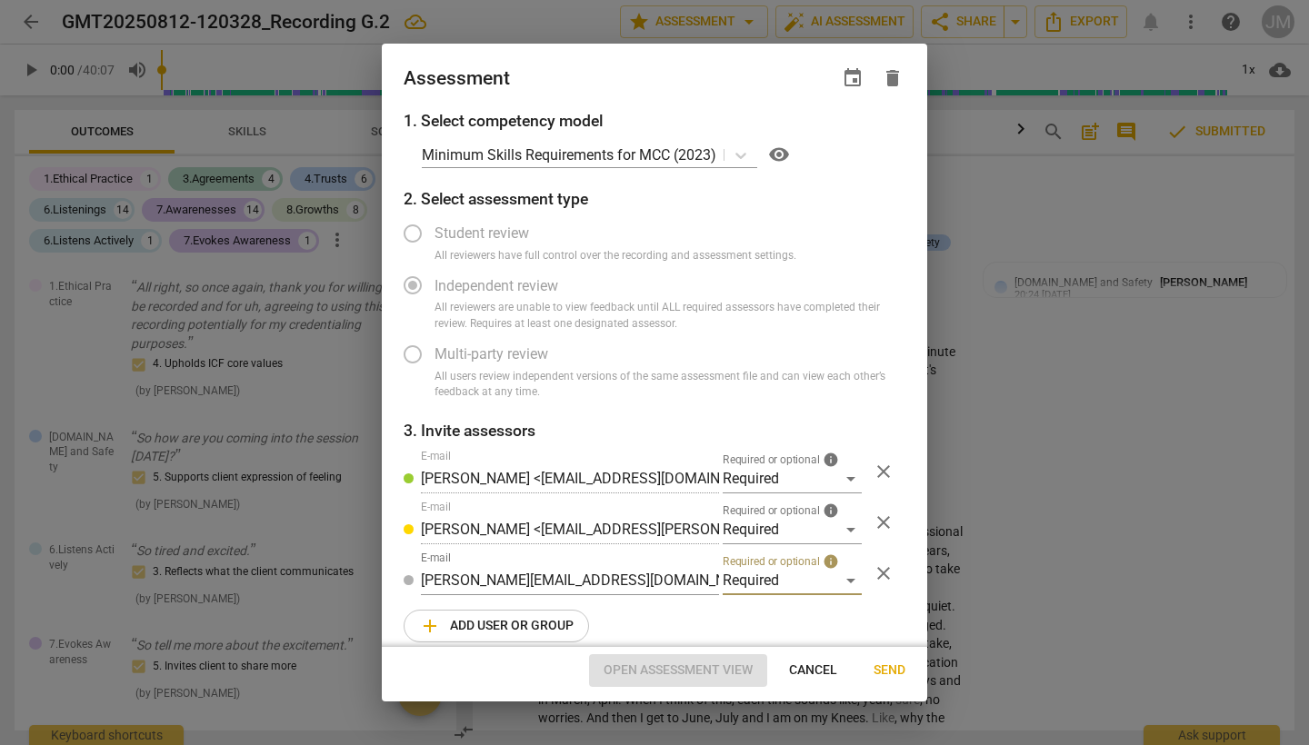
click at [890, 675] on span "Send" at bounding box center [889, 671] width 32 height 18
